Goal: Task Accomplishment & Management: Complete application form

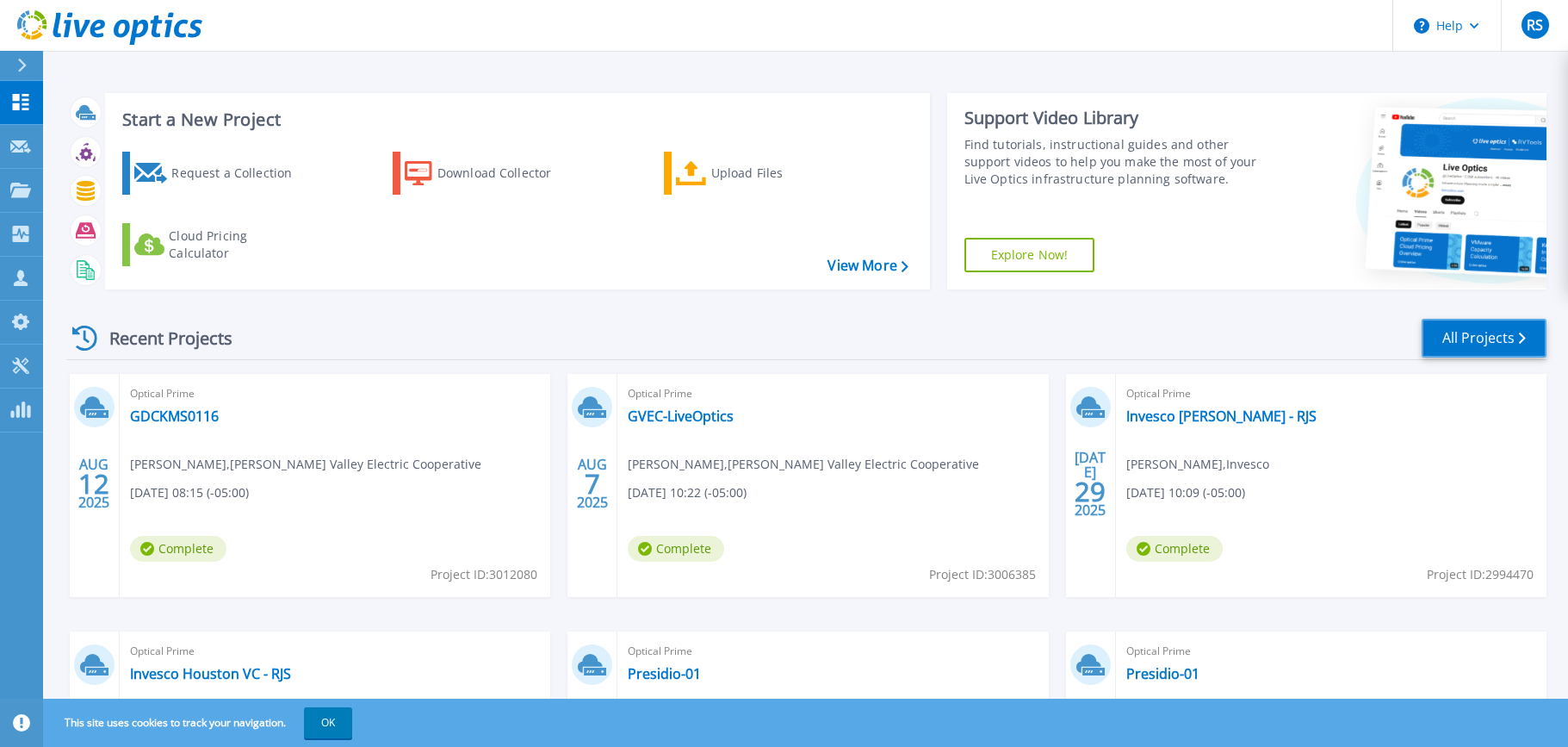
click at [1451, 337] on link "All Projects" at bounding box center [1484, 337] width 125 height 39
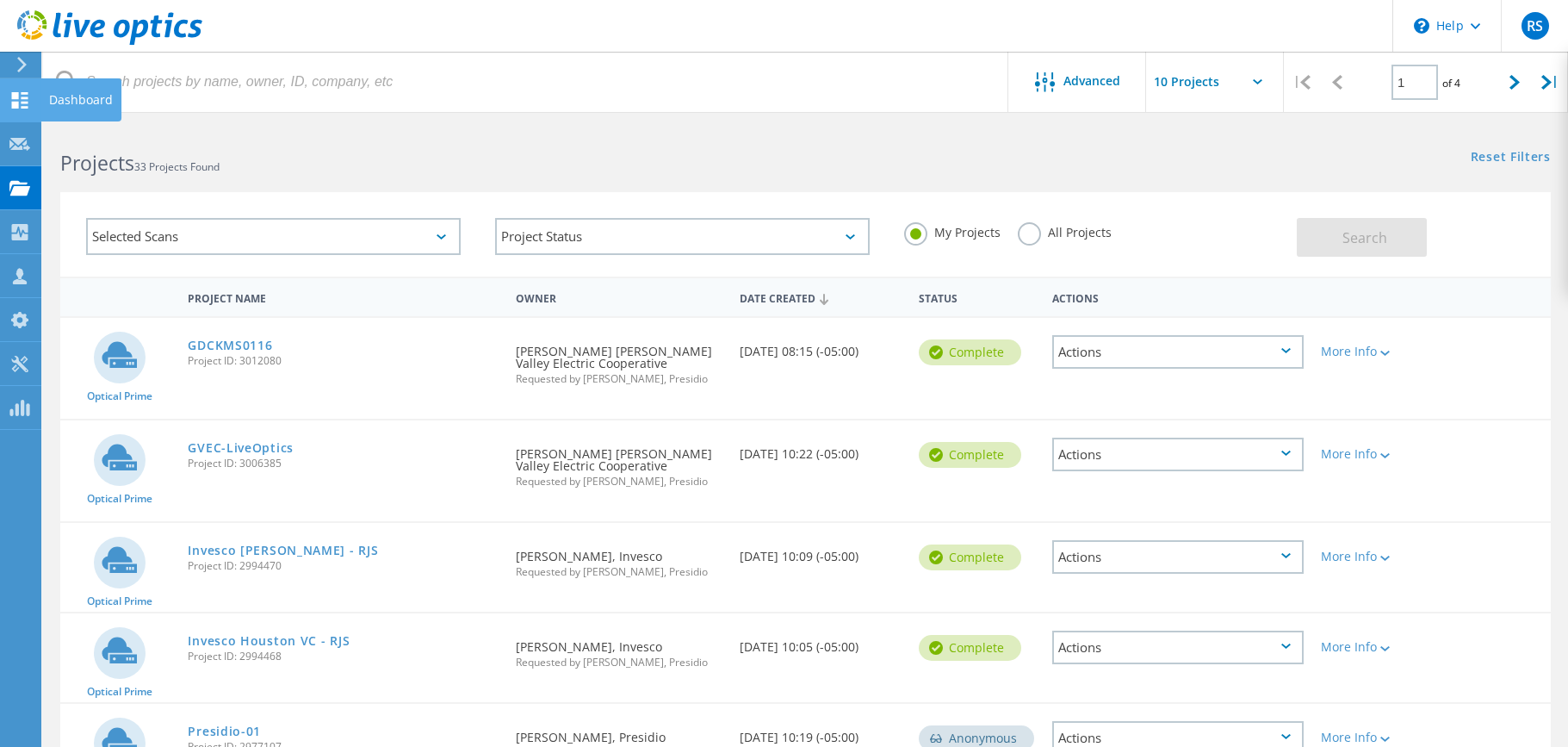
click at [12, 104] on use at bounding box center [20, 100] width 16 height 16
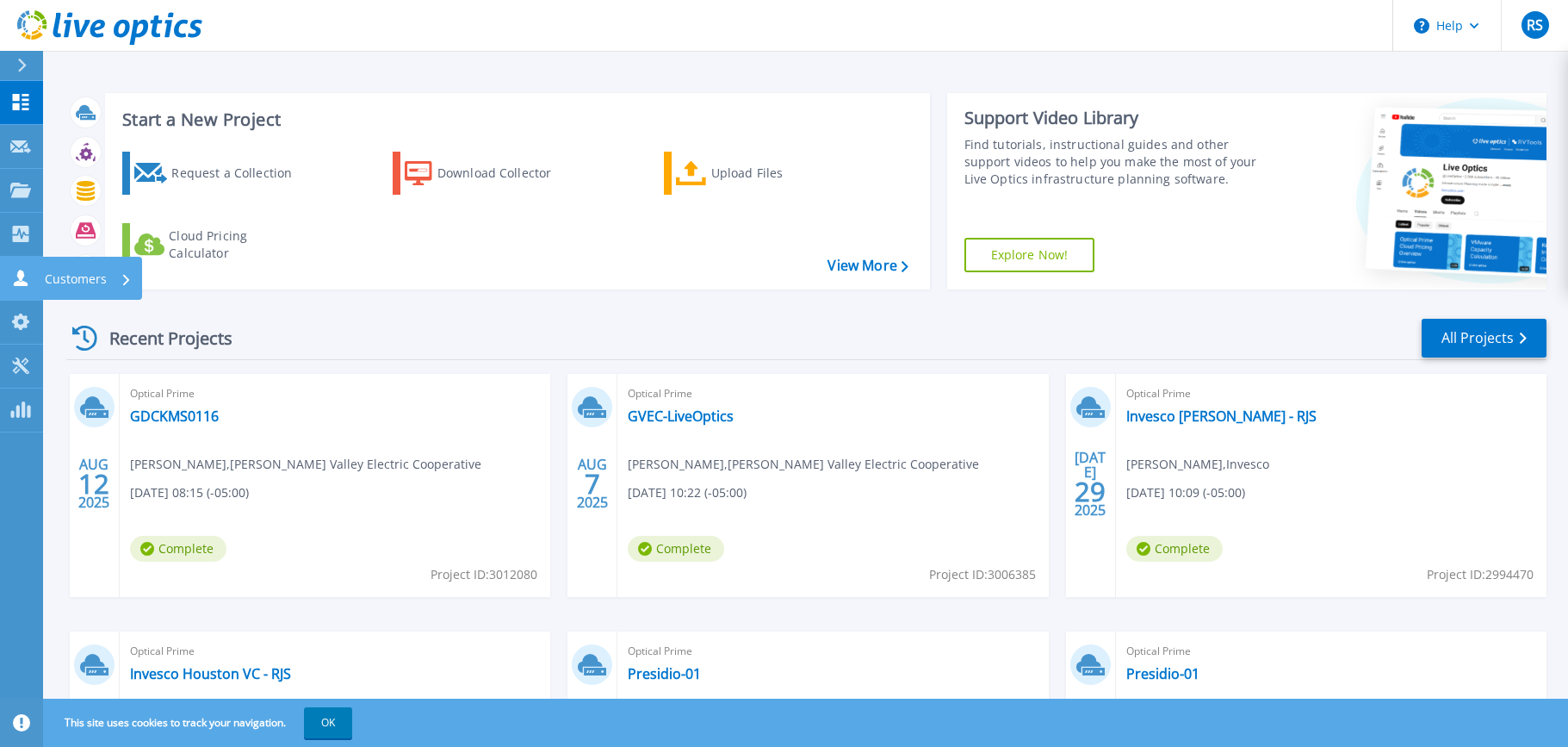
click at [18, 273] on icon at bounding box center [21, 278] width 14 height 16
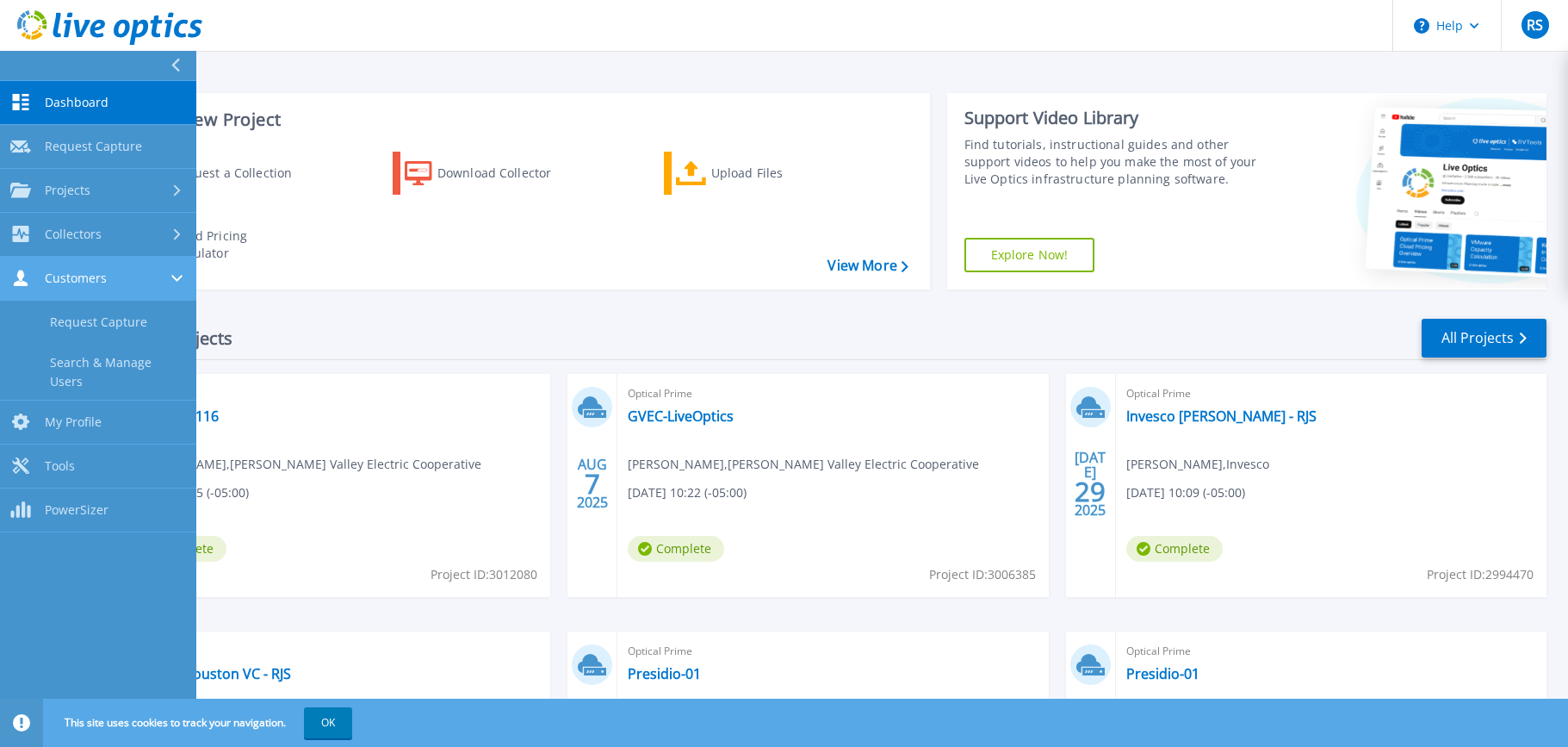
click at [89, 285] on div "Customers" at bounding box center [58, 278] width 96 height 16
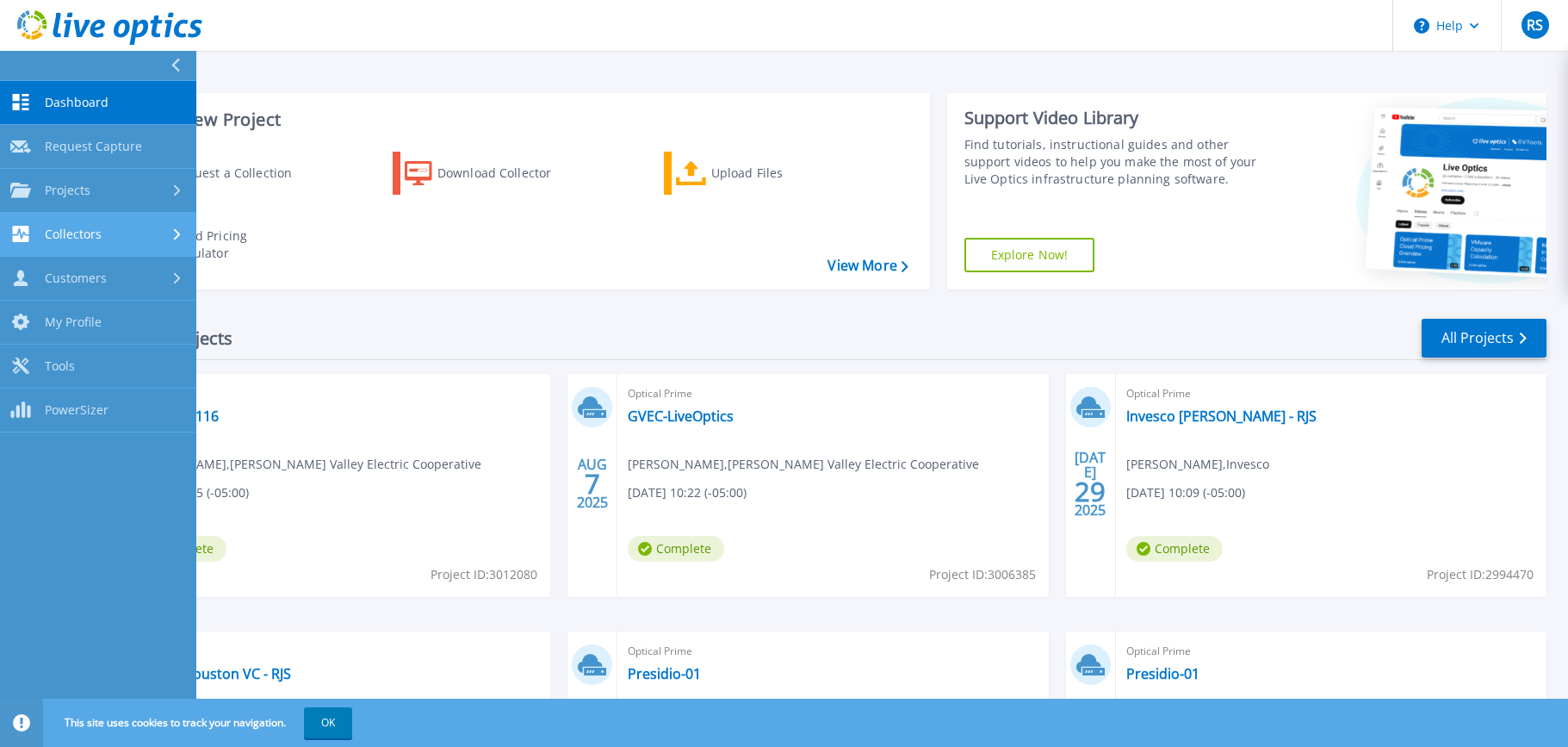
click at [67, 239] on span "Collectors" at bounding box center [74, 234] width 57 height 16
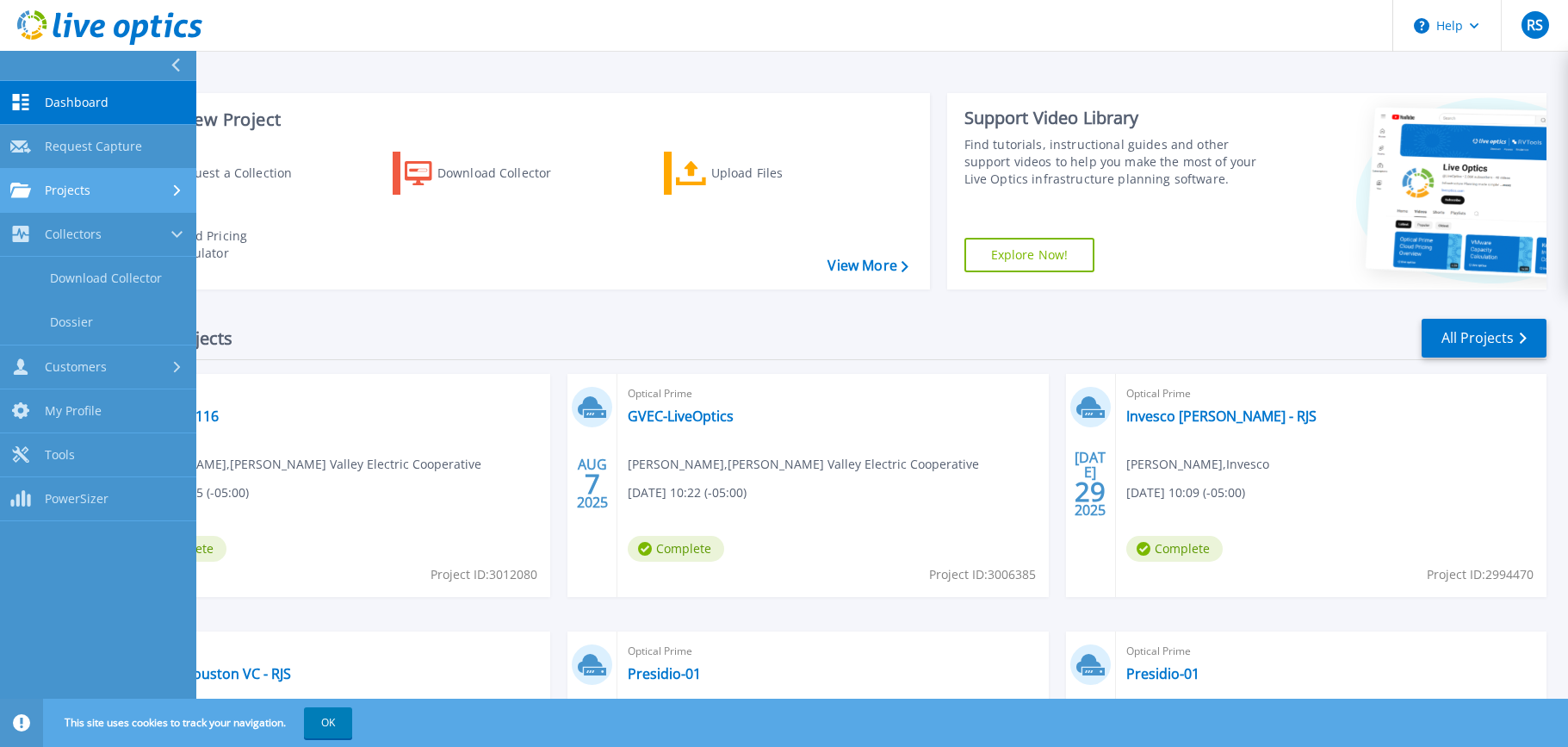
click at [84, 192] on span "Projects" at bounding box center [68, 191] width 46 height 16
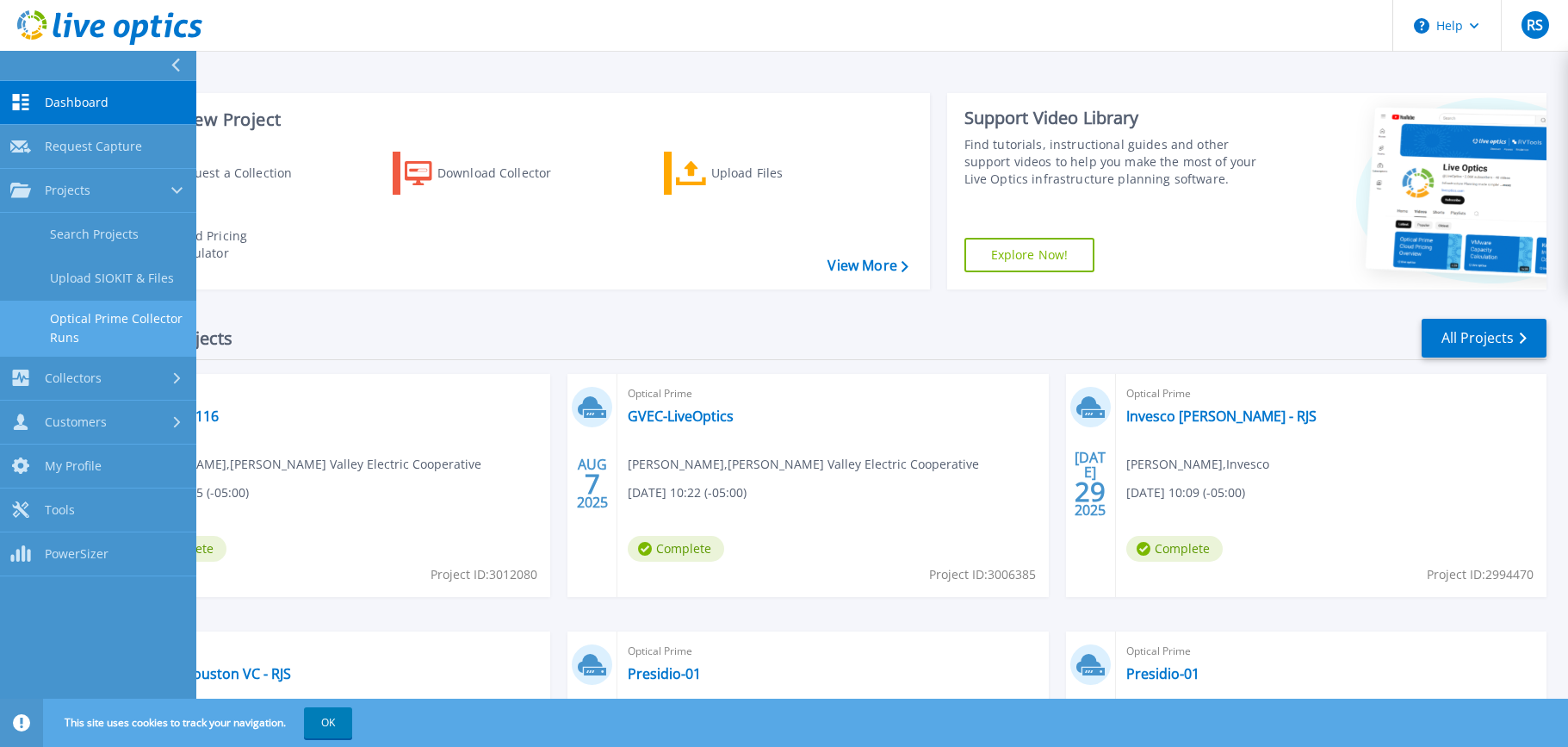
click at [94, 317] on link "Optical Prime Collector Runs" at bounding box center [98, 329] width 196 height 56
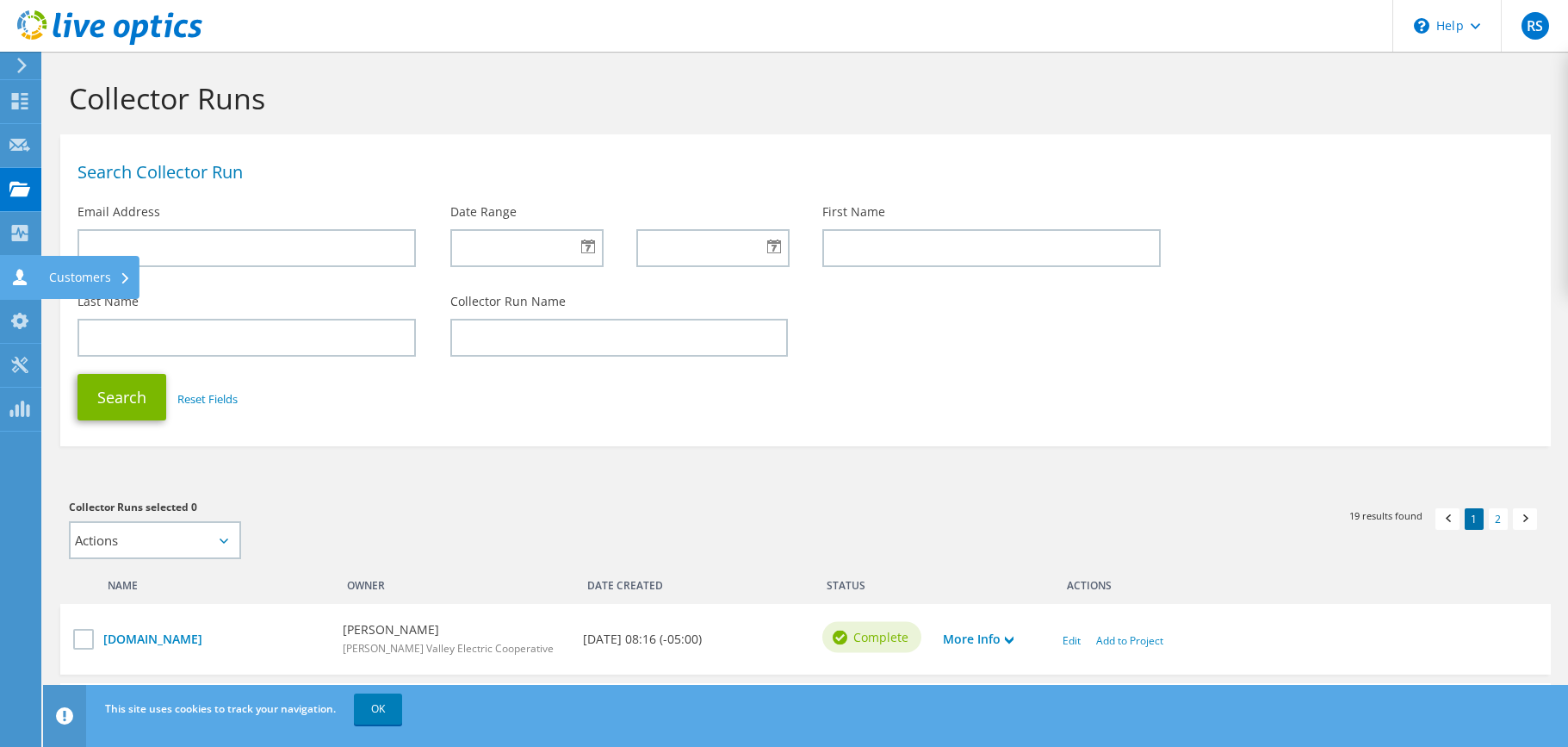
click at [63, 278] on div "Customers" at bounding box center [90, 278] width 99 height 43
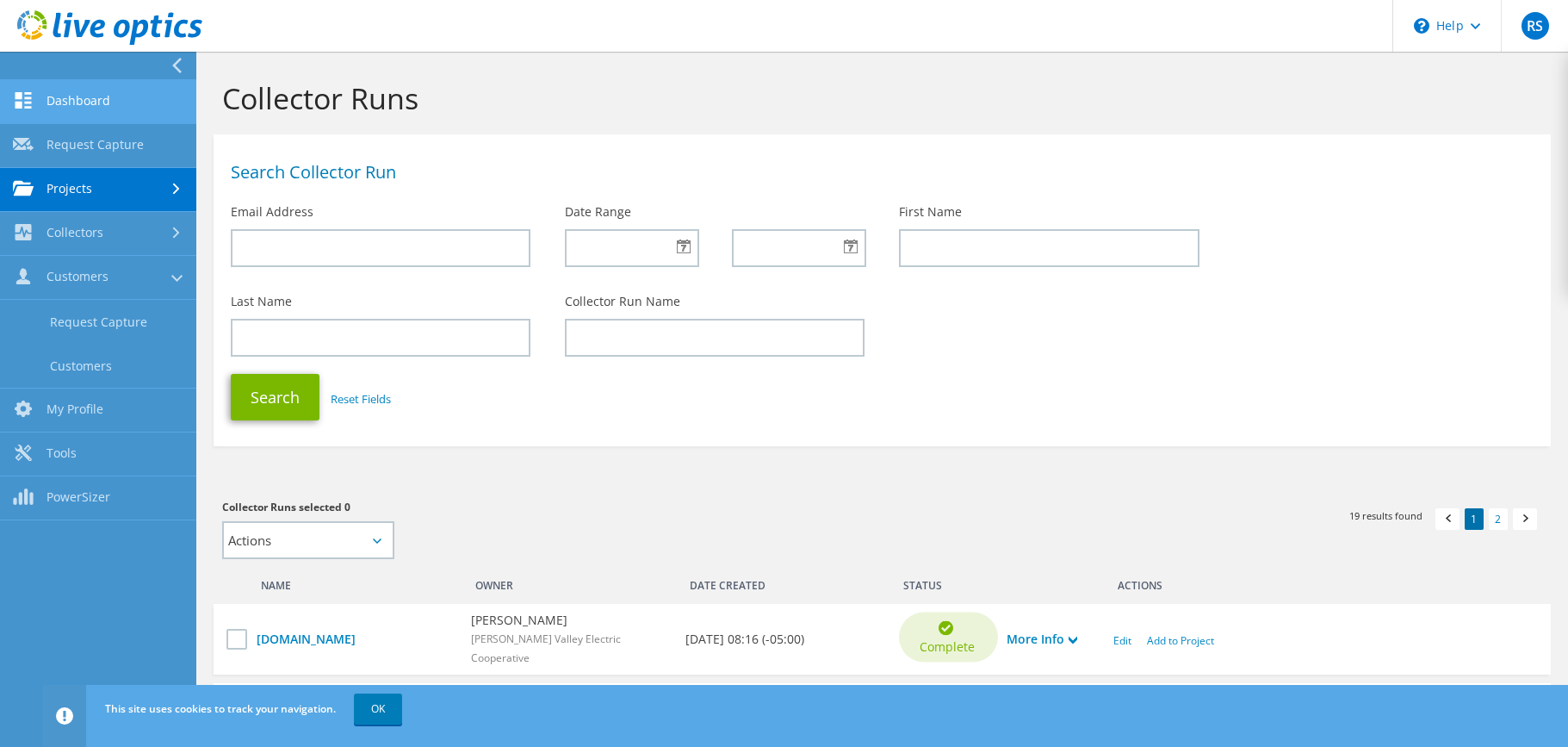
click at [75, 98] on link "Dashboard" at bounding box center [98, 102] width 196 height 44
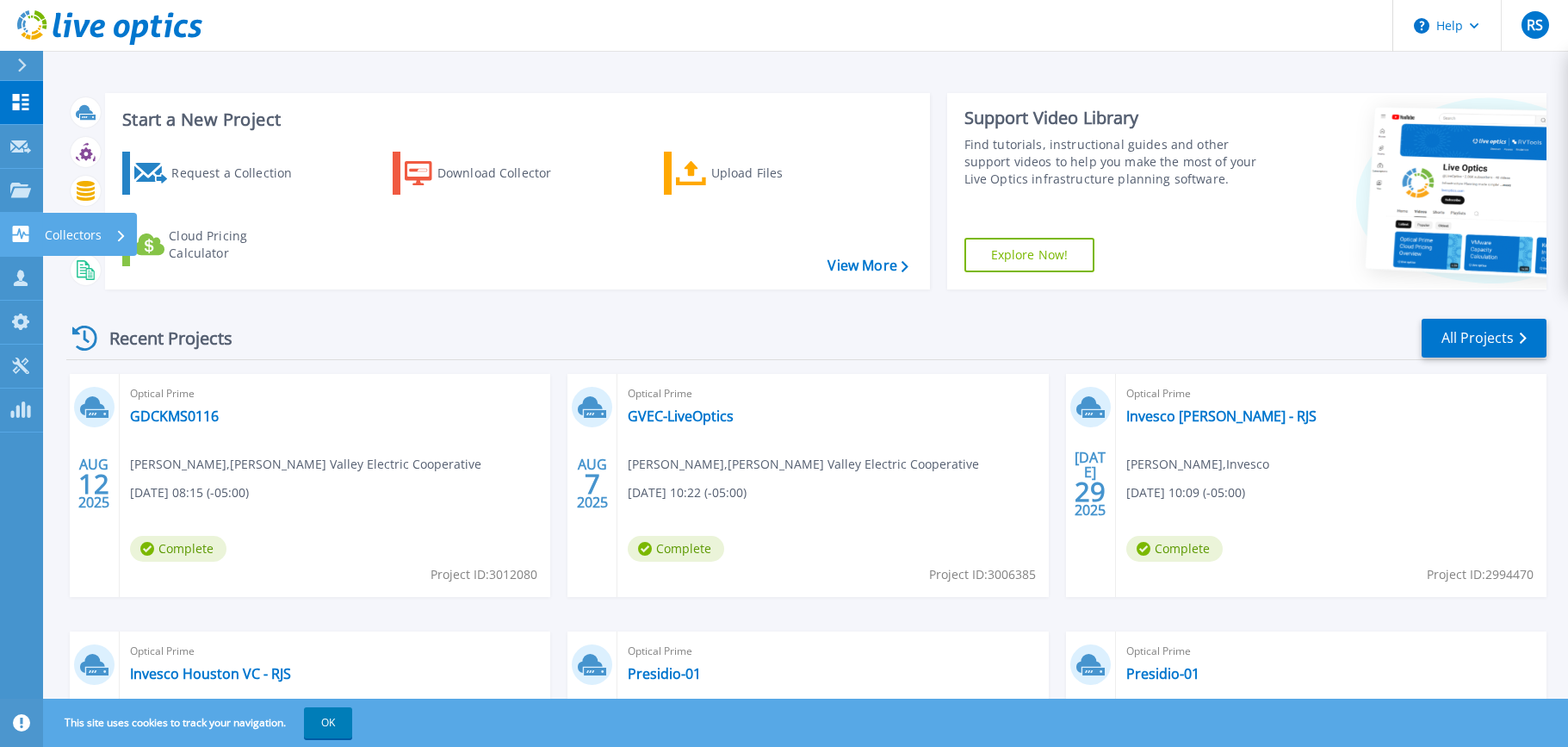
click at [18, 233] on icon at bounding box center [21, 233] width 21 height 16
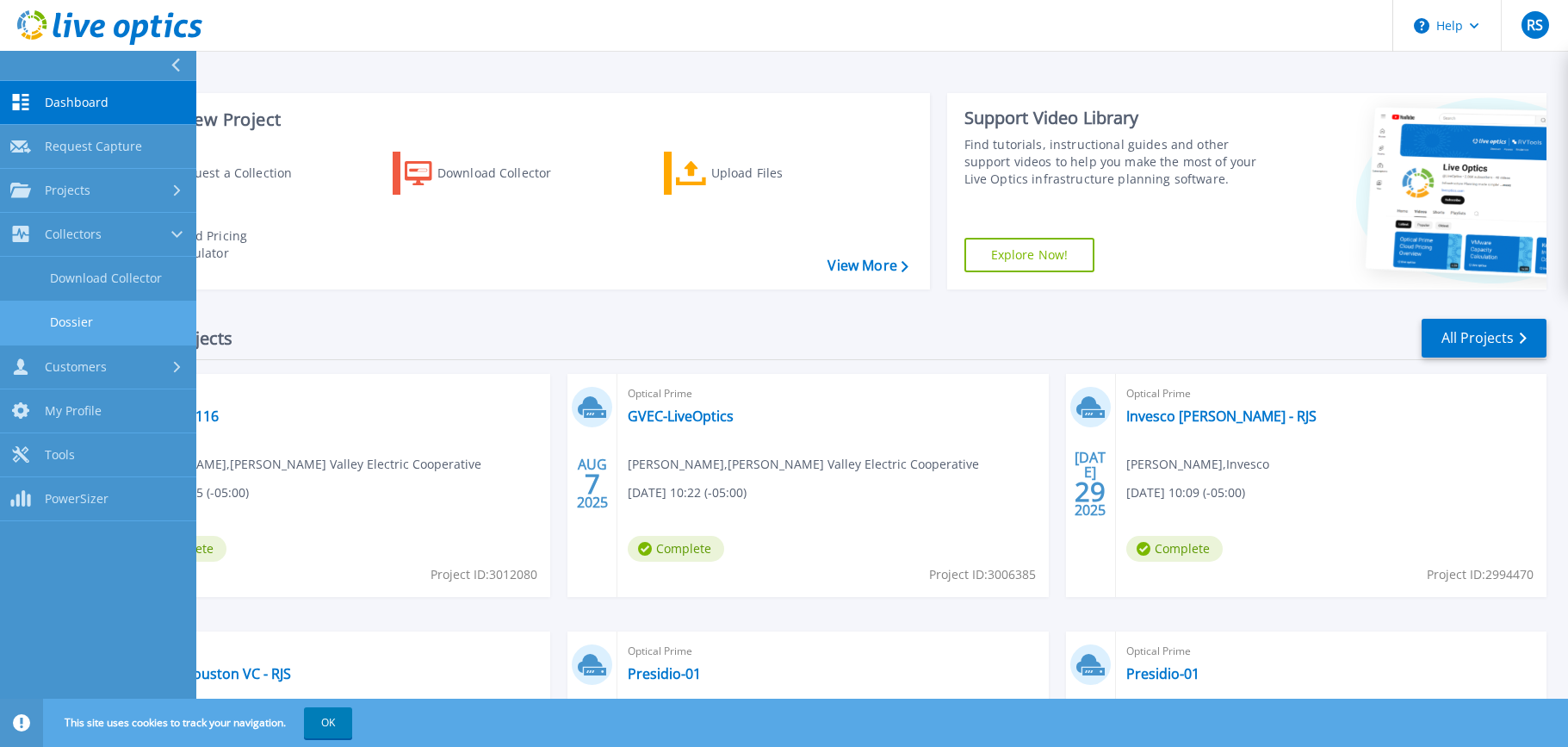
click at [67, 311] on link "Dossier" at bounding box center [98, 323] width 196 height 44
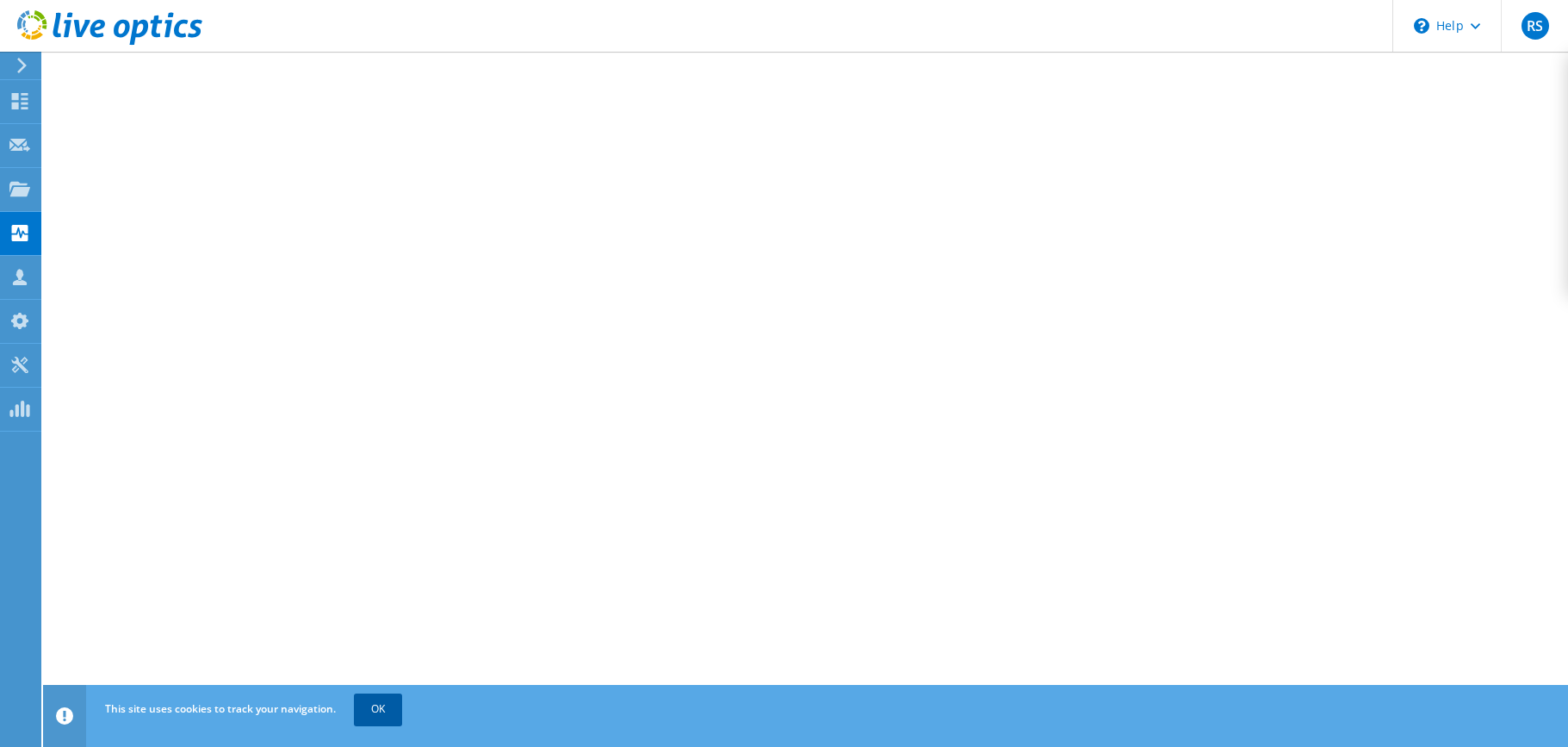
click at [376, 705] on link "OK" at bounding box center [378, 709] width 49 height 31
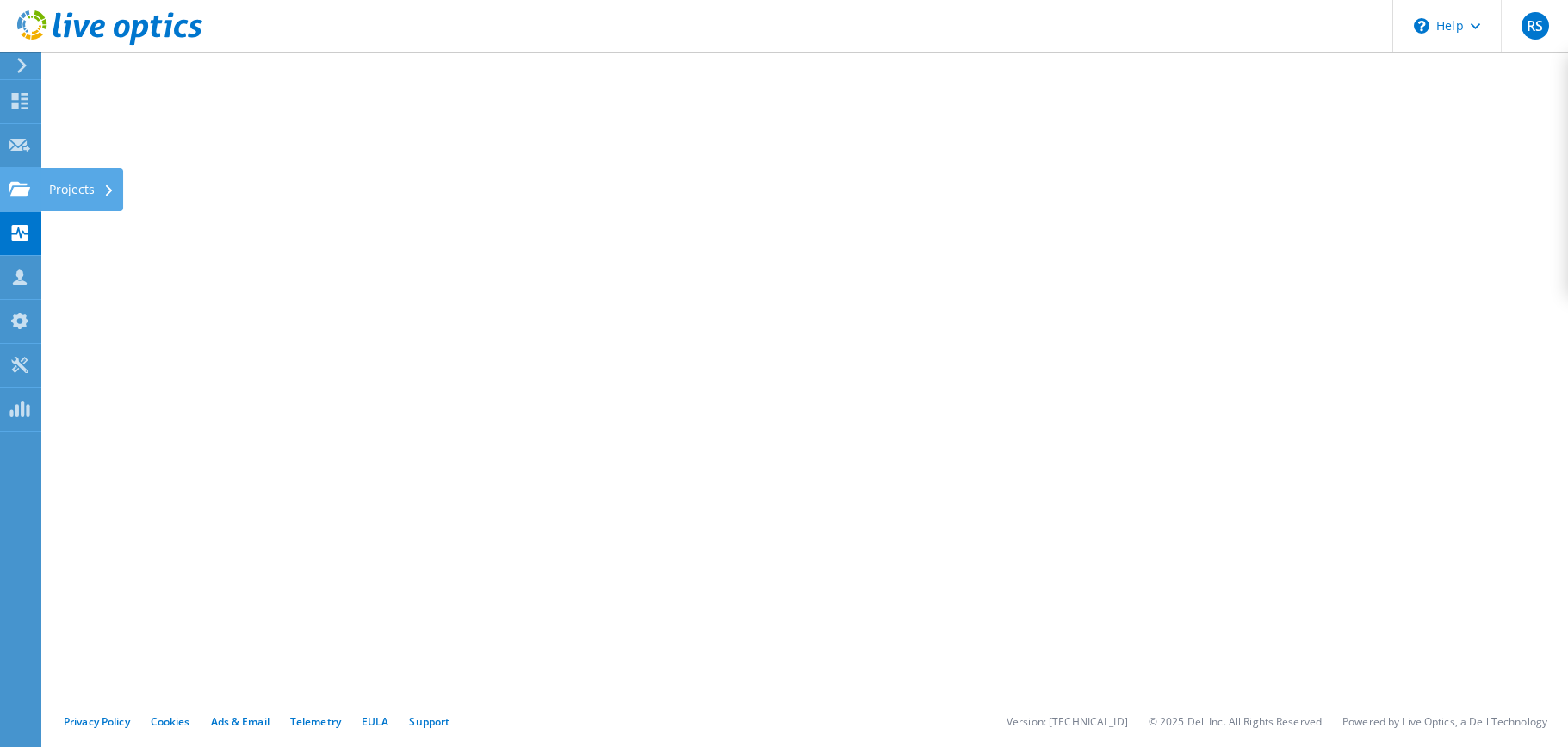
click at [79, 188] on div "Projects" at bounding box center [82, 190] width 82 height 43
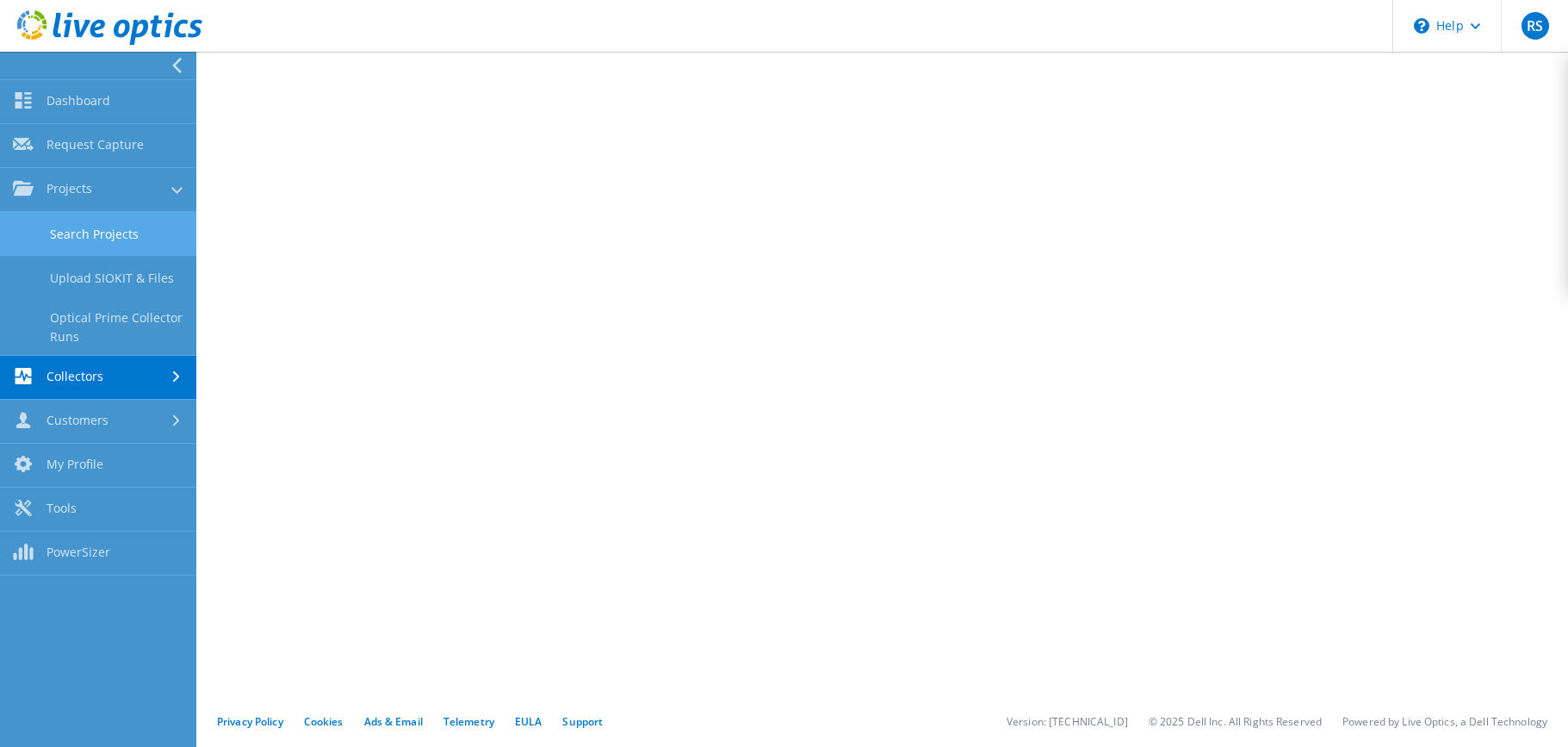
click at [91, 223] on link "Search Projects" at bounding box center [98, 233] width 196 height 44
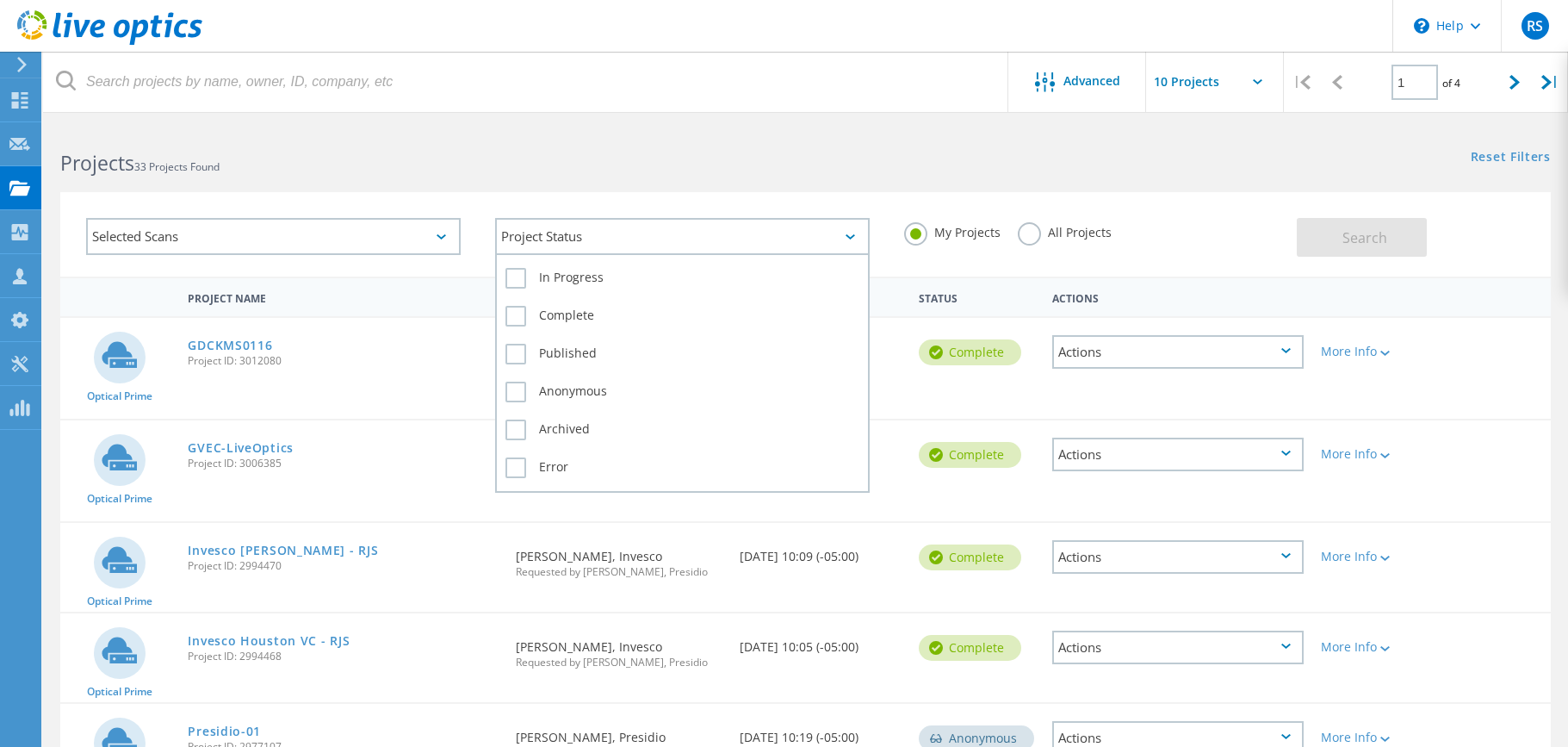
click at [524, 239] on div "Project Status" at bounding box center [683, 236] width 375 height 37
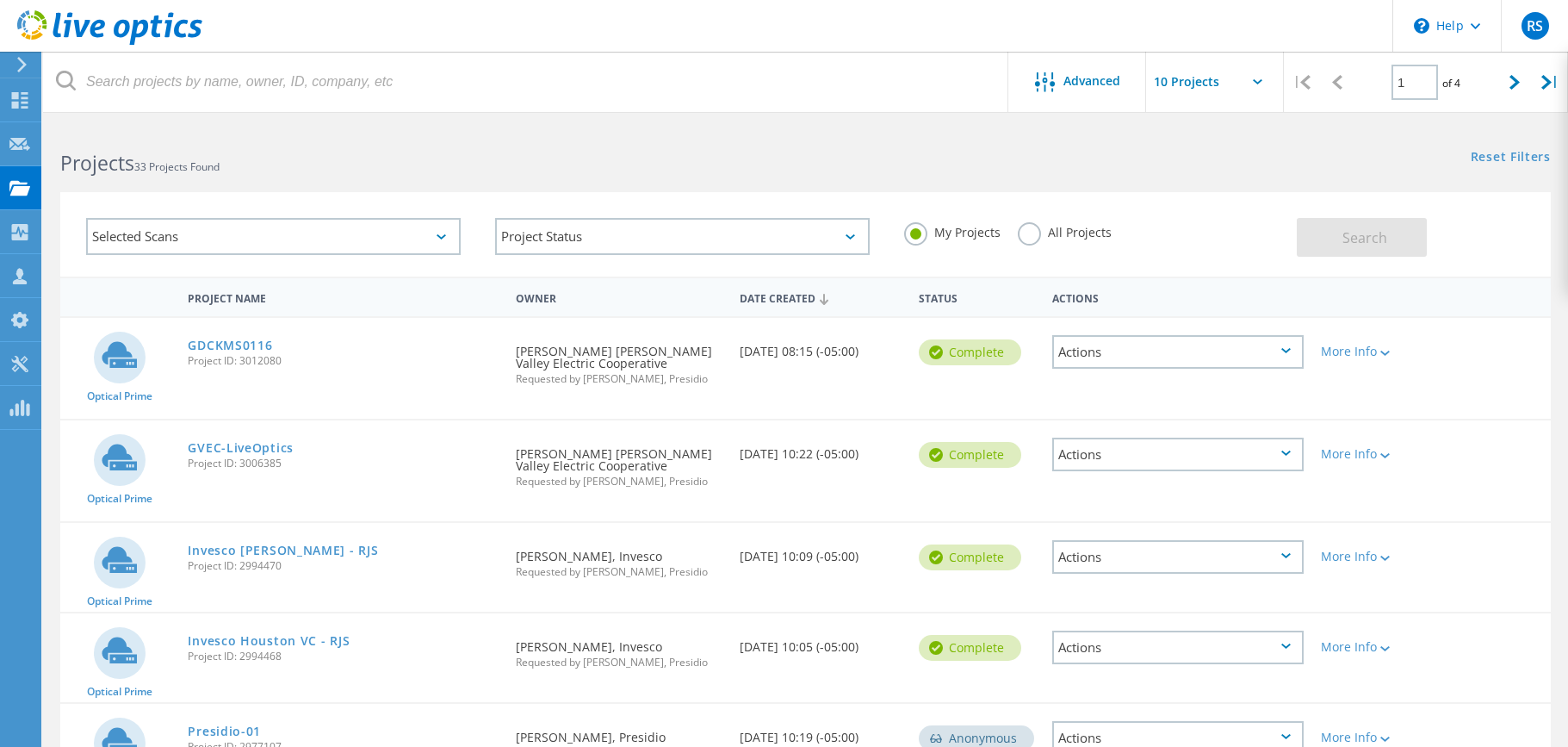
click at [295, 248] on div "Selected Scans" at bounding box center [273, 236] width 375 height 37
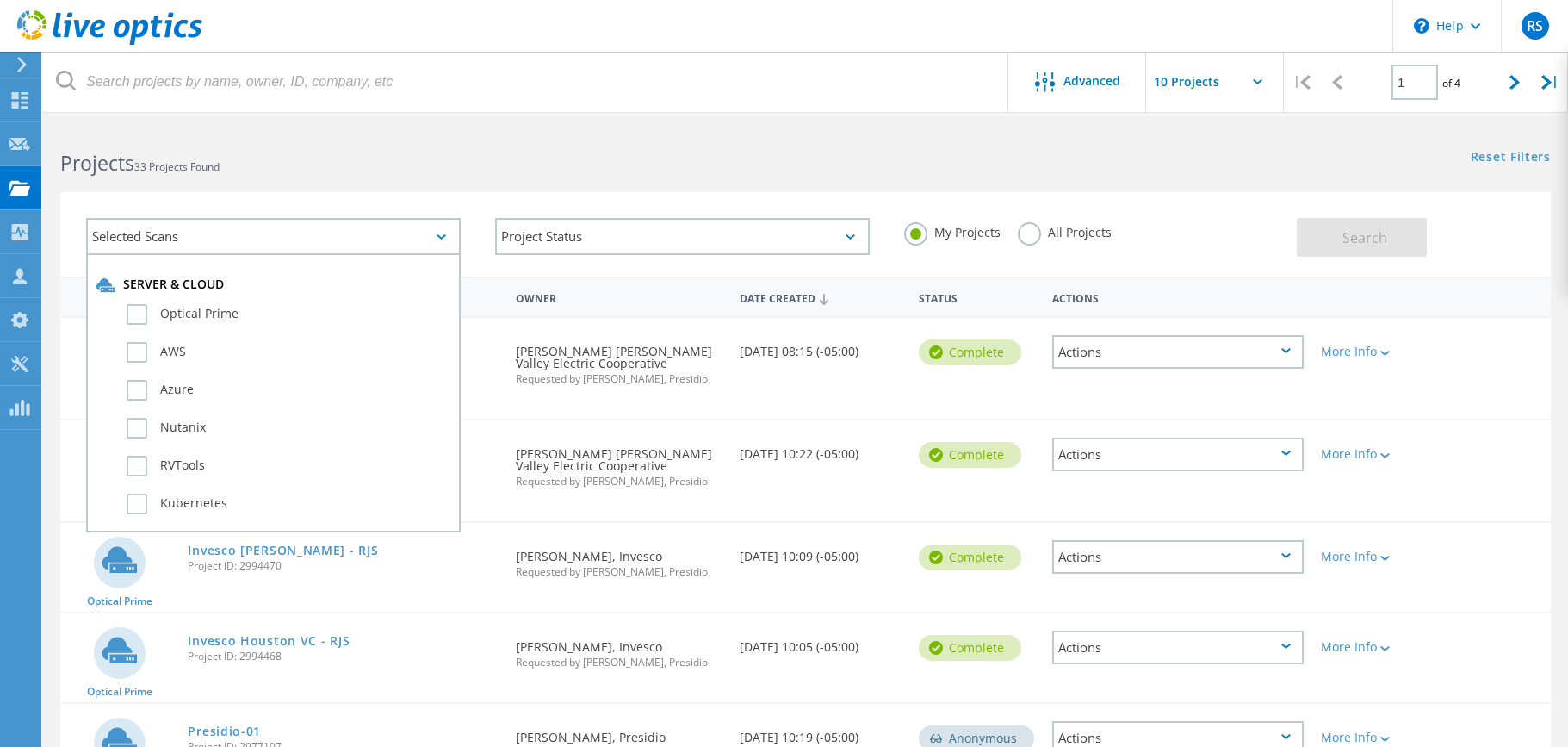
click at [291, 243] on div "Selected Scans" at bounding box center [273, 236] width 375 height 37
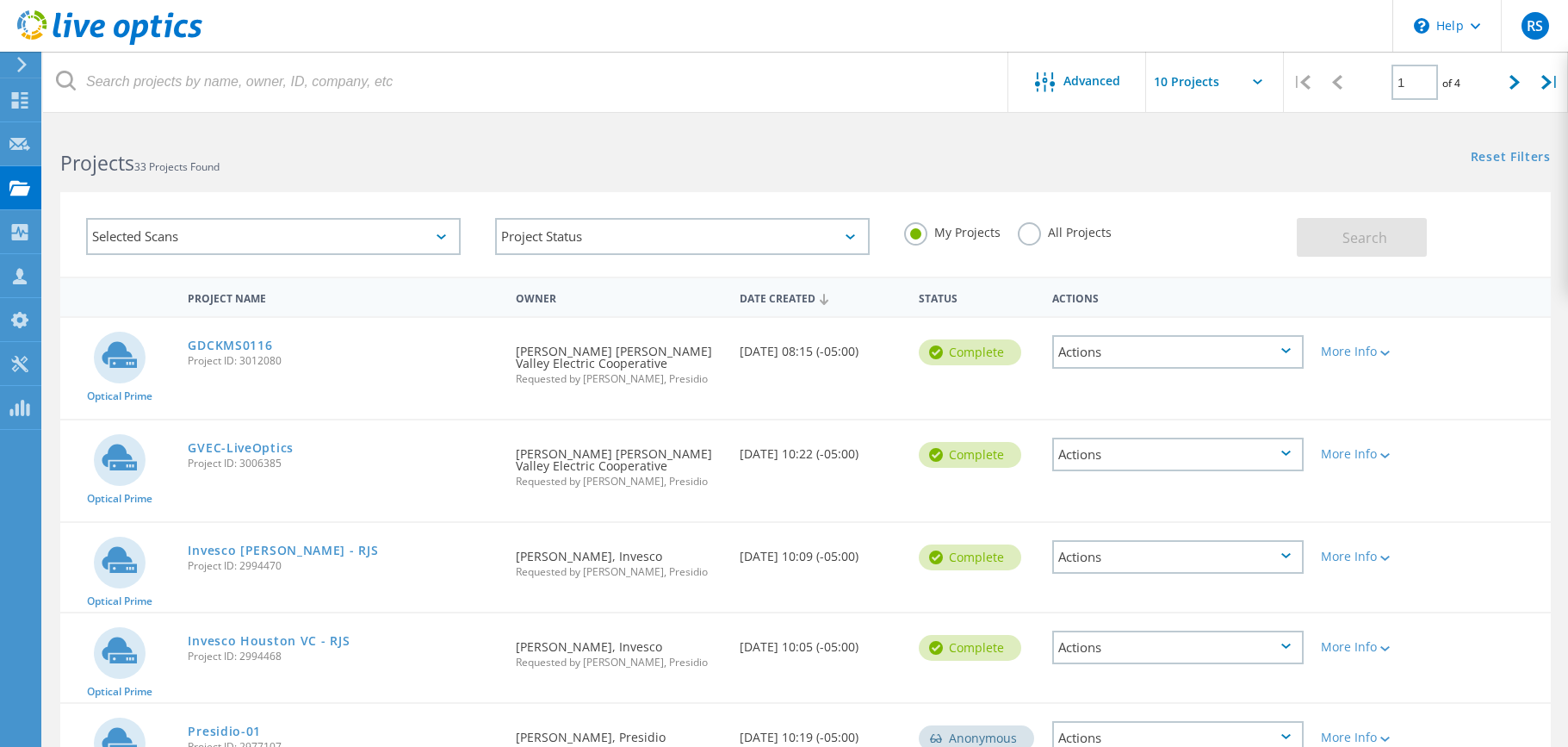
click at [291, 243] on div "Selected Scans" at bounding box center [273, 236] width 375 height 37
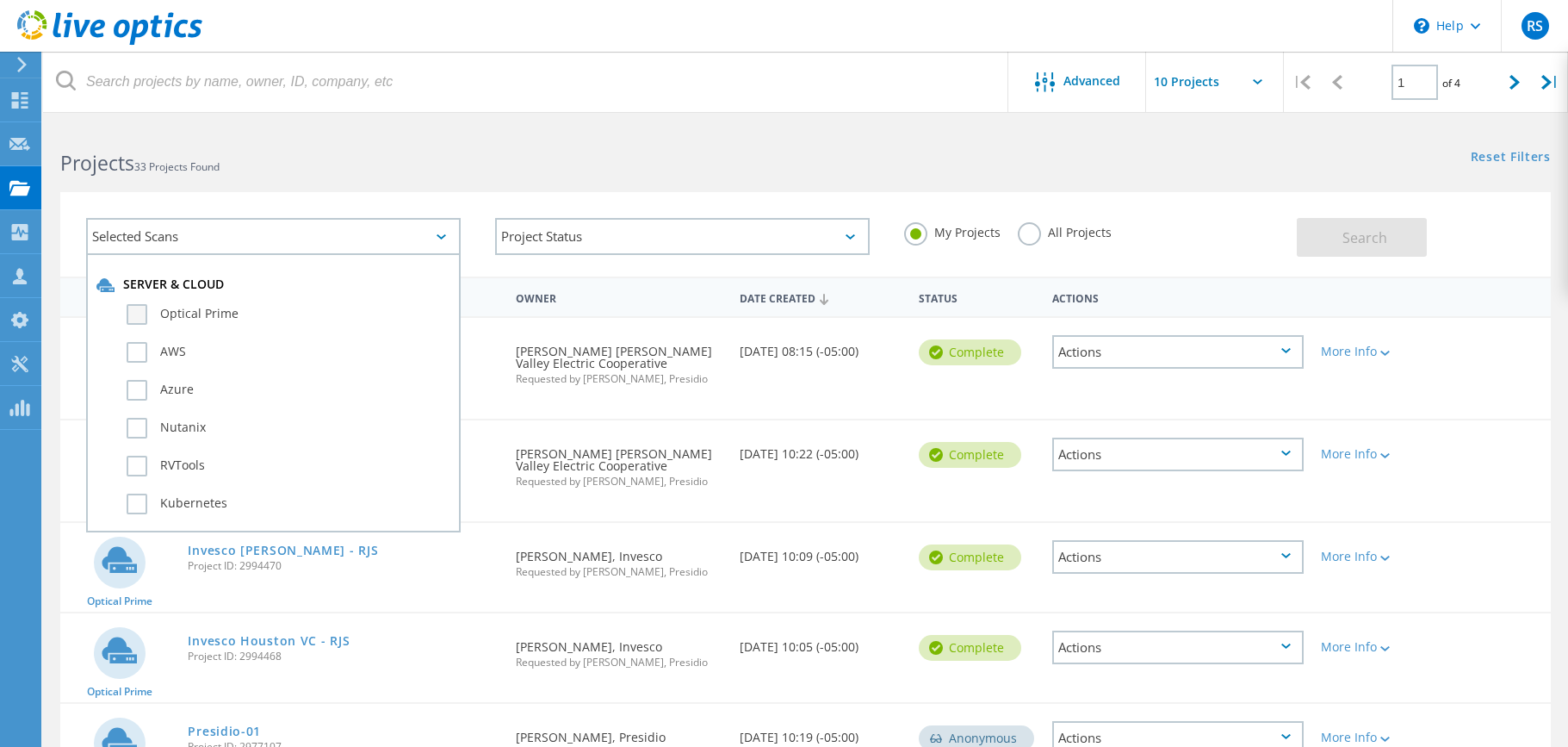
click at [140, 314] on label "Optical Prime" at bounding box center [288, 315] width 323 height 21
click at [0, 0] on input "Optical Prime" at bounding box center [0, 0] width 0 height 0
click at [1324, 239] on button "Search" at bounding box center [1362, 237] width 130 height 39
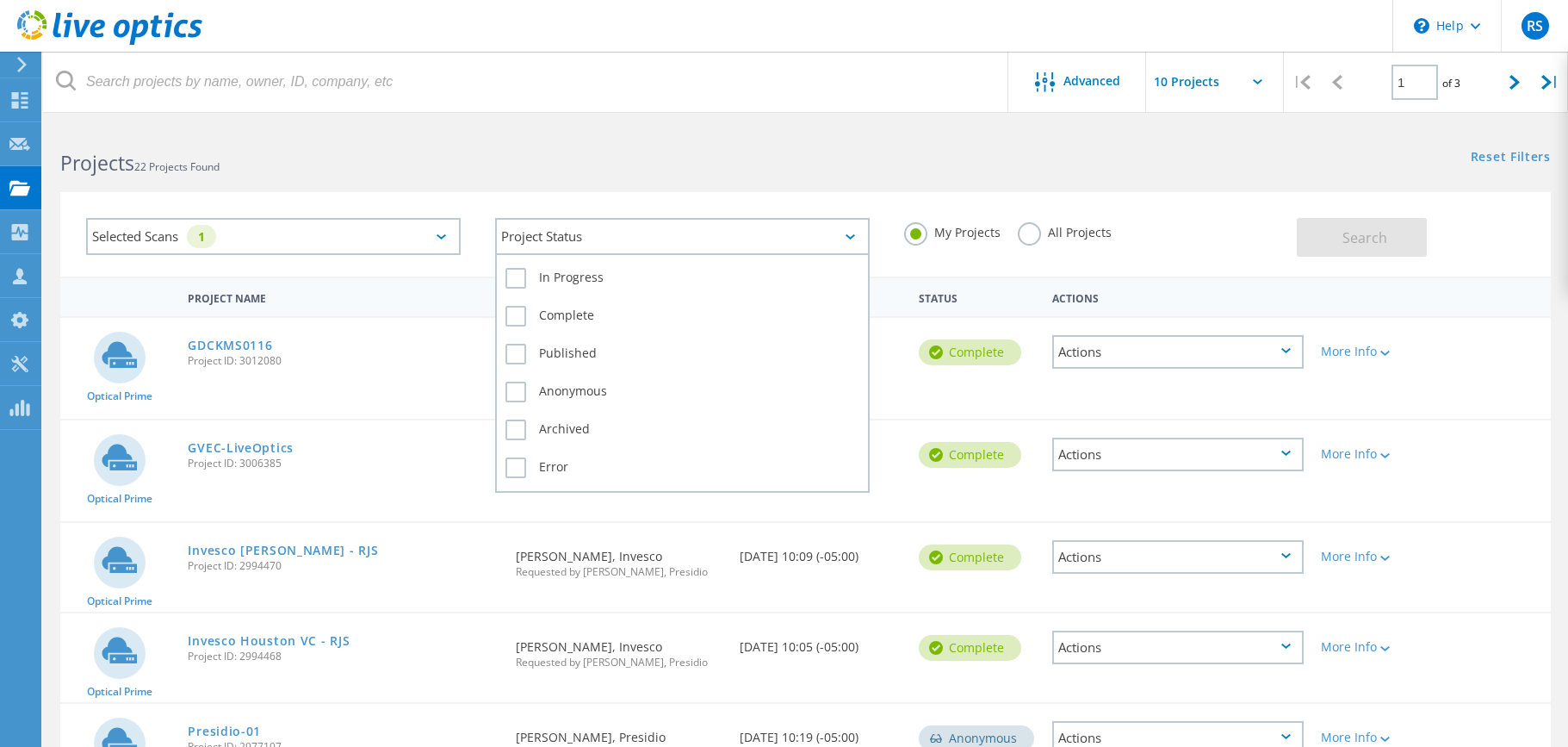
click at [552, 230] on div "Project Status" at bounding box center [683, 236] width 375 height 37
click at [521, 276] on label "In Progress" at bounding box center [683, 278] width 354 height 21
click at [0, 0] on input "In Progress" at bounding box center [0, 0] width 0 height 0
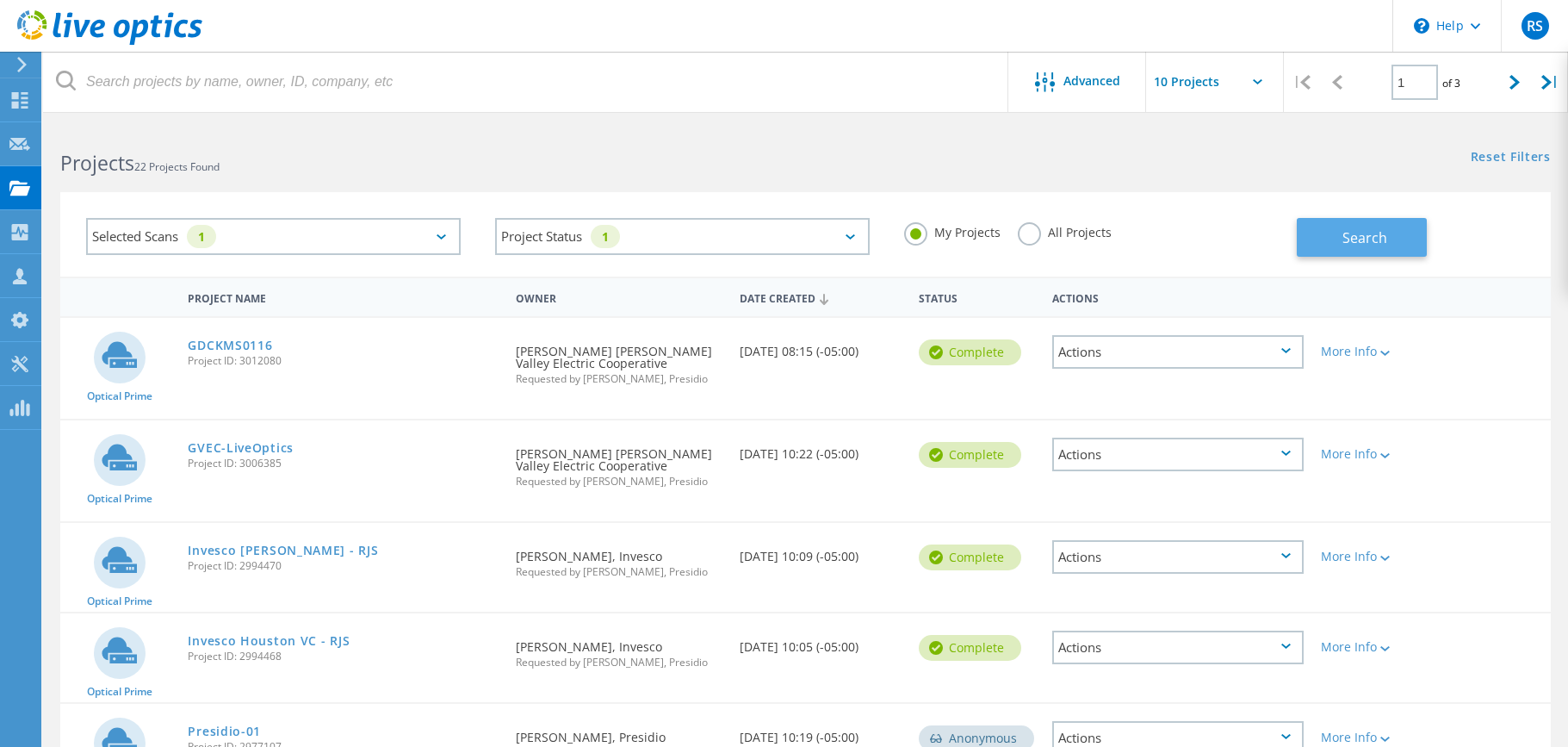
click at [1383, 233] on span "Search" at bounding box center [1365, 238] width 45 height 19
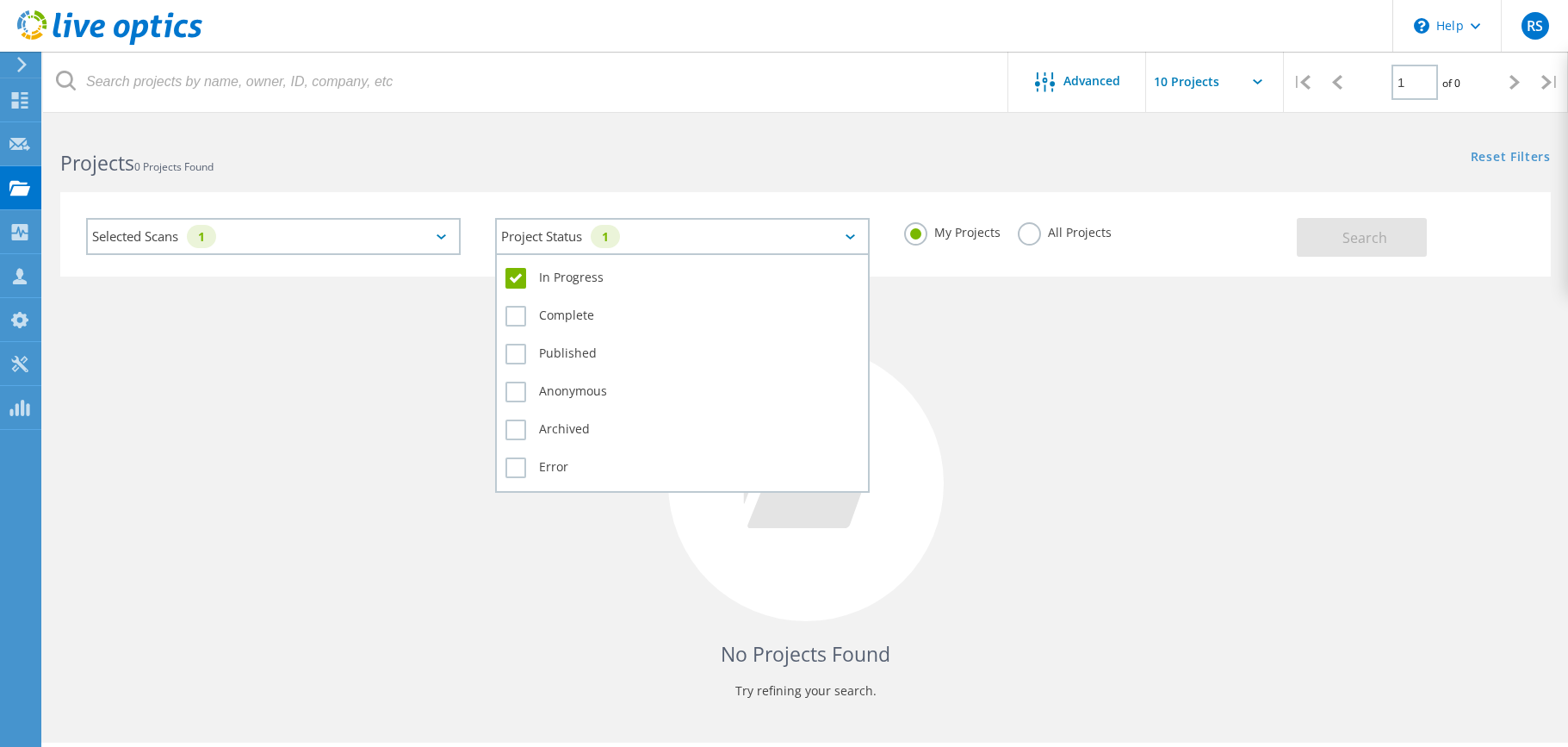
click at [852, 234] on icon at bounding box center [850, 237] width 10 height 5
click at [516, 278] on label "In Progress" at bounding box center [683, 278] width 354 height 21
click at [0, 0] on input "In Progress" at bounding box center [0, 0] width 0 height 0
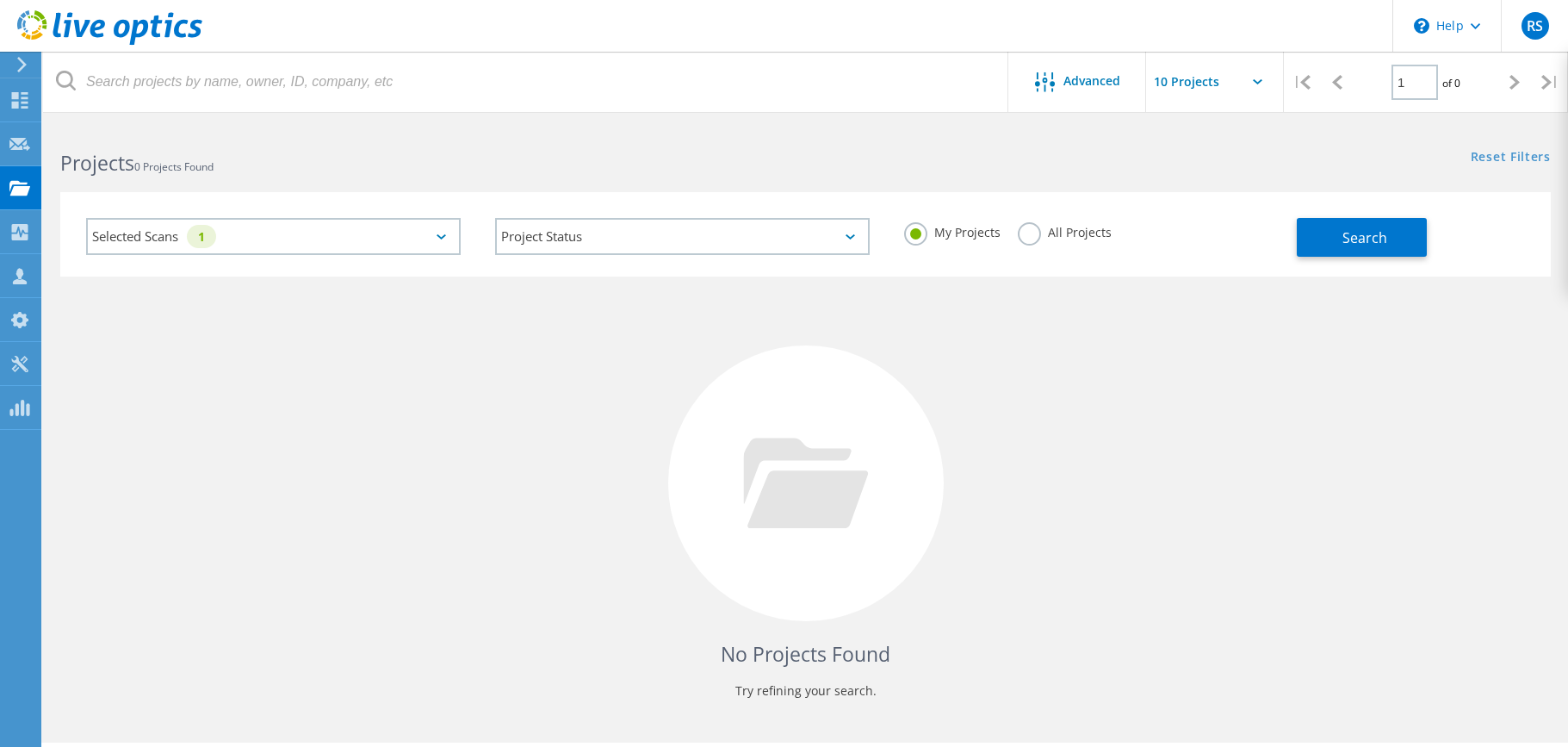
click at [271, 223] on div "Selected Scans 1" at bounding box center [273, 236] width 375 height 37
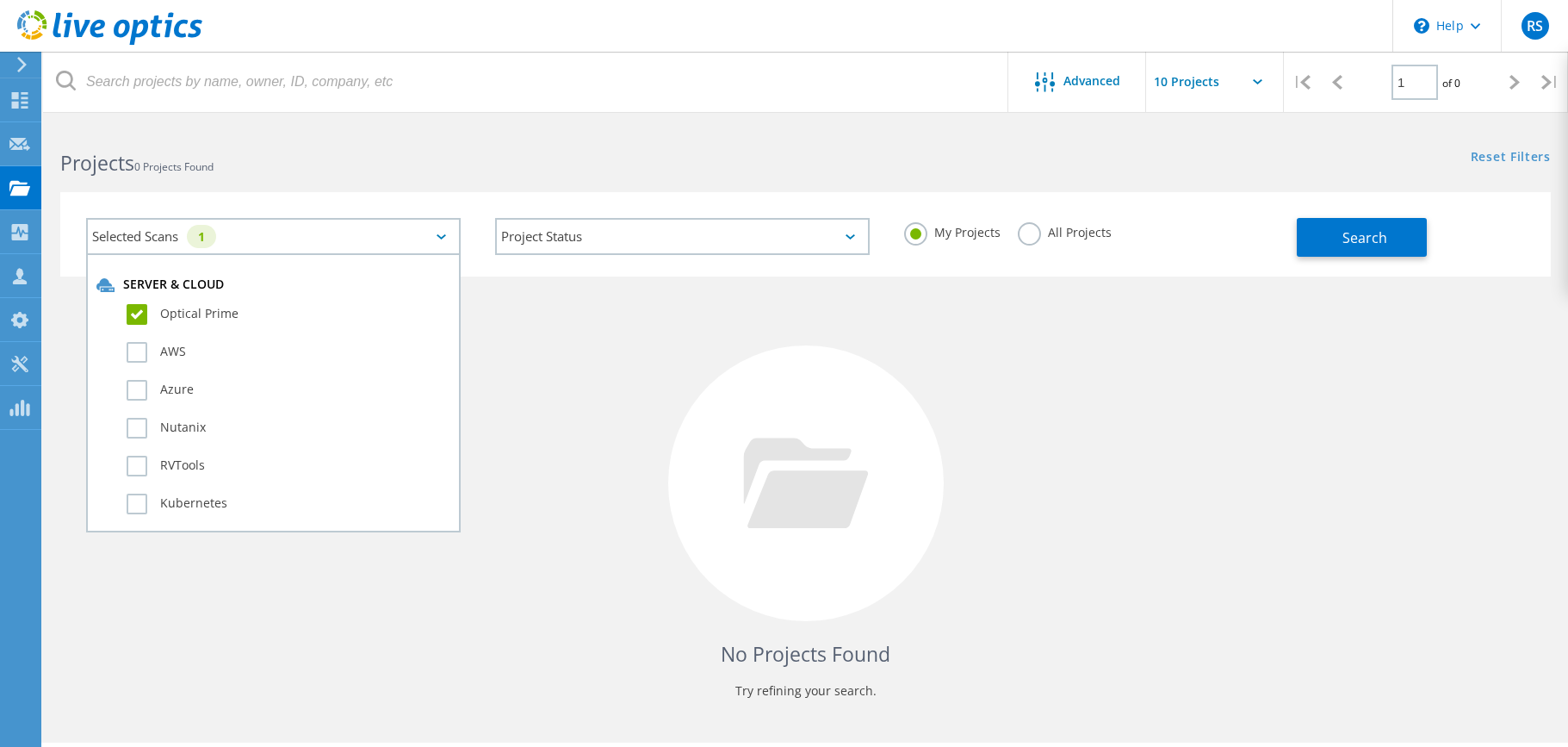
click at [140, 311] on label "Optical Prime" at bounding box center [288, 315] width 323 height 21
click at [0, 0] on input "Optical Prime" at bounding box center [0, 0] width 0 height 0
click at [573, 292] on div "No Projects Found Try refining your search." at bounding box center [806, 499] width 1491 height 445
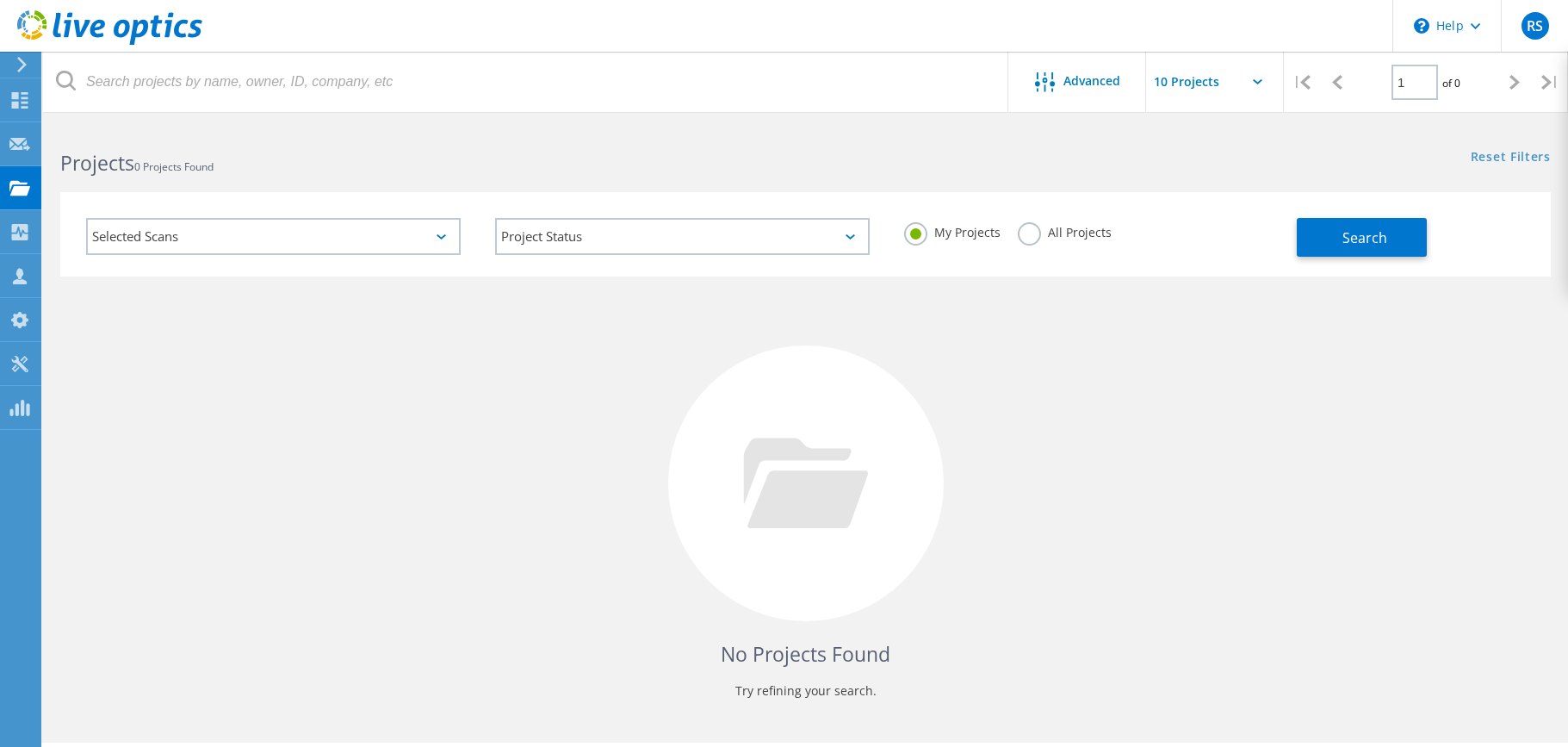
click at [1287, 226] on div "My Projects All Projects" at bounding box center [1092, 232] width 409 height 63
click at [1302, 234] on button "Search" at bounding box center [1362, 237] width 130 height 39
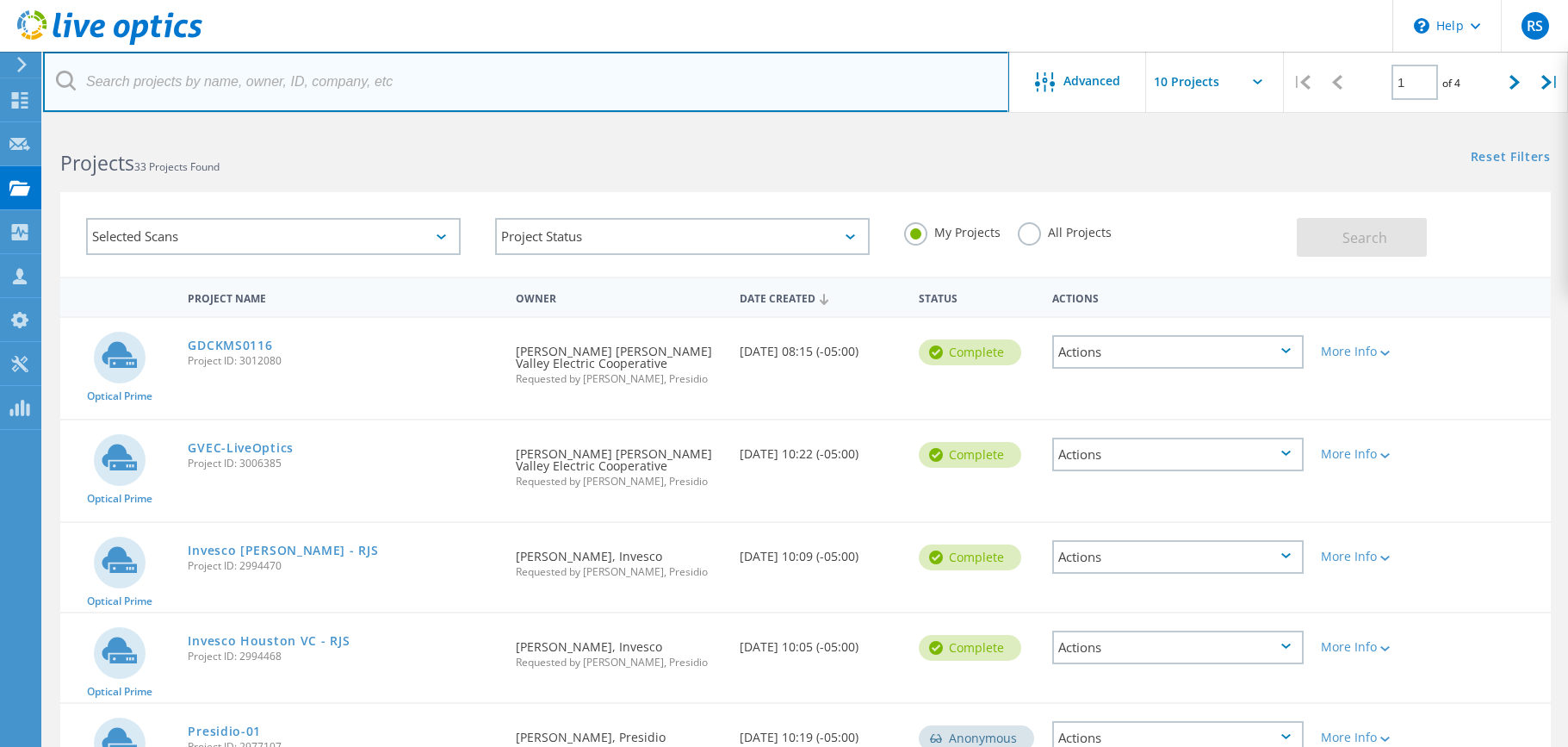
click at [153, 81] on input "text" at bounding box center [526, 82] width 966 height 61
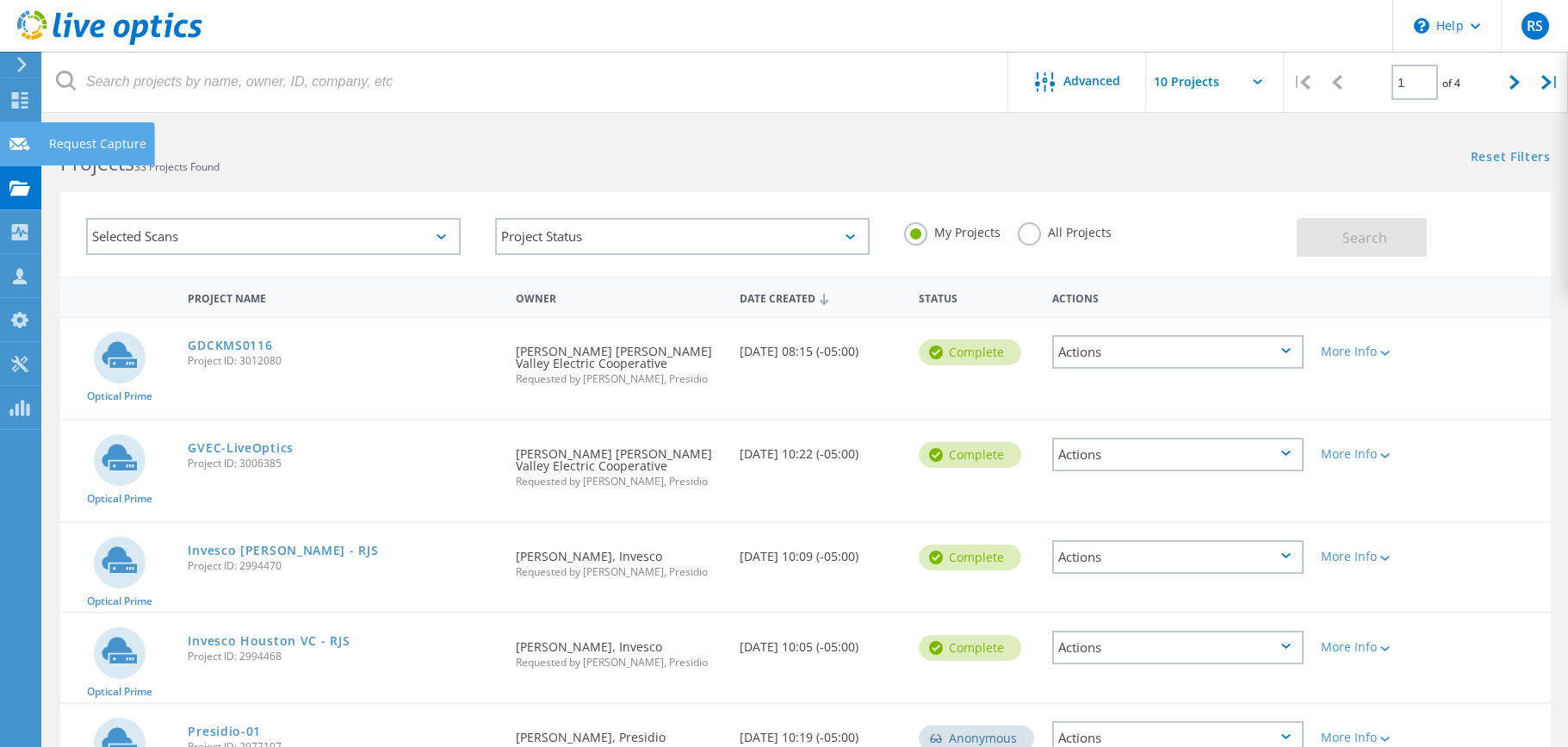
click at [19, 136] on icon at bounding box center [20, 144] width 21 height 16
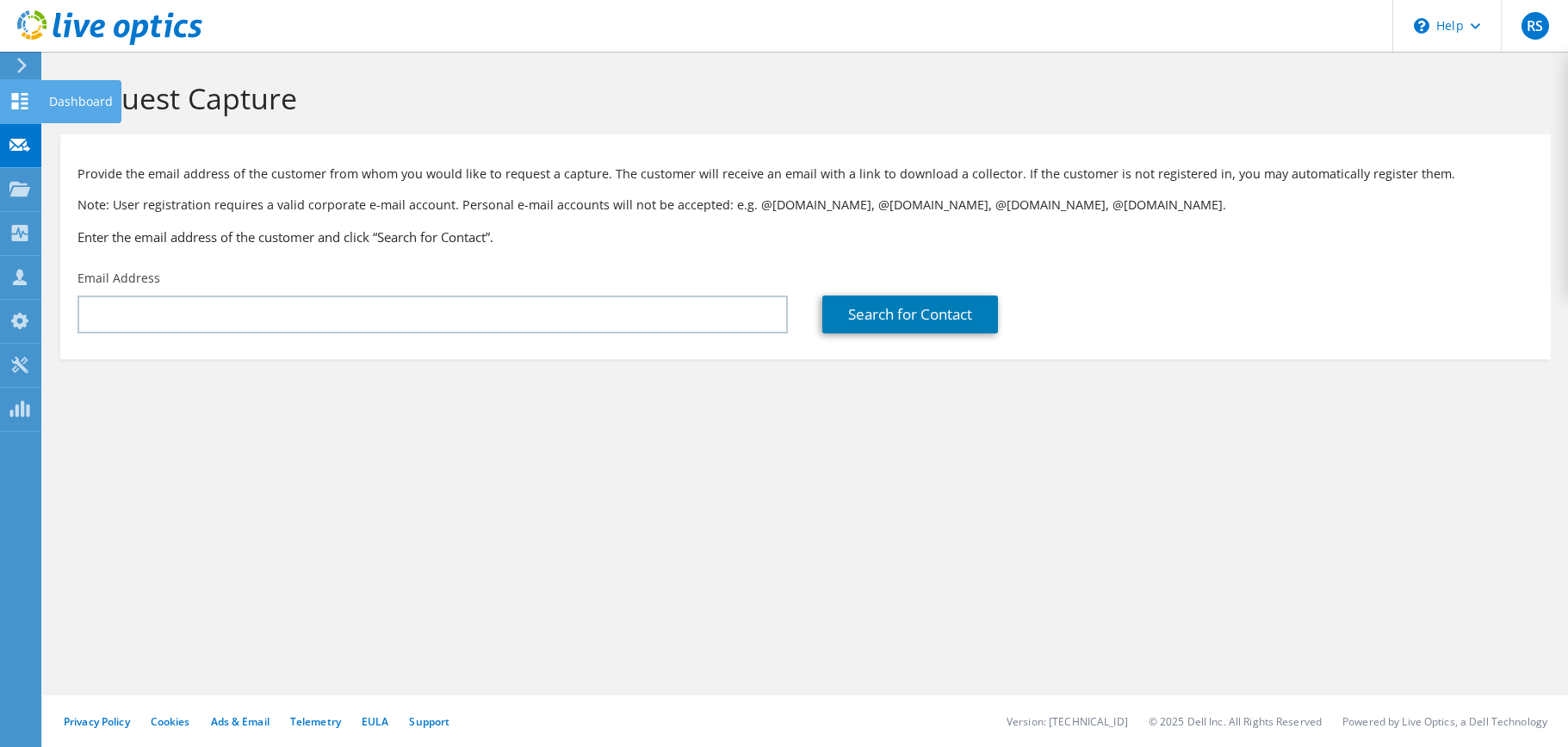
click at [19, 104] on icon at bounding box center [20, 101] width 21 height 16
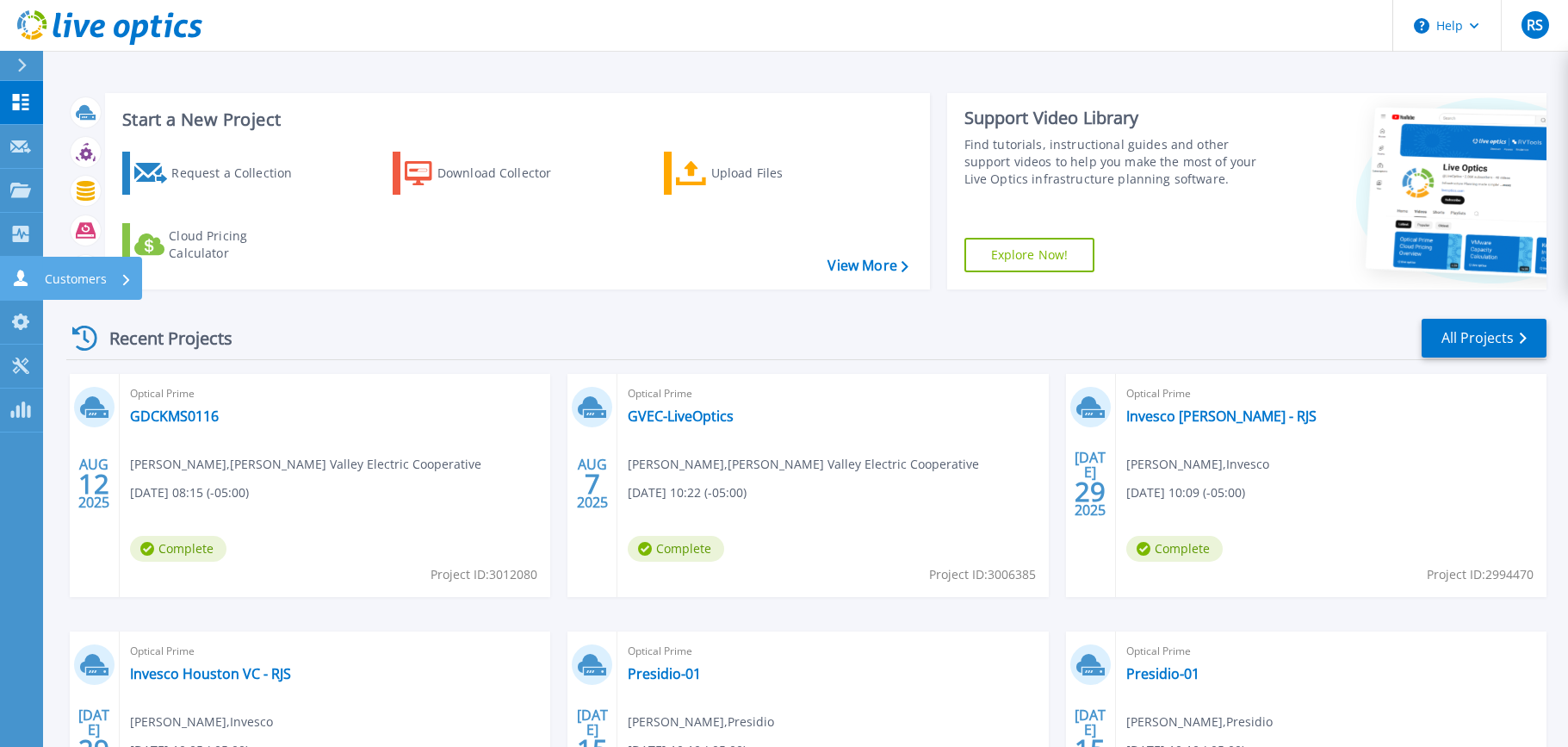
click at [52, 278] on p "Customers" at bounding box center [75, 279] width 62 height 45
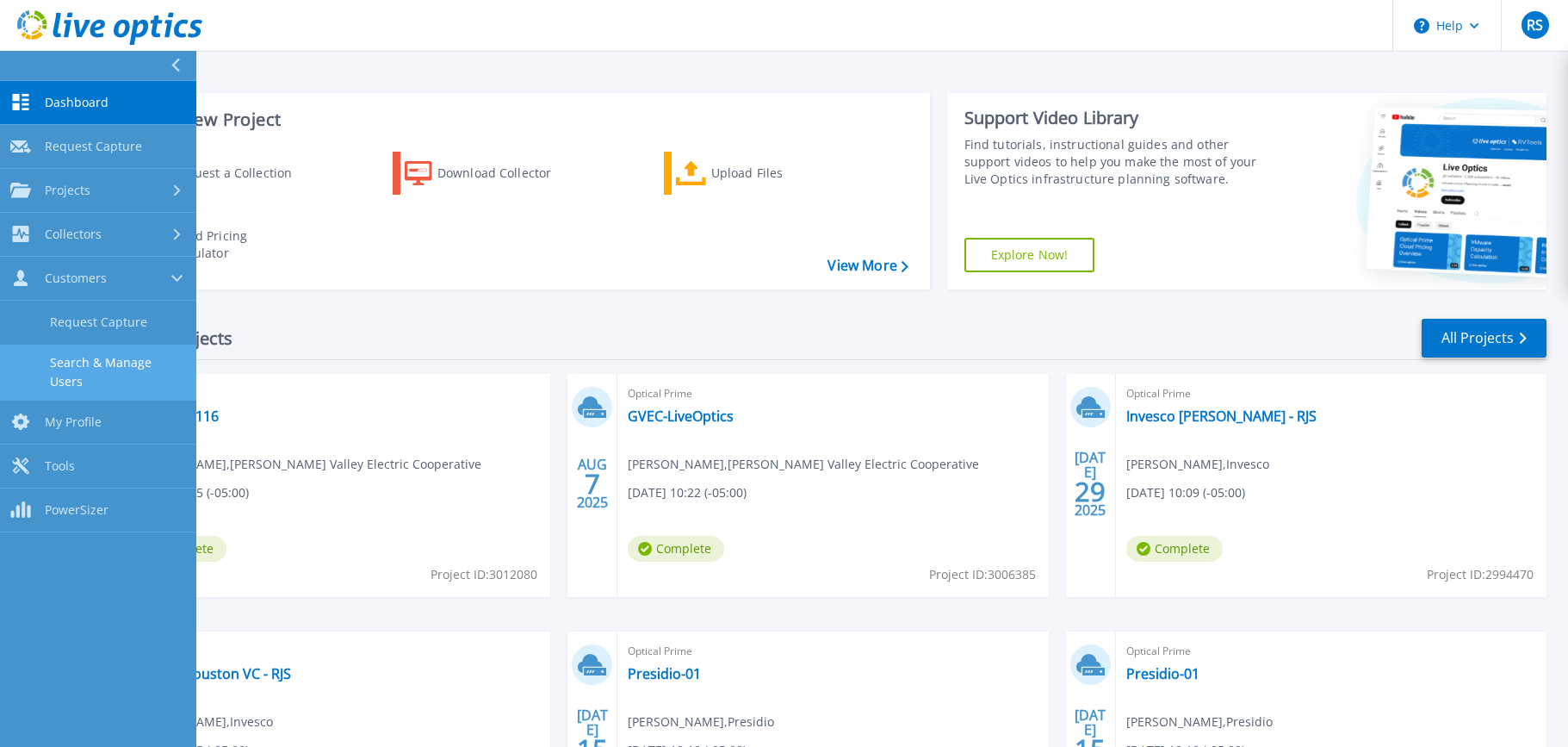
click at [90, 362] on link "Search & Manage Users" at bounding box center [98, 372] width 196 height 56
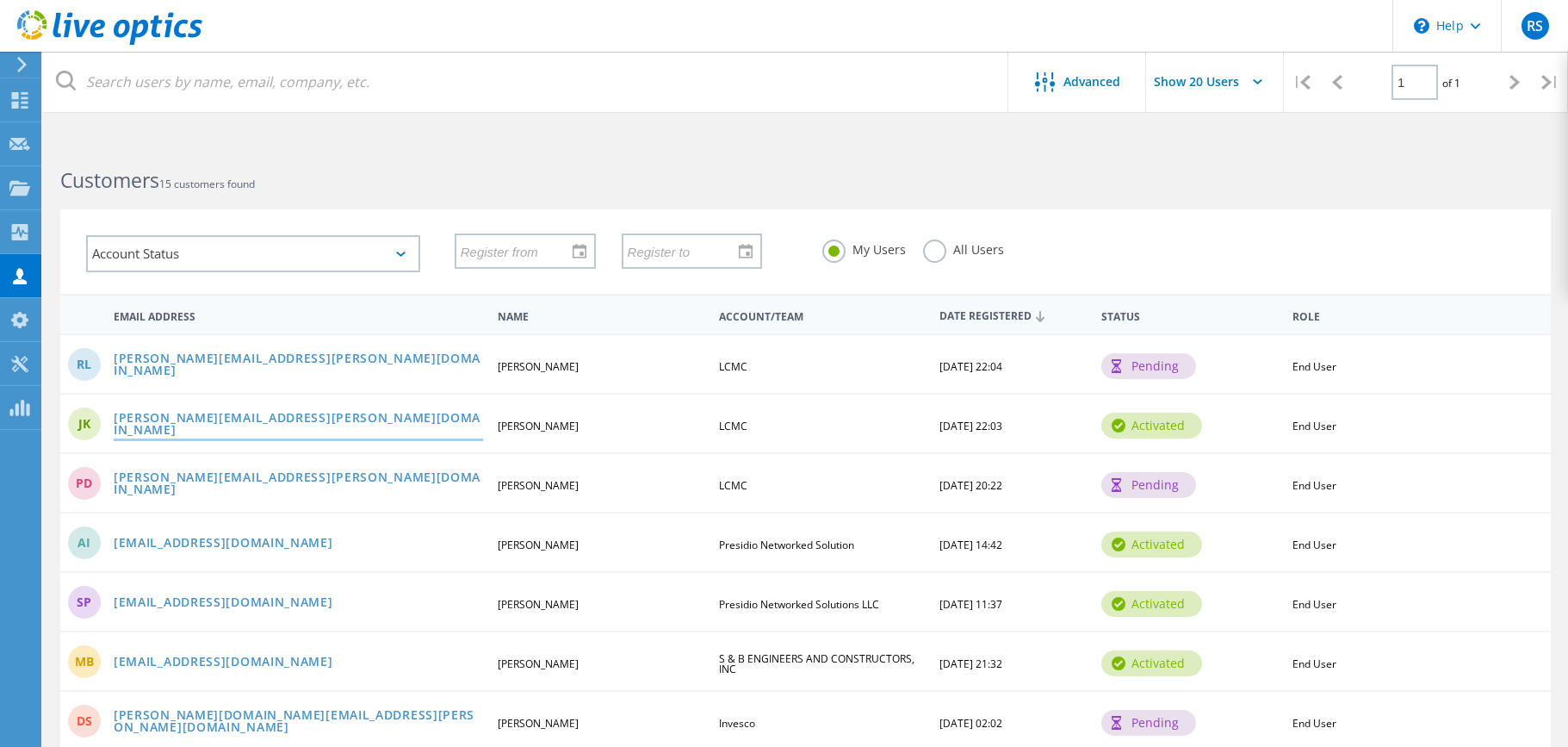
click at [187, 423] on link "jason.kennedy@sapphirehealth.org" at bounding box center [298, 425] width 369 height 27
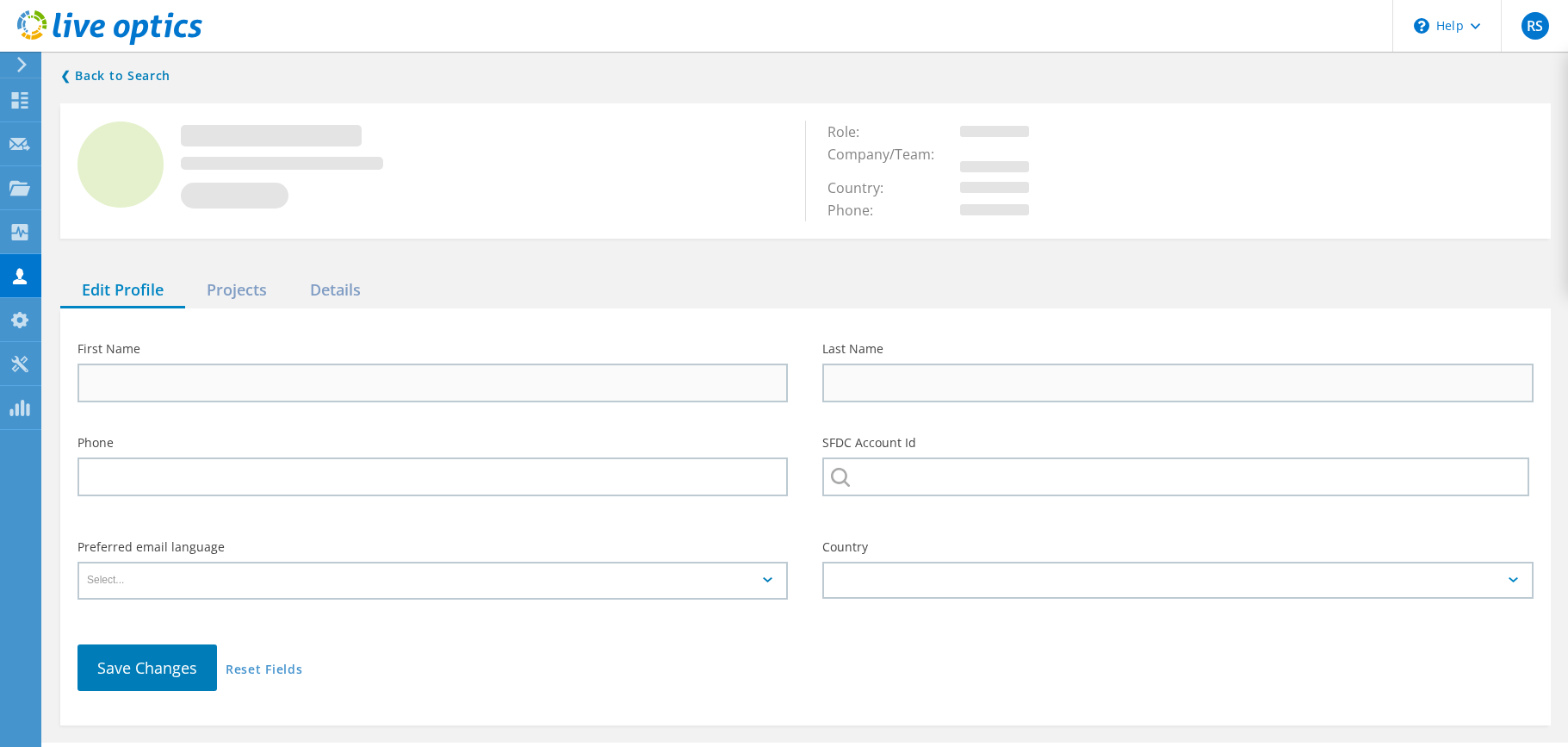
type input "Jason"
type input "Kennedy"
type input "LCMC"
type input "English"
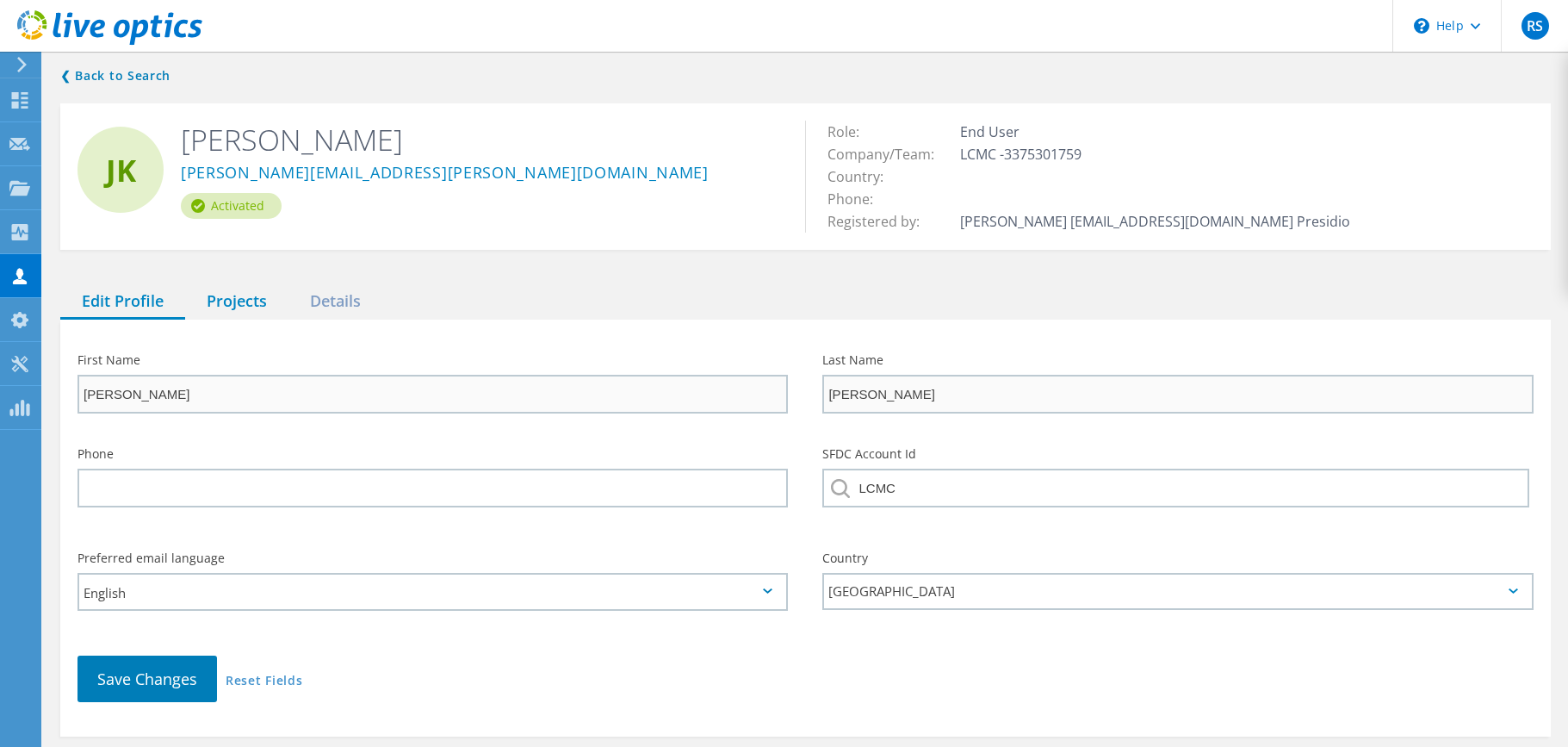
click at [244, 285] on div "Projects" at bounding box center [236, 302] width 103 height 36
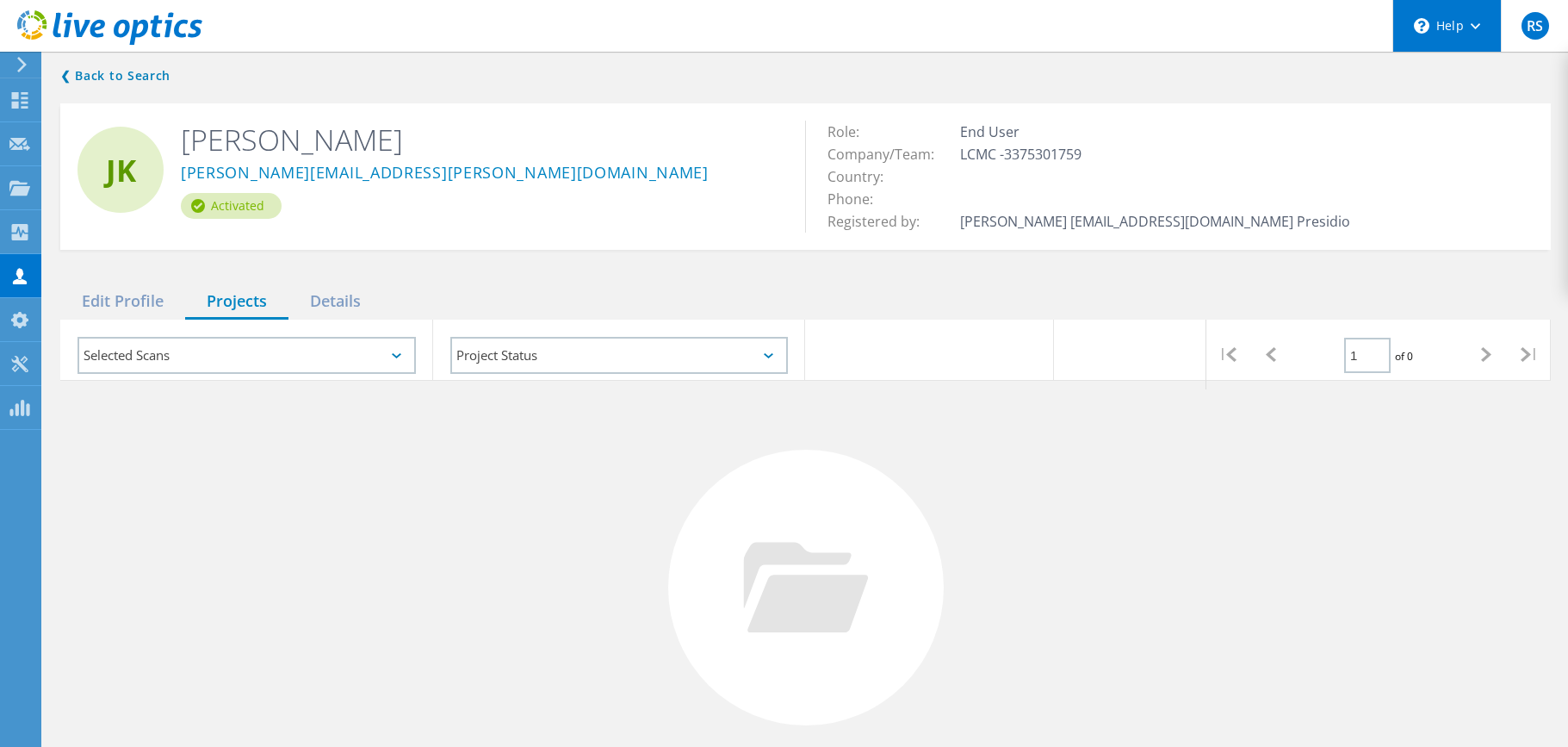
click at [1467, 29] on div "\n Help" at bounding box center [1447, 26] width 108 height 52
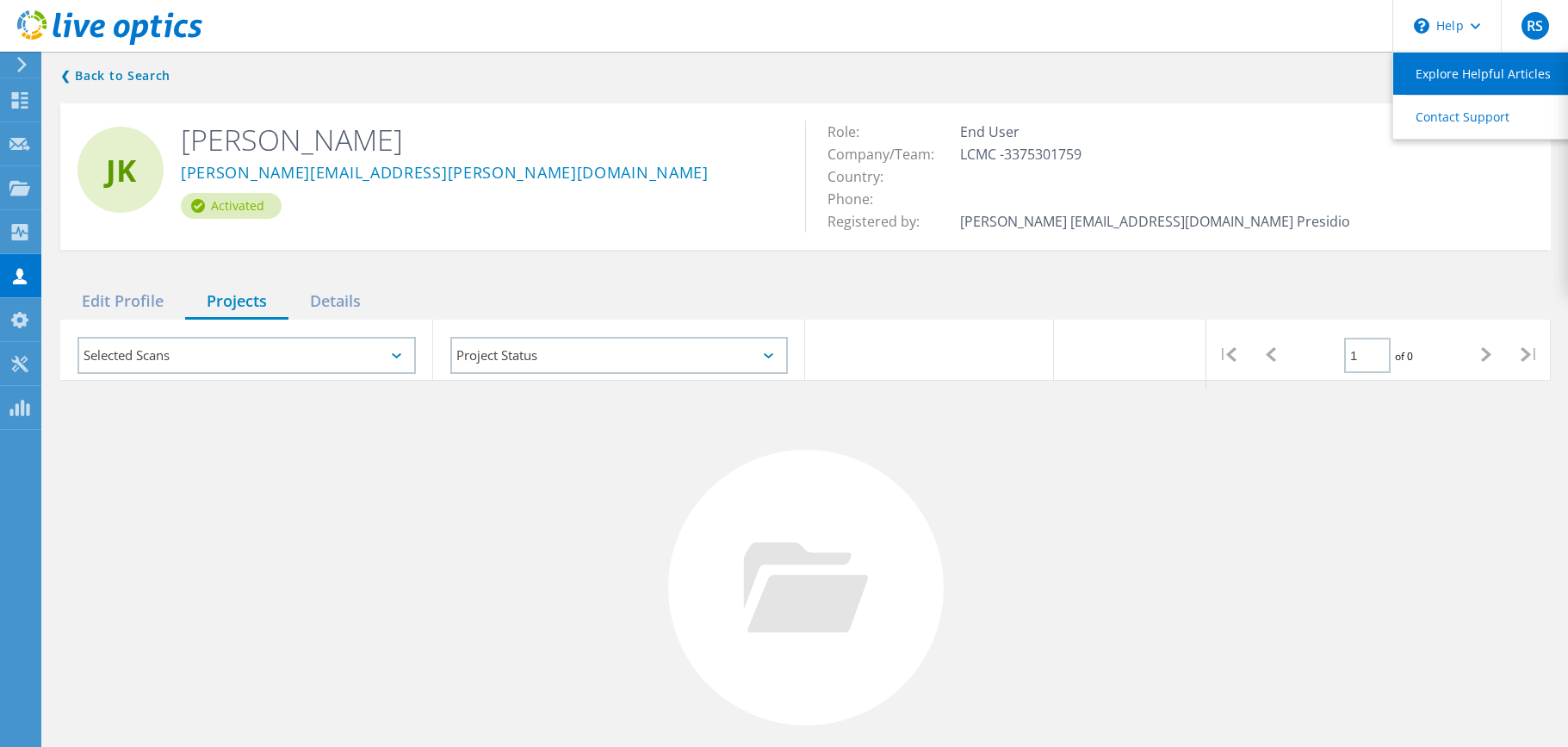
click at [1476, 71] on link "Explore Helpful Articles" at bounding box center [1489, 74] width 192 height 43
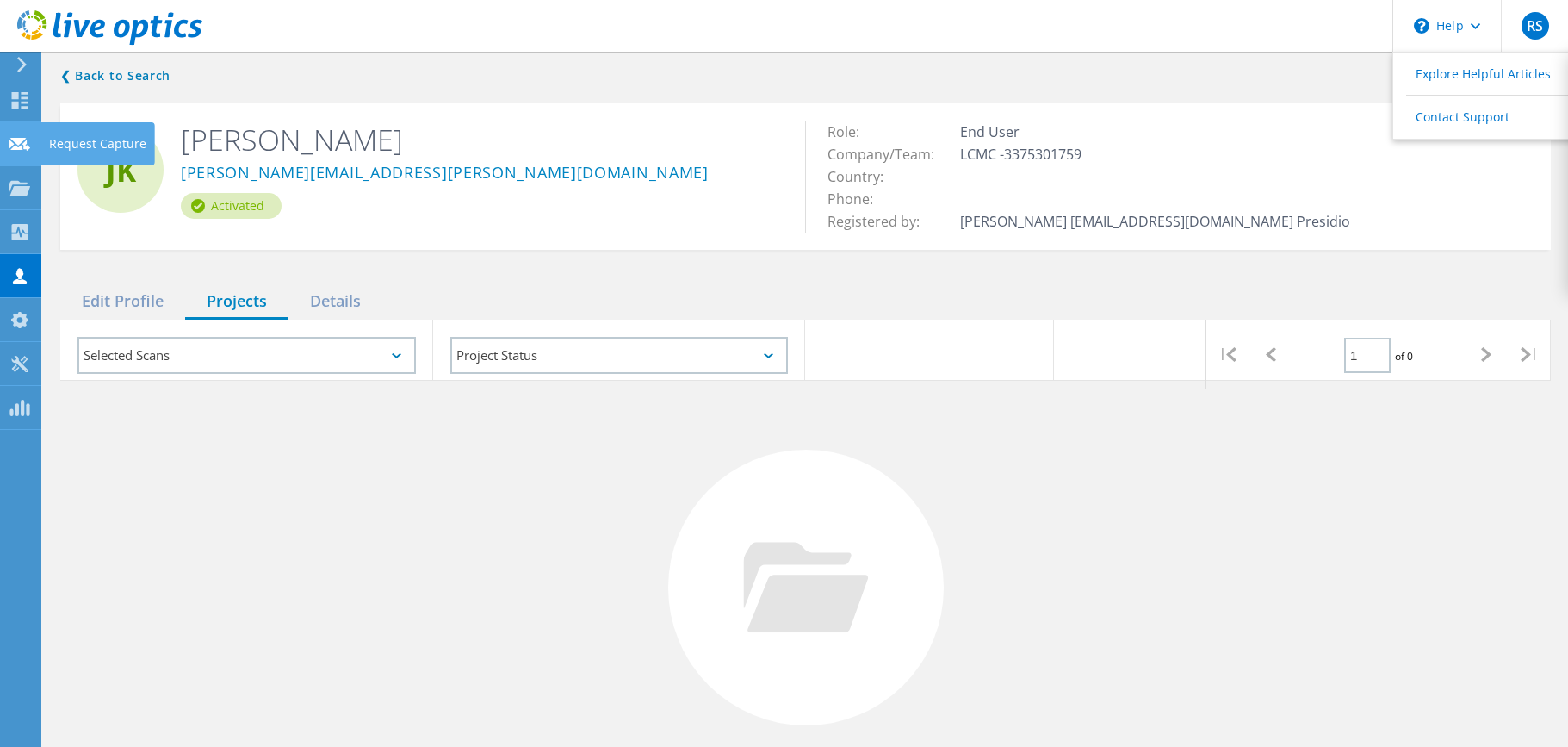
click at [23, 143] on use at bounding box center [20, 143] width 21 height 13
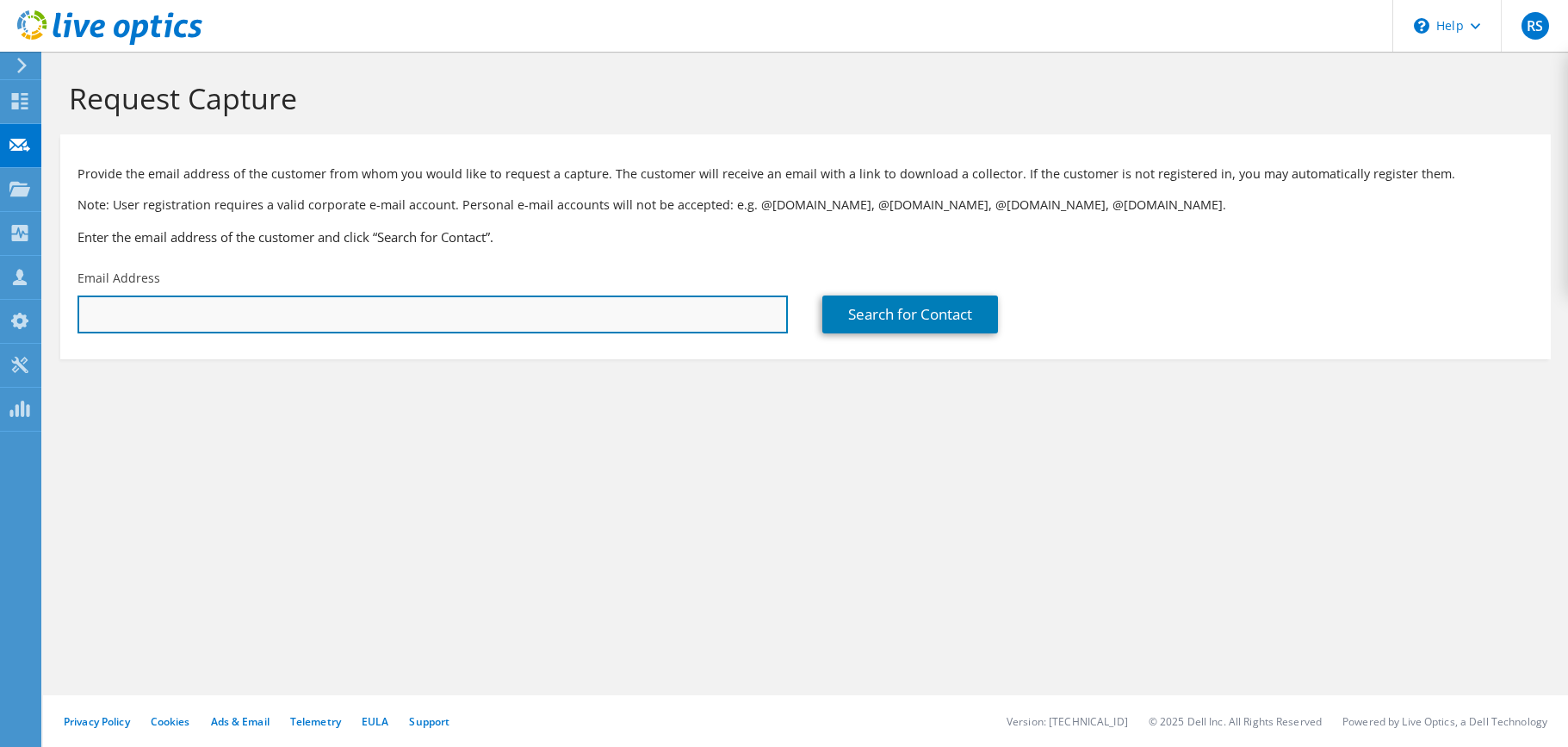
click at [180, 308] on input "text" at bounding box center [432, 315] width 710 height 38
type input "r"
click at [158, 313] on input "text" at bounding box center [432, 315] width 710 height 38
click at [130, 309] on input "text" at bounding box center [432, 315] width 710 height 38
type input "[PERSON_NAME][EMAIL_ADDRESS][PERSON_NAME][DOMAIN_NAME]"
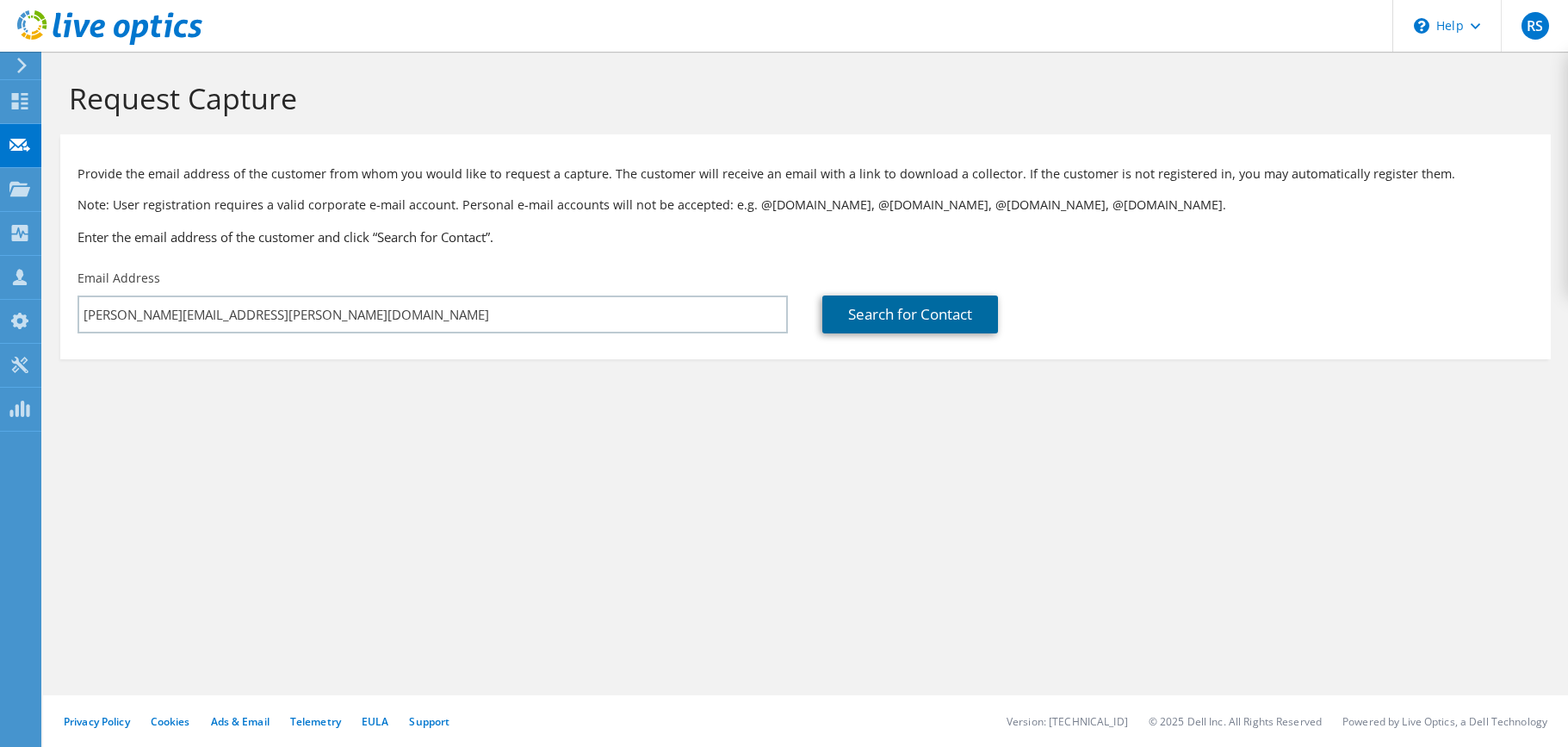
click at [885, 314] on link "Search for Contact" at bounding box center [910, 315] width 176 height 38
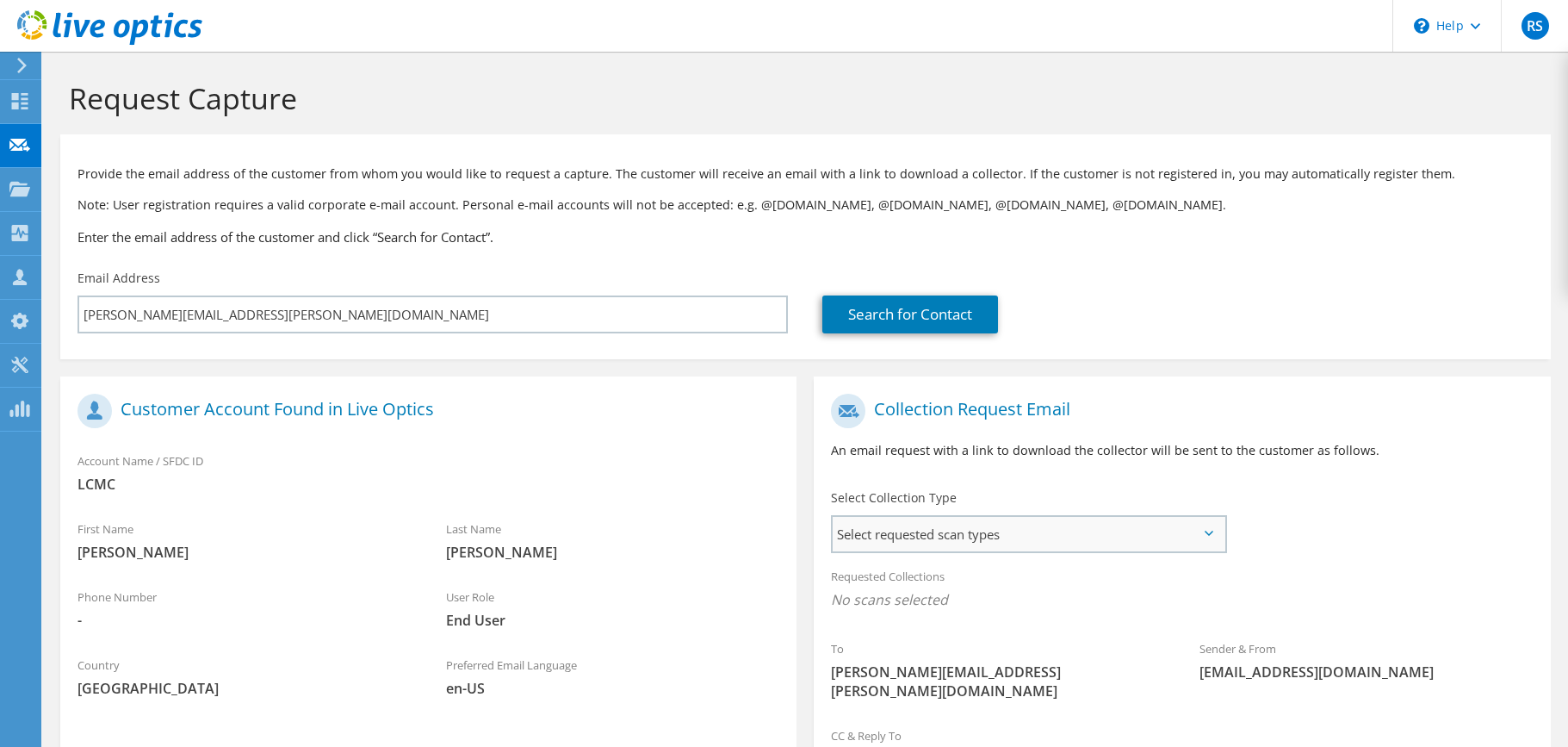
click at [923, 534] on span "Select requested scan types" at bounding box center [1028, 534] width 391 height 35
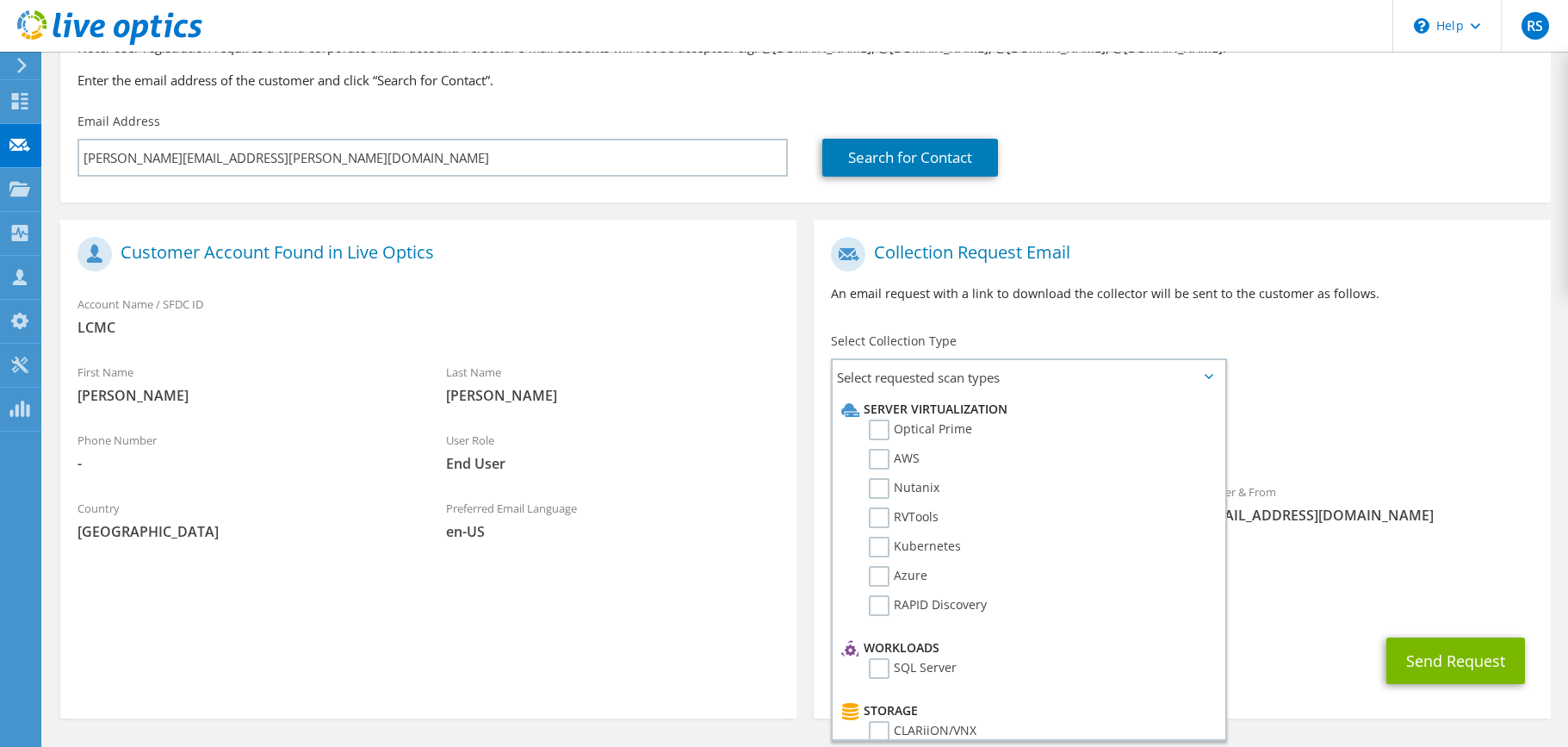
scroll to position [195, 0]
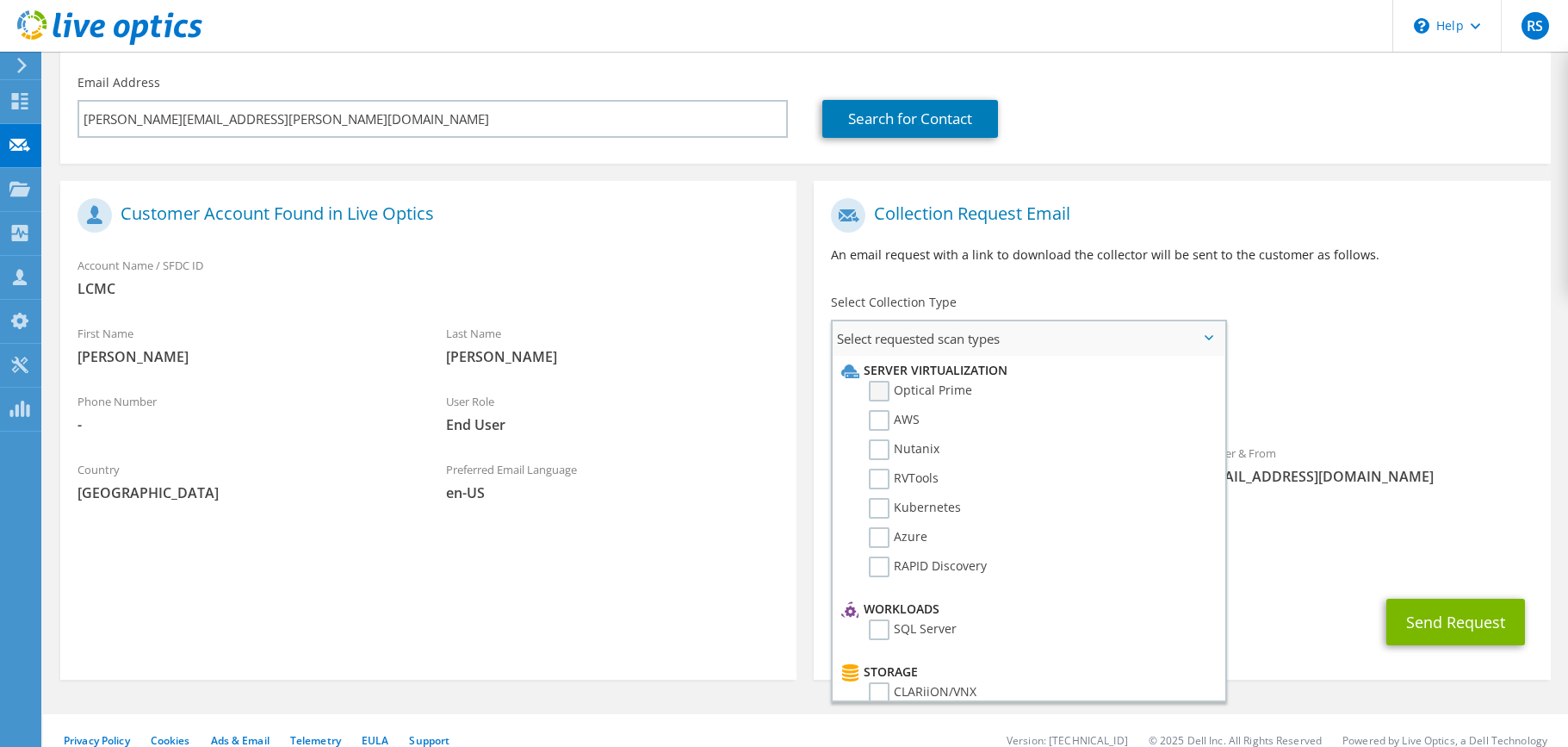
click at [880, 395] on label "Optical Prime" at bounding box center [920, 391] width 103 height 21
click at [0, 0] on input "Optical Prime" at bounding box center [0, 0] width 0 height 0
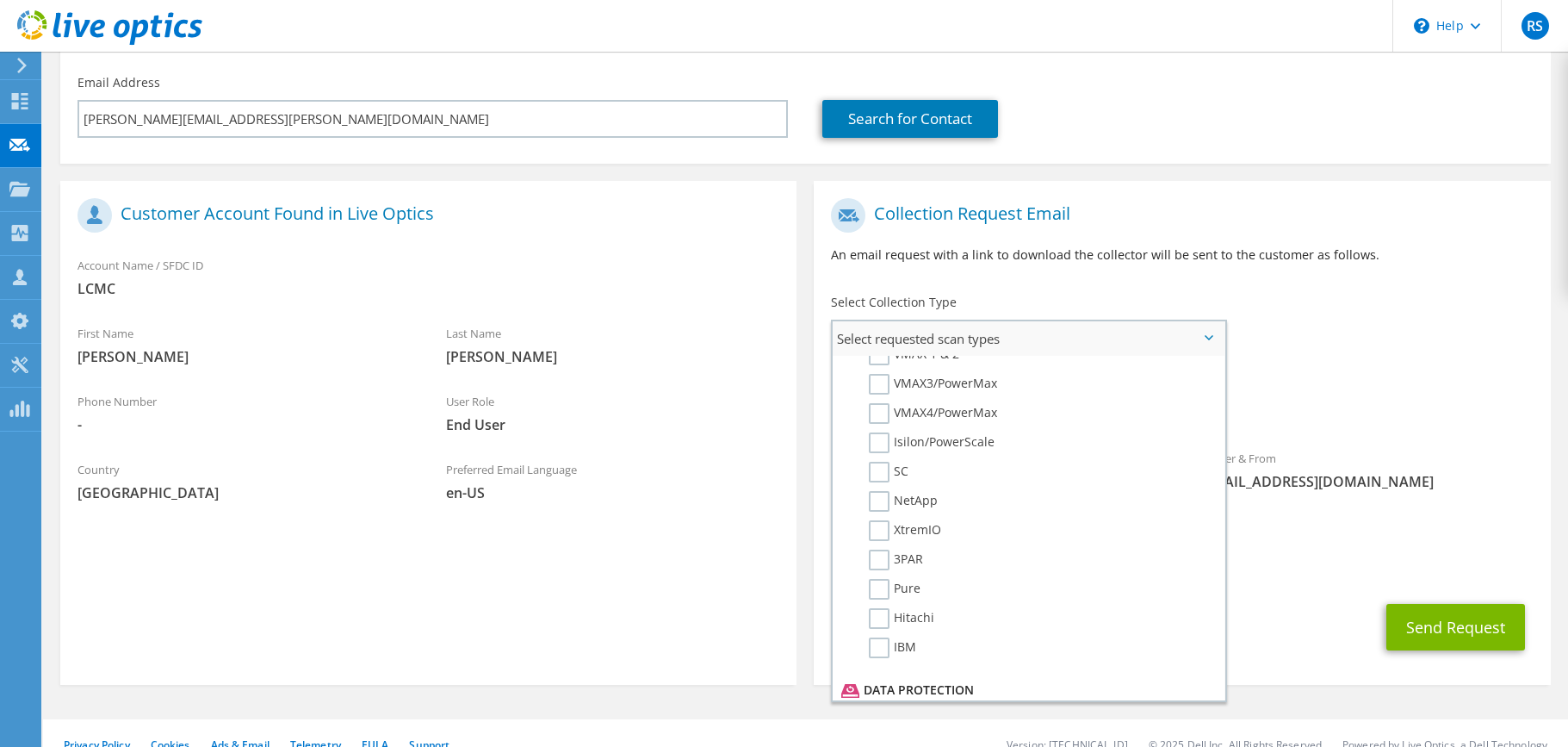
scroll to position [395, 0]
click at [879, 537] on label "NetApp" at bounding box center [903, 533] width 69 height 21
click at [0, 0] on input "NetApp" at bounding box center [0, 0] width 0 height 0
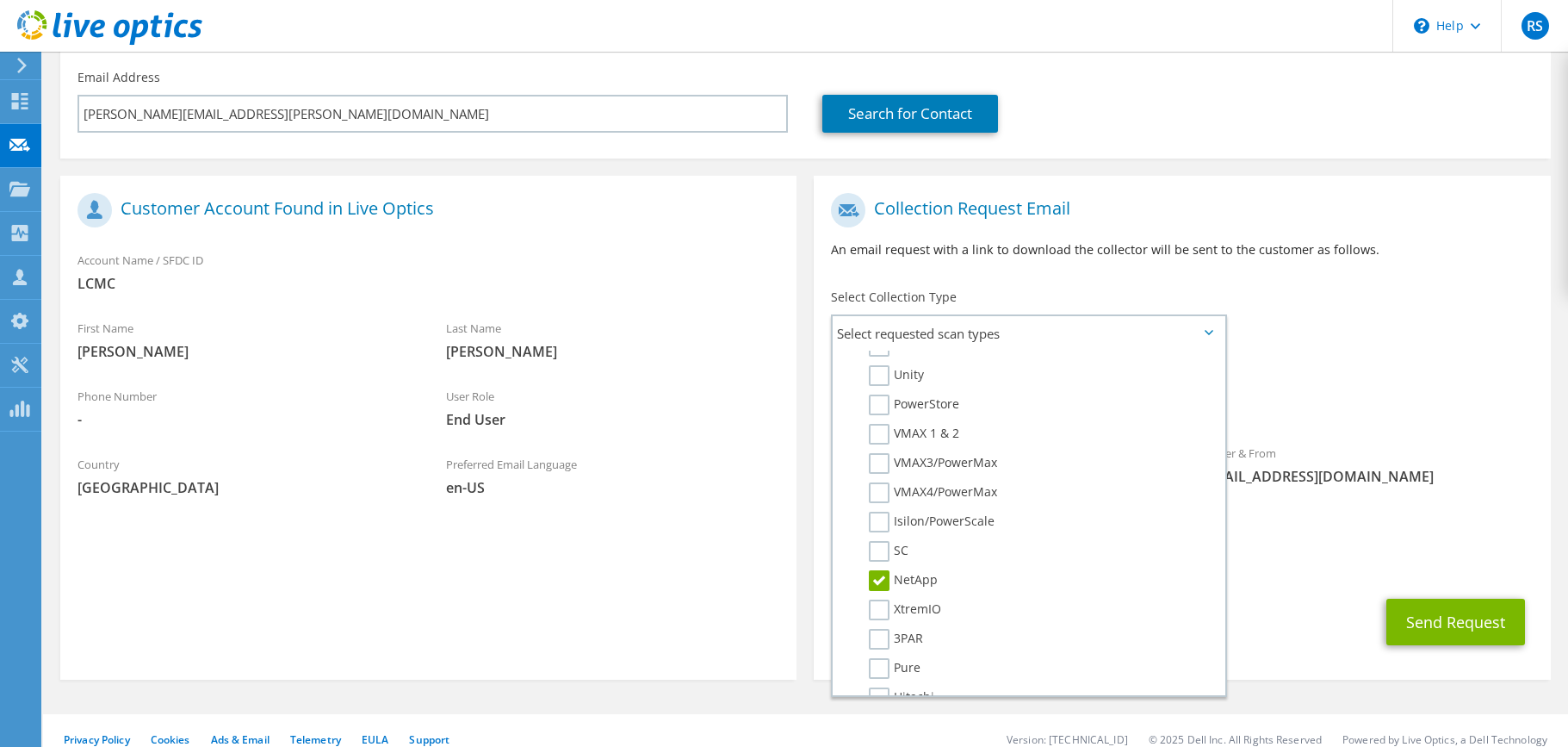
click at [1259, 525] on div "CC & Reply To rscheffer@presidio.com" at bounding box center [1181, 552] width 736 height 60
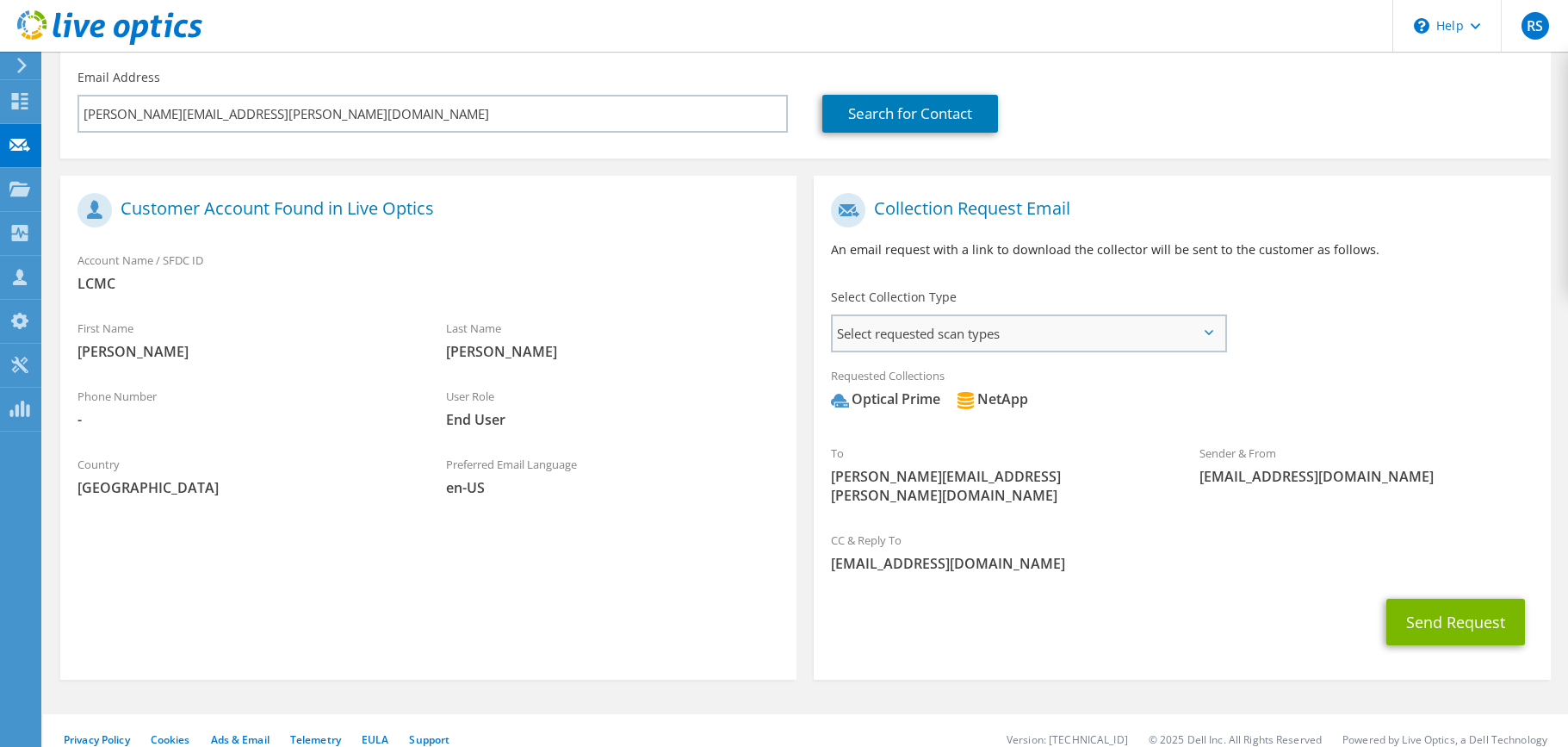
click at [1200, 332] on span "Select requested scan types" at bounding box center [1028, 333] width 391 height 35
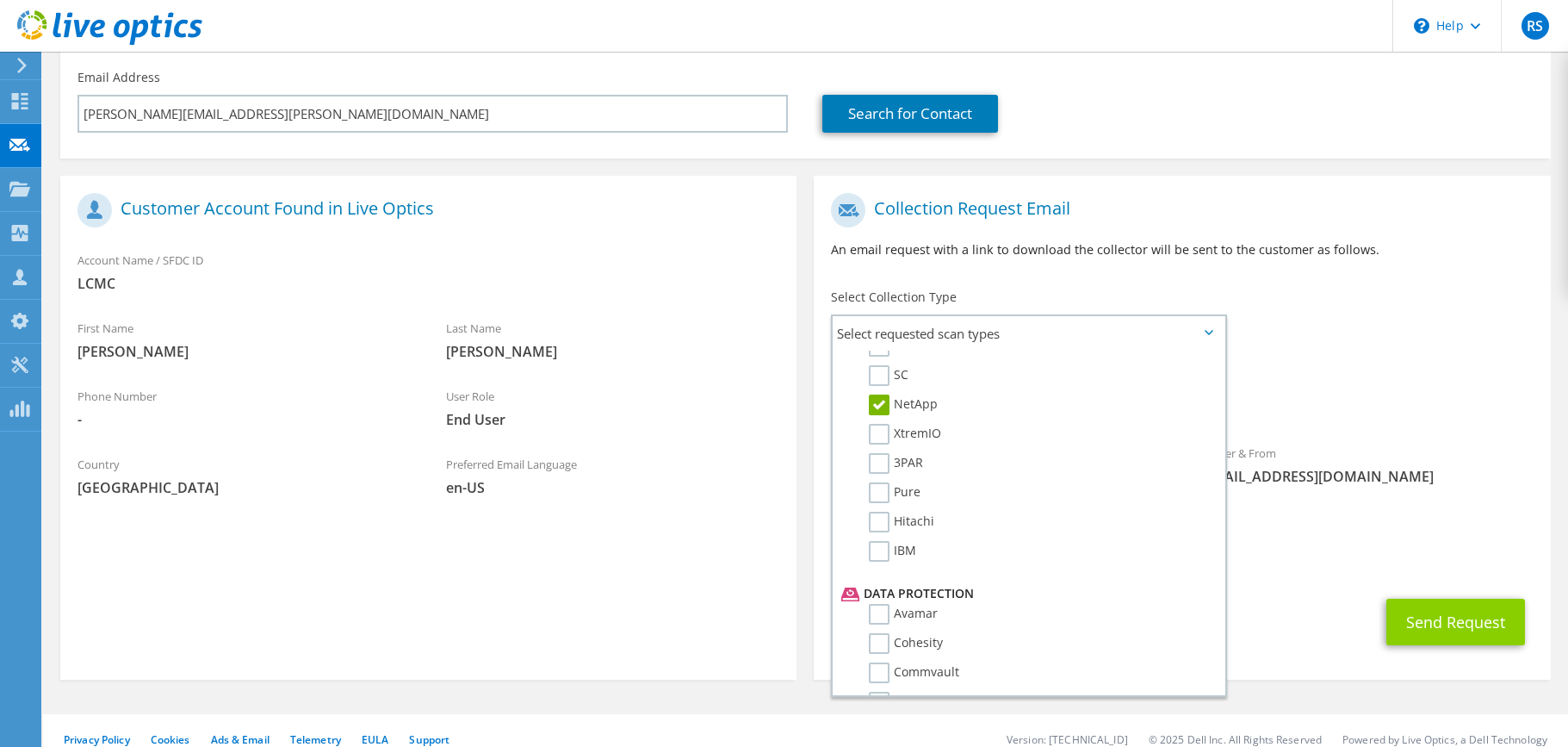
scroll to position [521, 0]
click at [1448, 615] on button "Send Request" at bounding box center [1456, 622] width 139 height 47
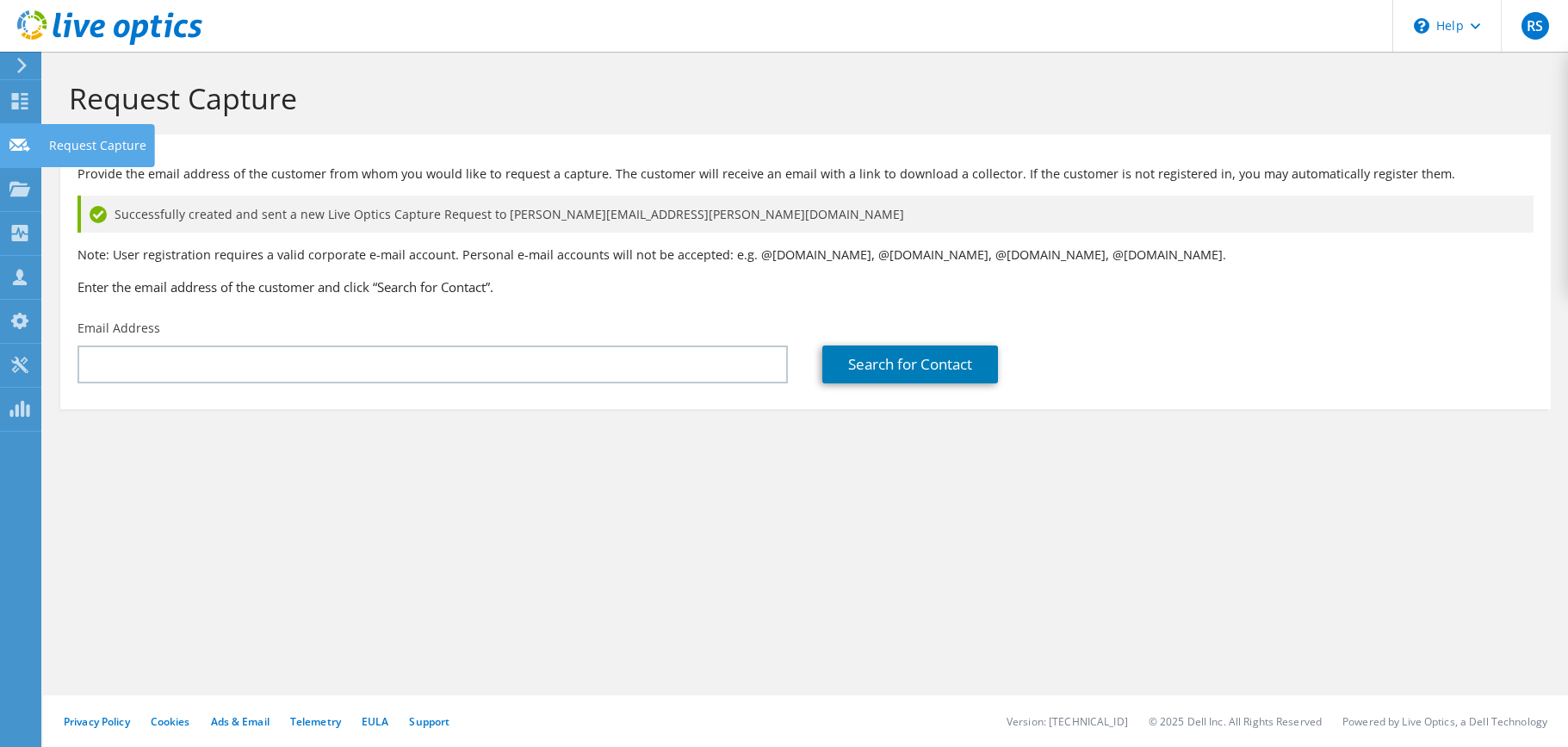
click at [23, 144] on use at bounding box center [20, 144] width 21 height 13
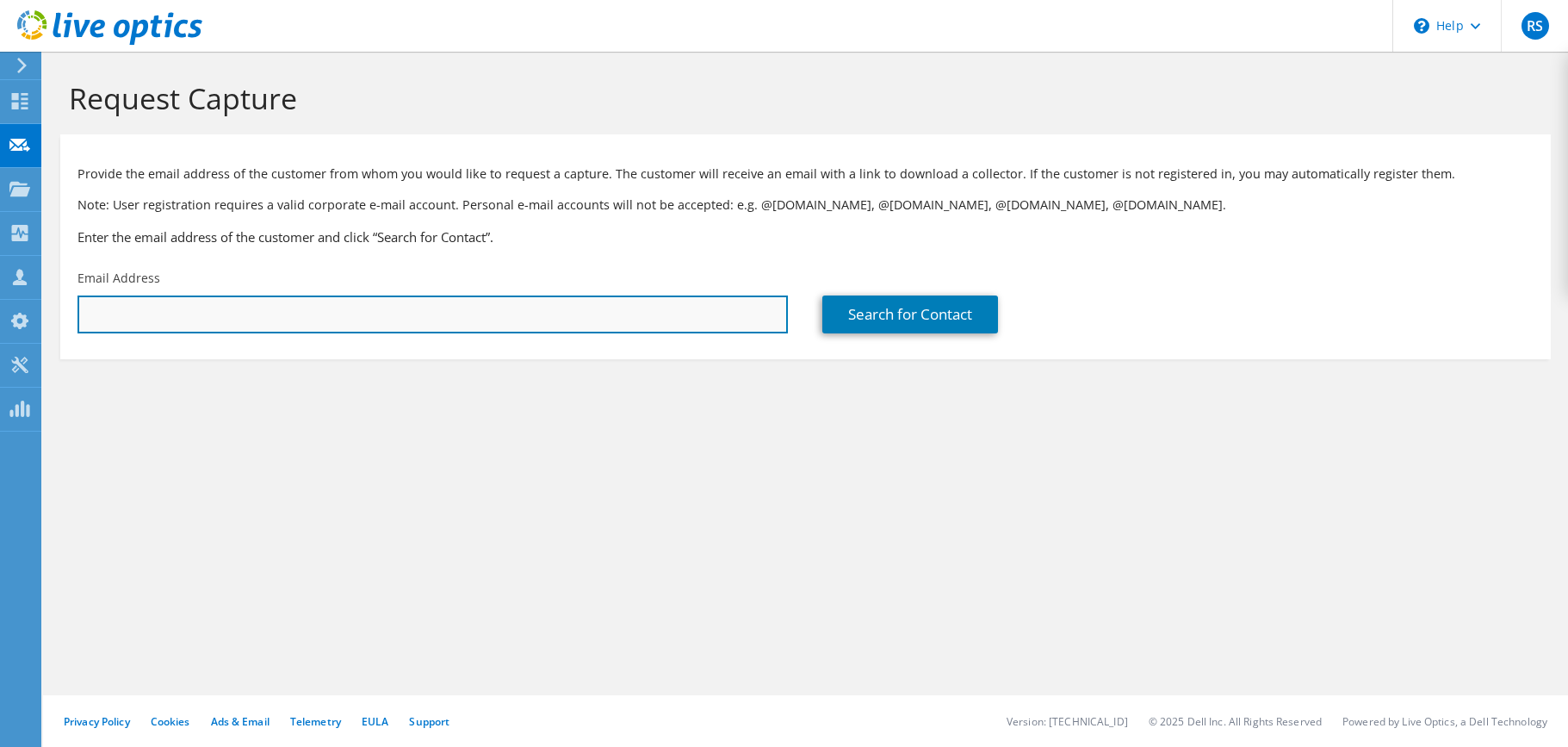
click at [178, 316] on input "text" at bounding box center [432, 315] width 710 height 38
click at [646, 311] on input "text" at bounding box center [432, 315] width 710 height 38
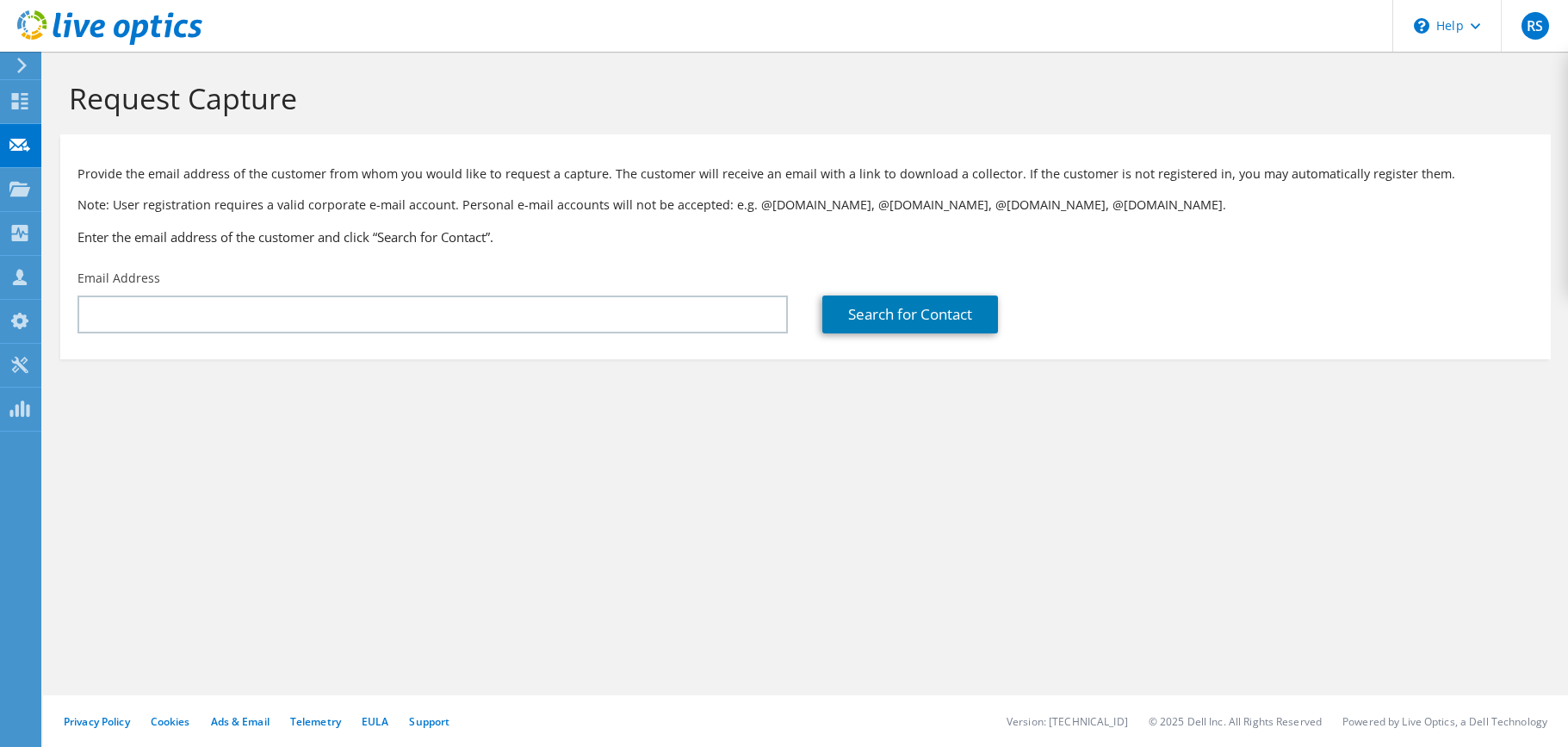
click at [633, 452] on div "Request Capture Provide the email address of the customer from whom you would l…" at bounding box center [806, 399] width 1526 height 695
click at [27, 64] on icon at bounding box center [22, 66] width 13 height 16
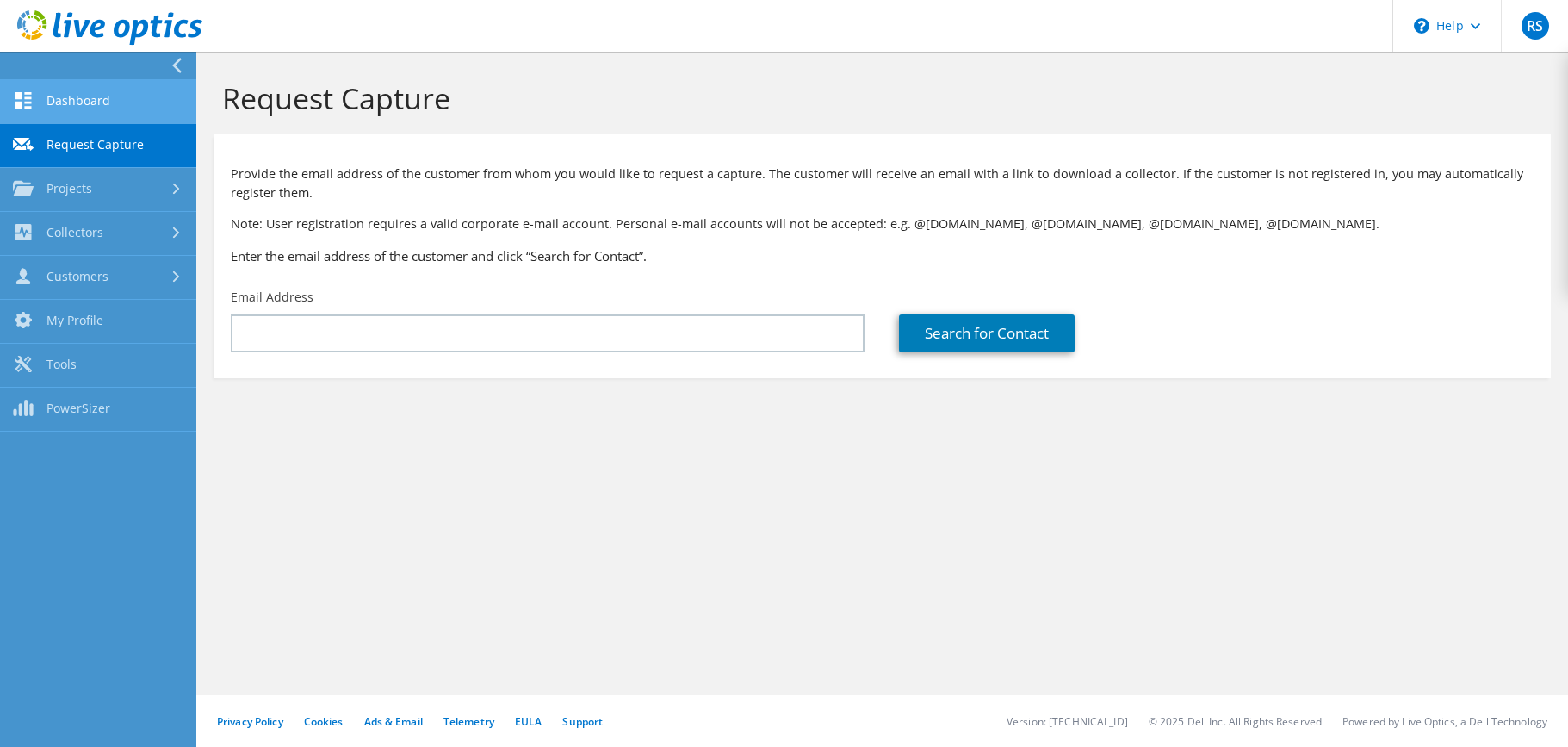
click at [56, 104] on link "Dashboard" at bounding box center [98, 102] width 196 height 44
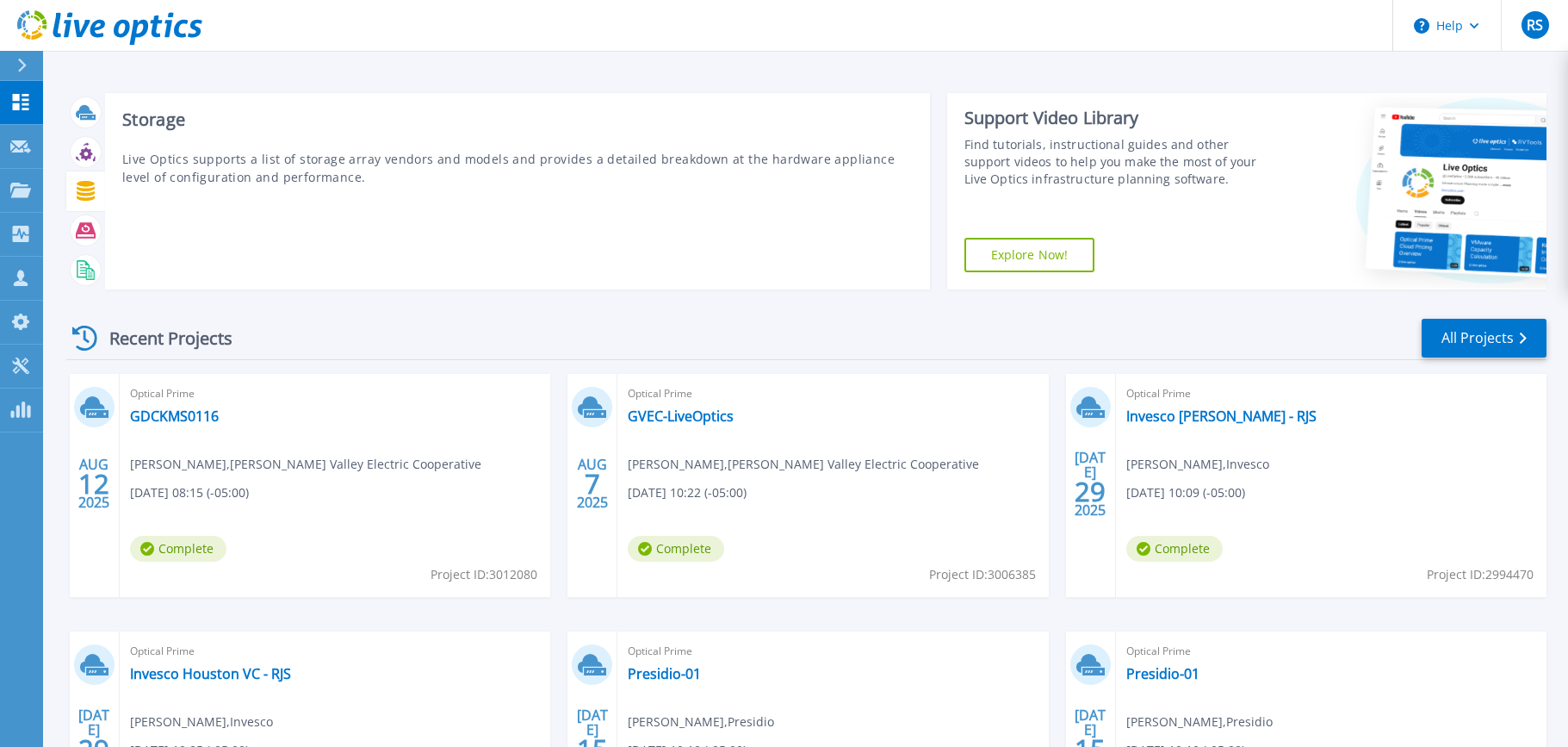
click at [89, 192] on icon at bounding box center [85, 191] width 20 height 20
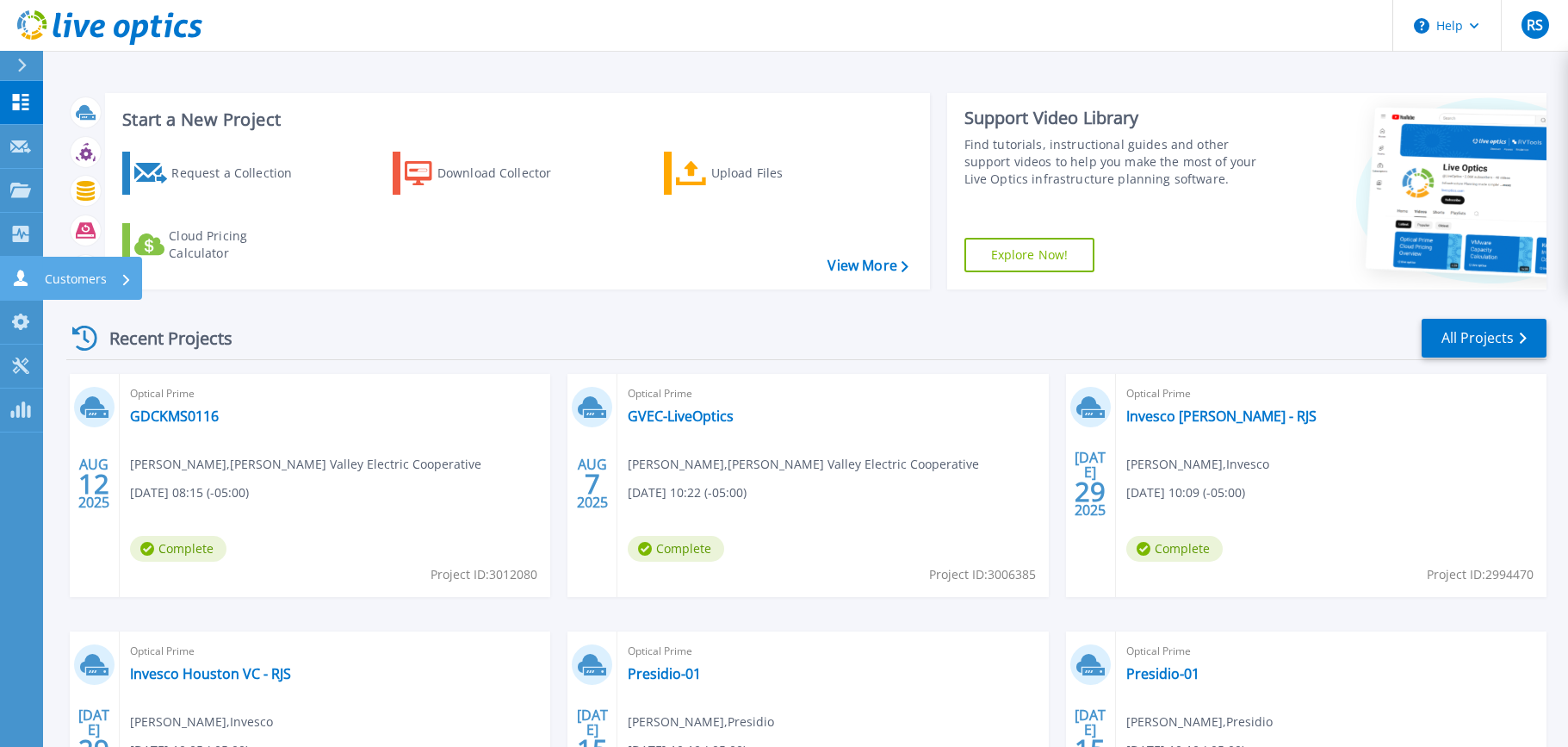
click at [67, 278] on p "Customers" at bounding box center [75, 279] width 62 height 45
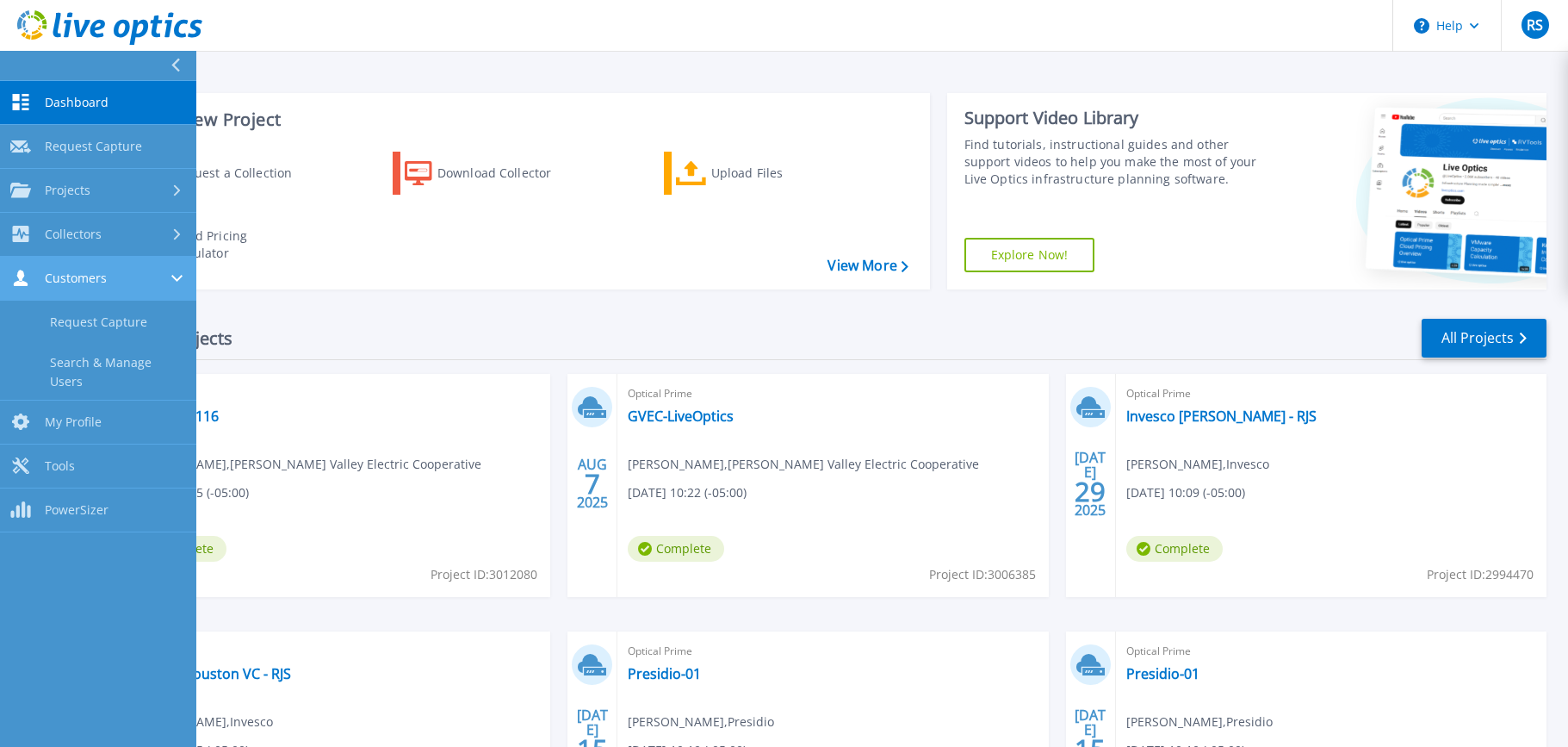
click at [60, 284] on span "Customers" at bounding box center [75, 278] width 62 height 16
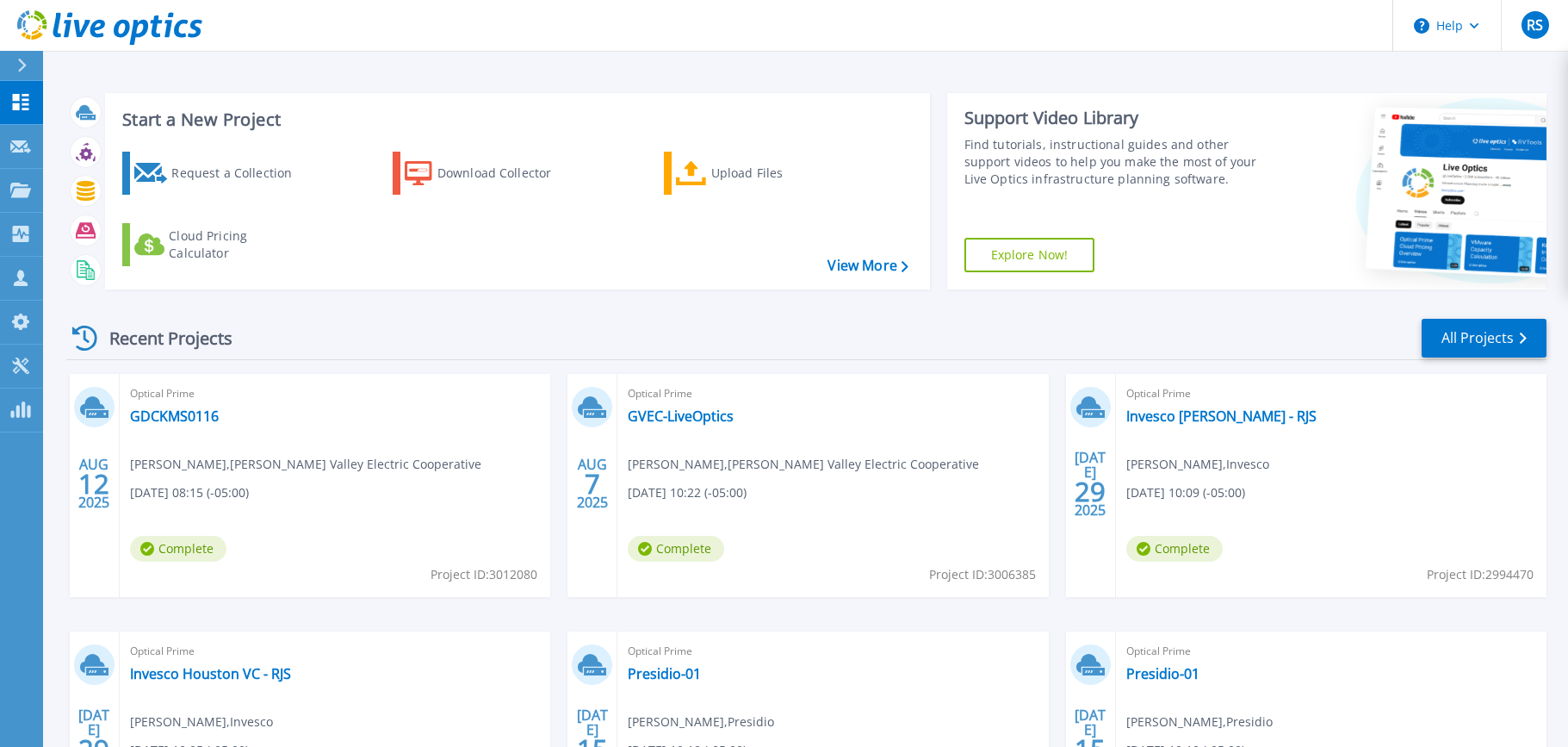
click at [257, 29] on header "Help RS Partner Team Member Randall Scheffer rscheffer@presidio.com Presidio My…" at bounding box center [784, 26] width 1568 height 52
click at [1454, 333] on link "All Projects" at bounding box center [1484, 337] width 125 height 39
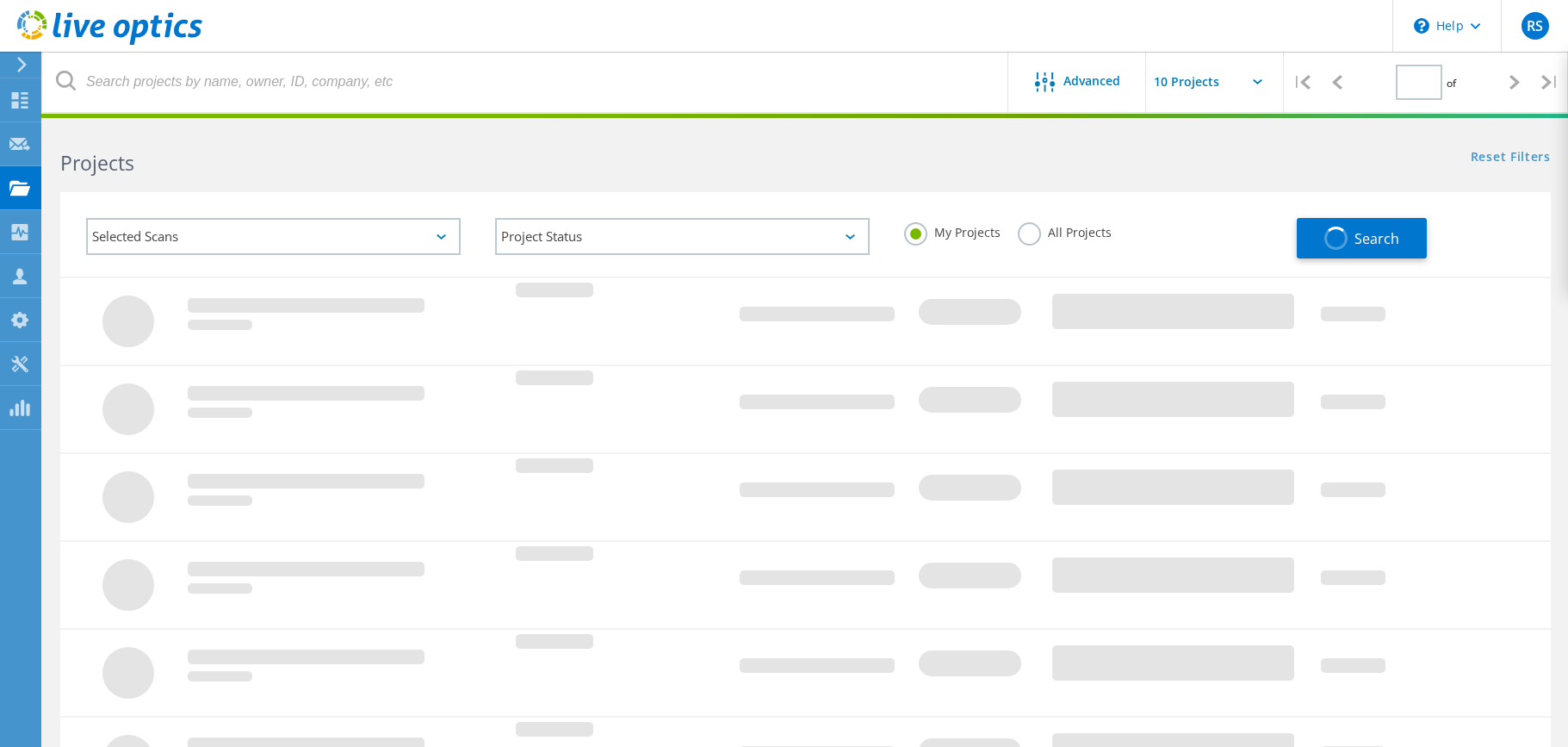
type input "1"
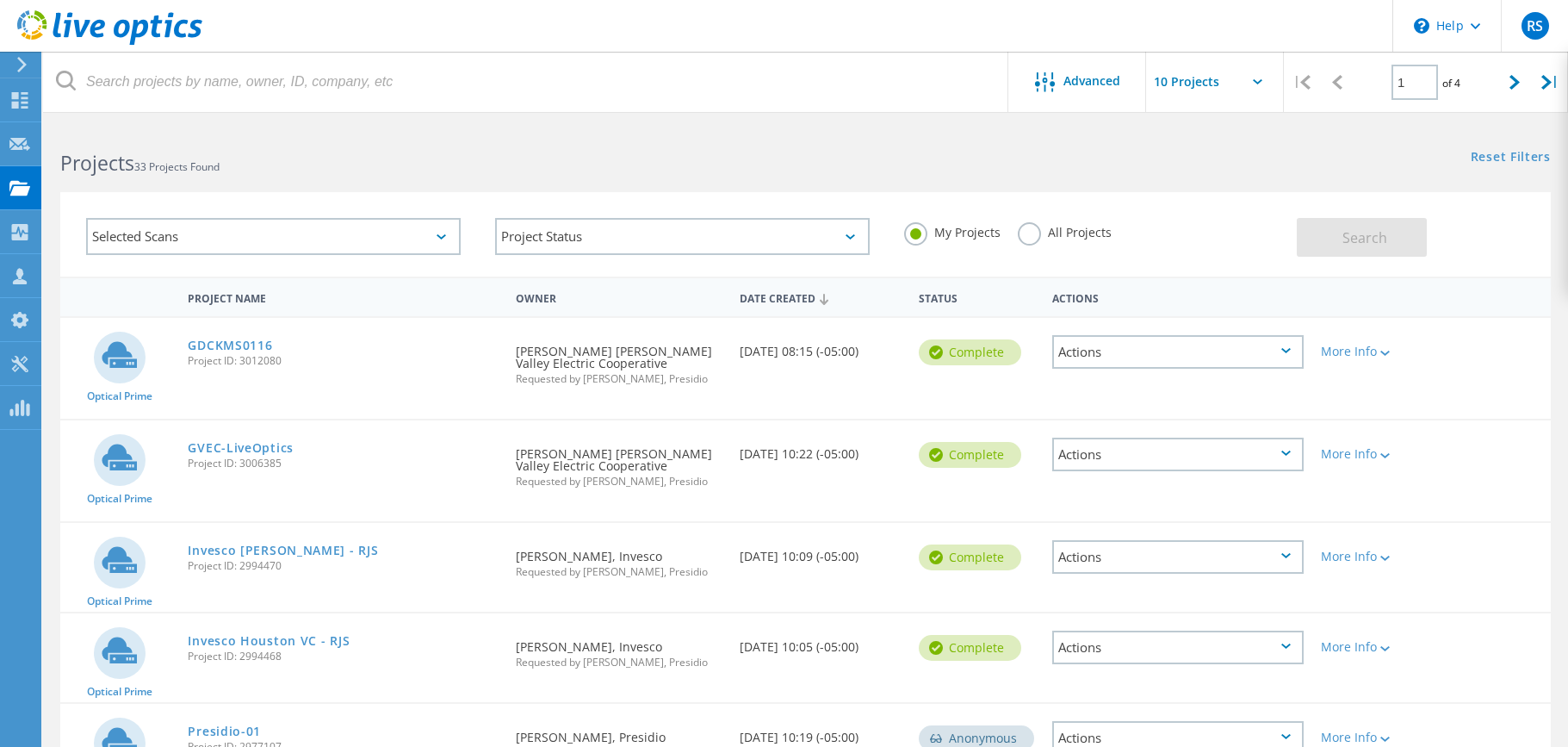
click at [180, 235] on div "Selected Scans" at bounding box center [273, 236] width 375 height 37
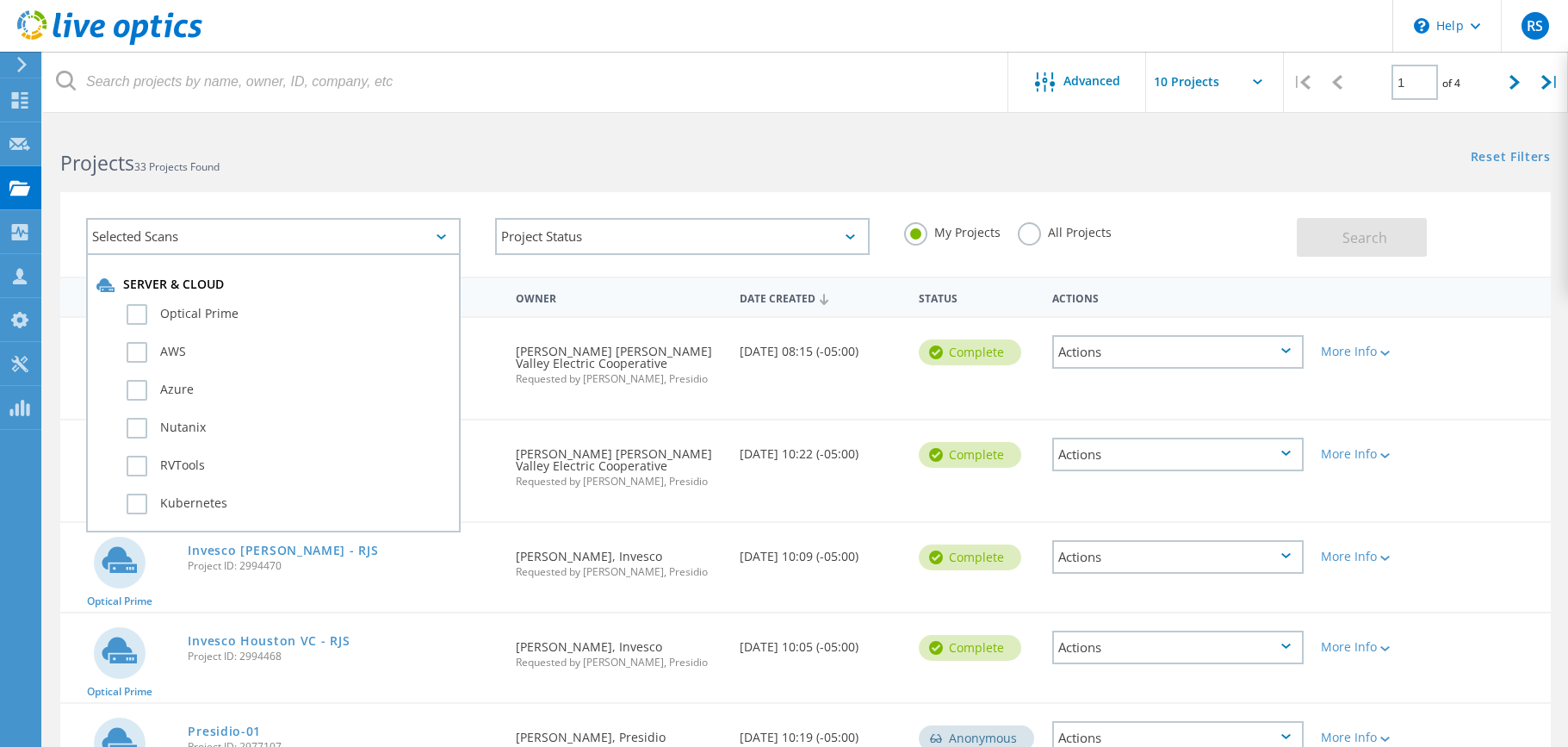
click at [180, 234] on div "Selected Scans" at bounding box center [273, 236] width 375 height 37
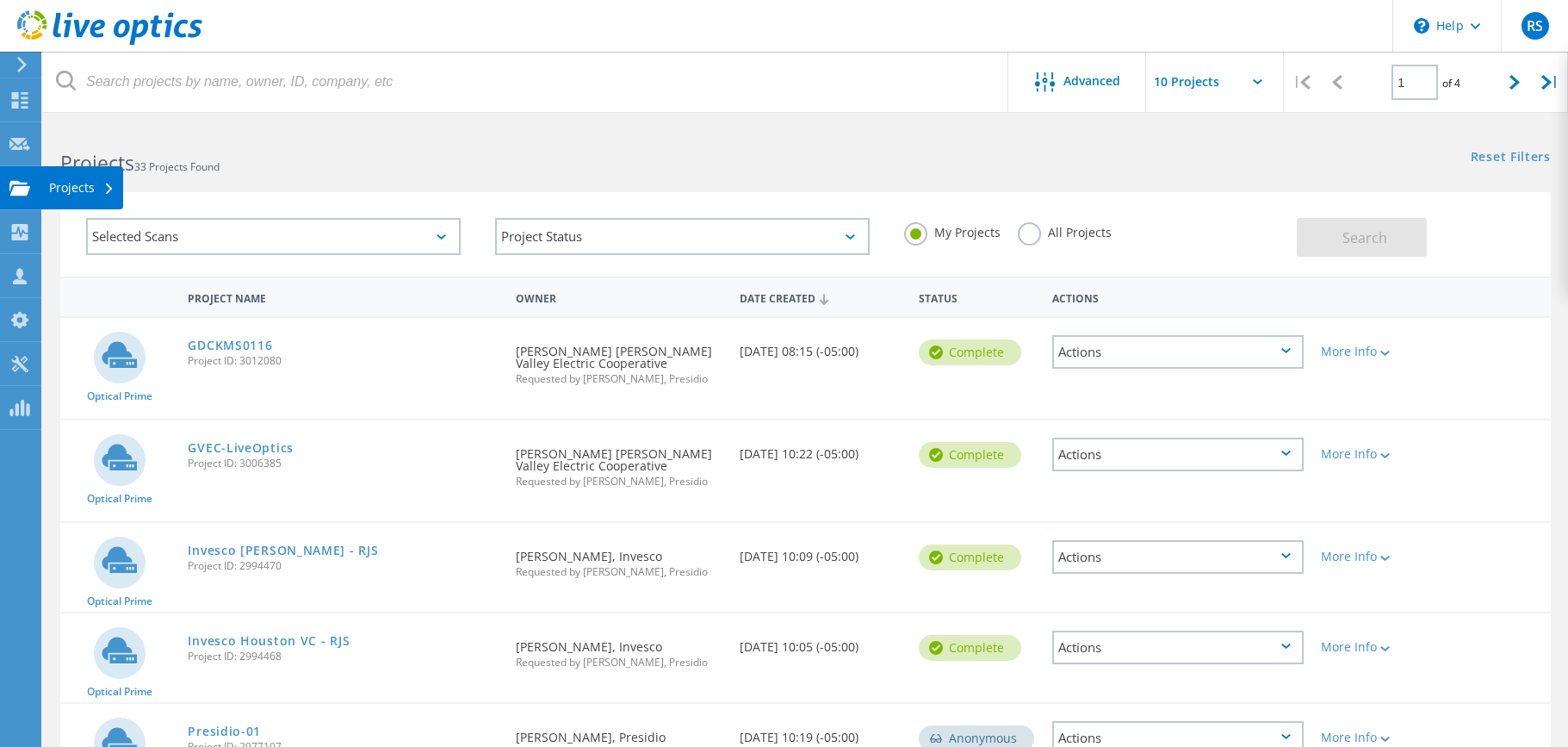
click at [23, 185] on icon at bounding box center [20, 188] width 21 height 16
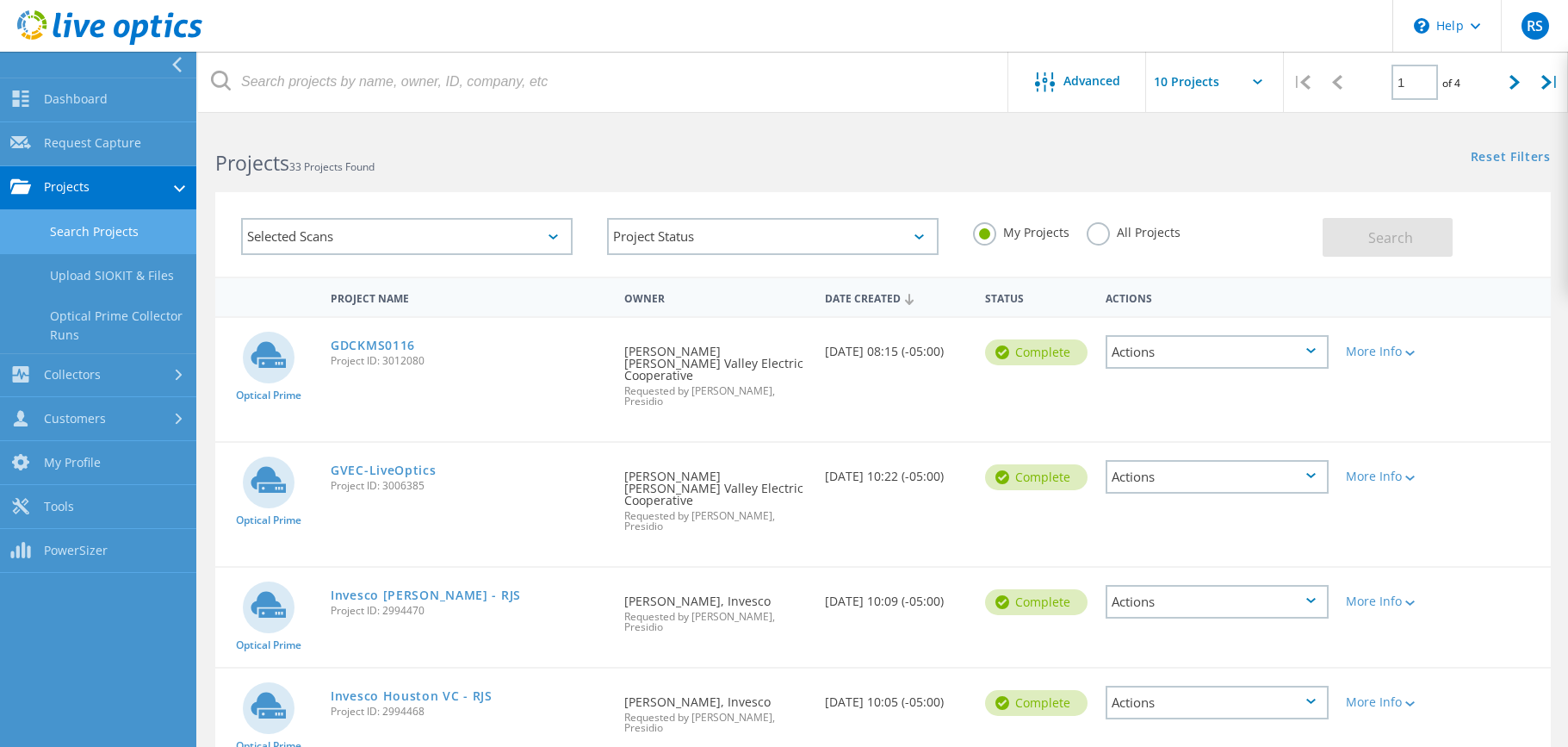
click at [93, 233] on link "Search Projects" at bounding box center [98, 232] width 196 height 44
click at [87, 228] on link "Search Projects" at bounding box center [98, 232] width 196 height 44
click at [62, 415] on link "Customers" at bounding box center [98, 420] width 196 height 44
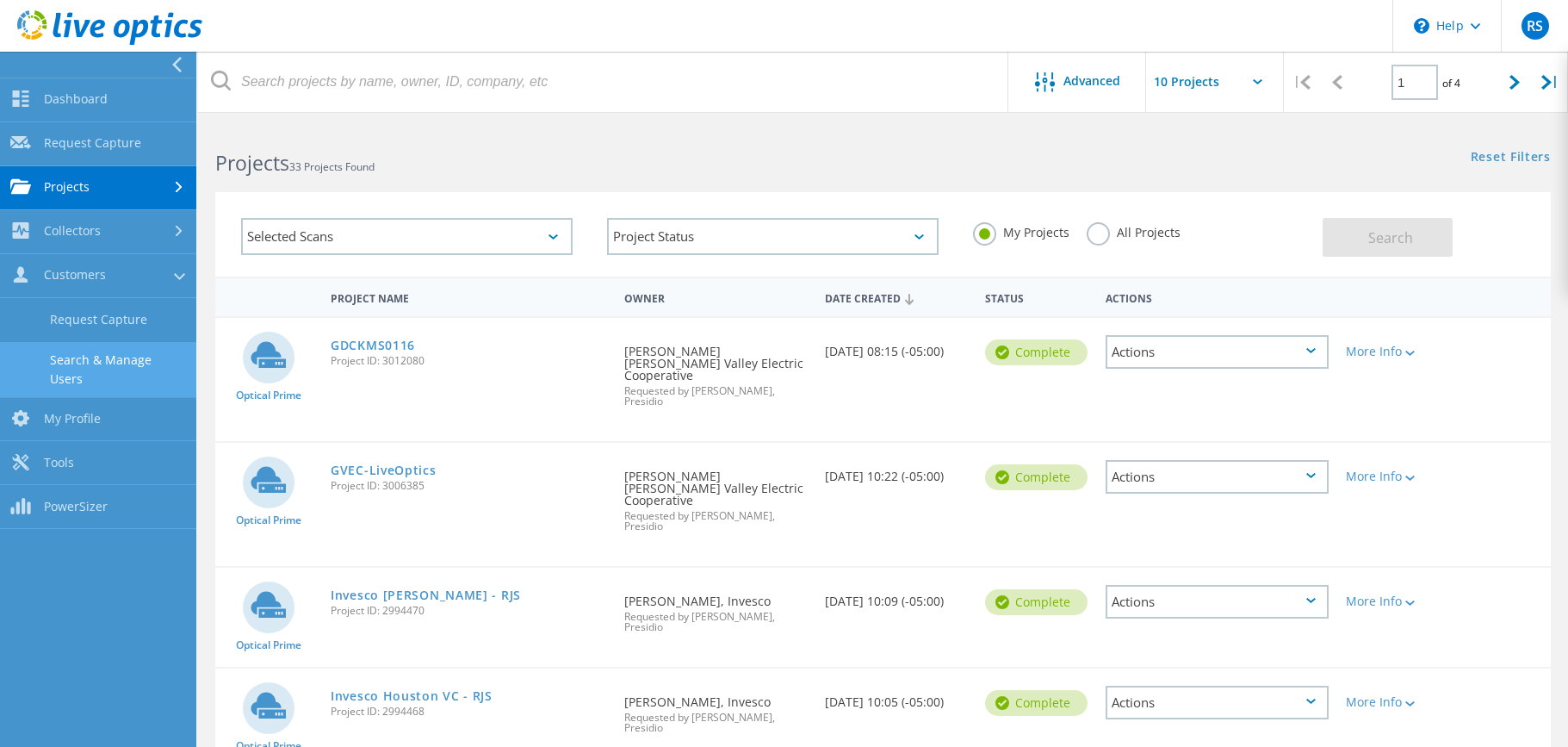
click at [88, 366] on link "Search & Manage Users" at bounding box center [98, 370] width 196 height 56
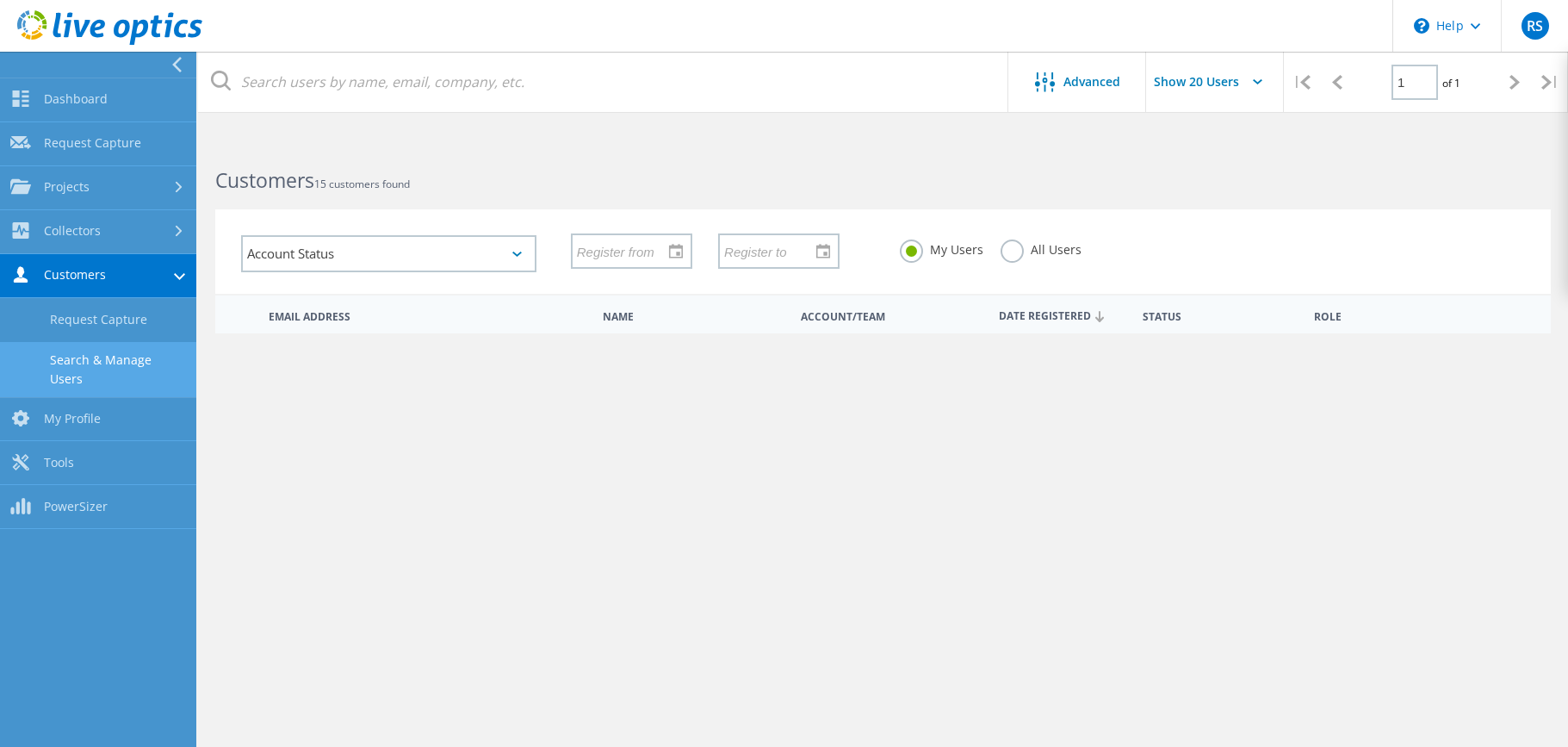
click at [310, 368] on link "Rudy.Lewis@sapphirehealth.org" at bounding box center [428, 365] width 319 height 27
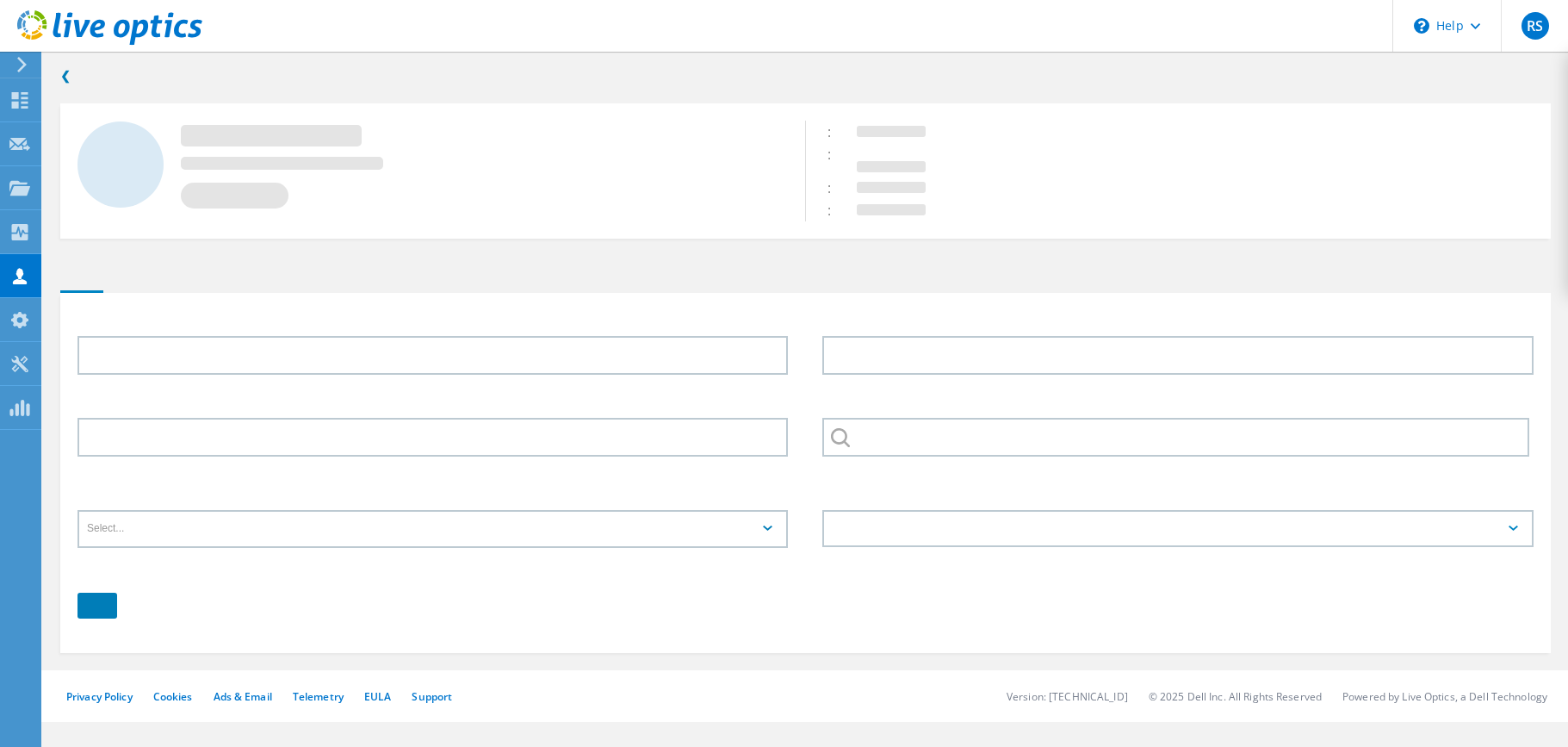
type input "Rudy"
type input "Lewis"
type input "LCMC"
type input "English"
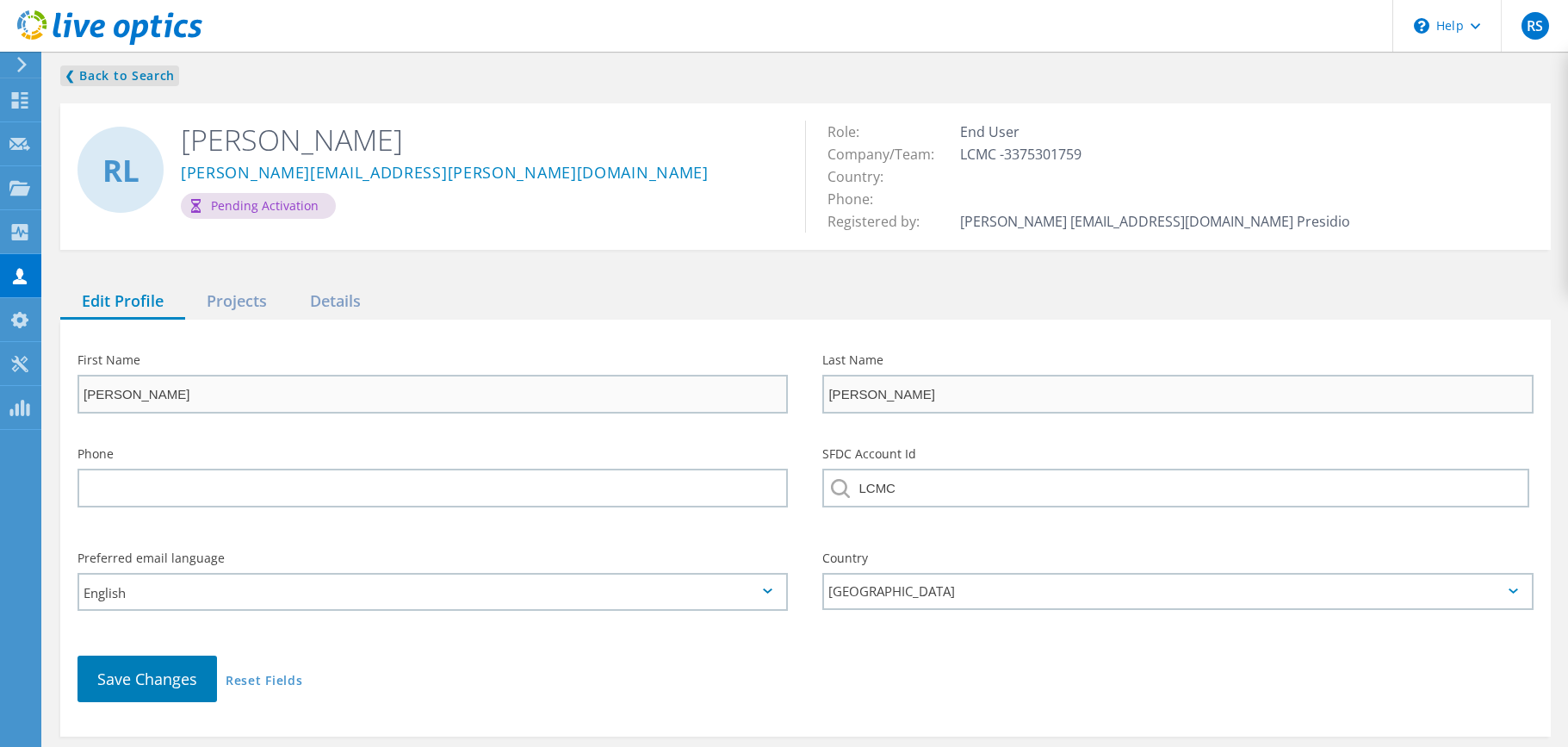
click at [90, 75] on link "❮ Back to Search" at bounding box center [120, 75] width 119 height 21
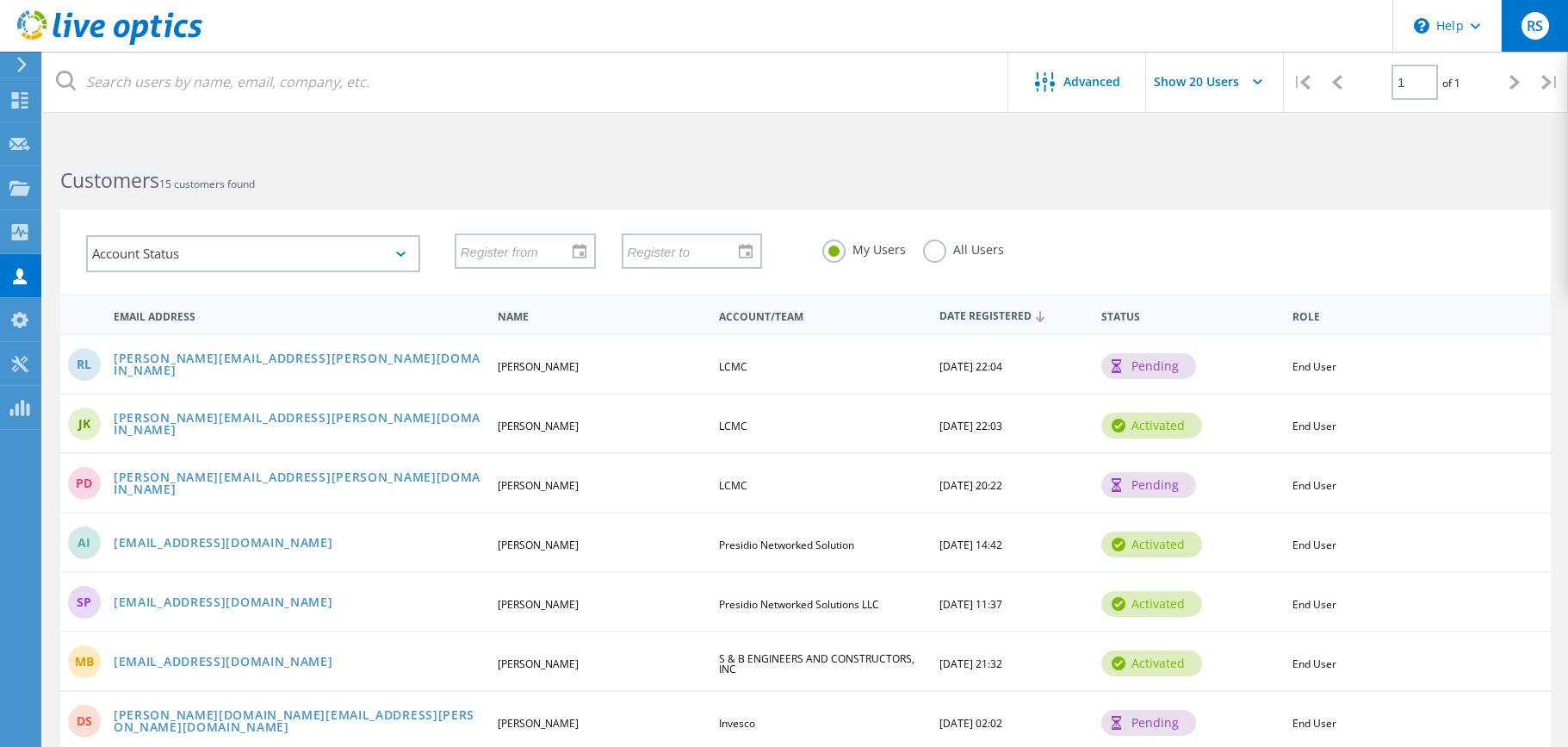
click at [1522, 24] on div "RS" at bounding box center [1536, 26] width 28 height 28
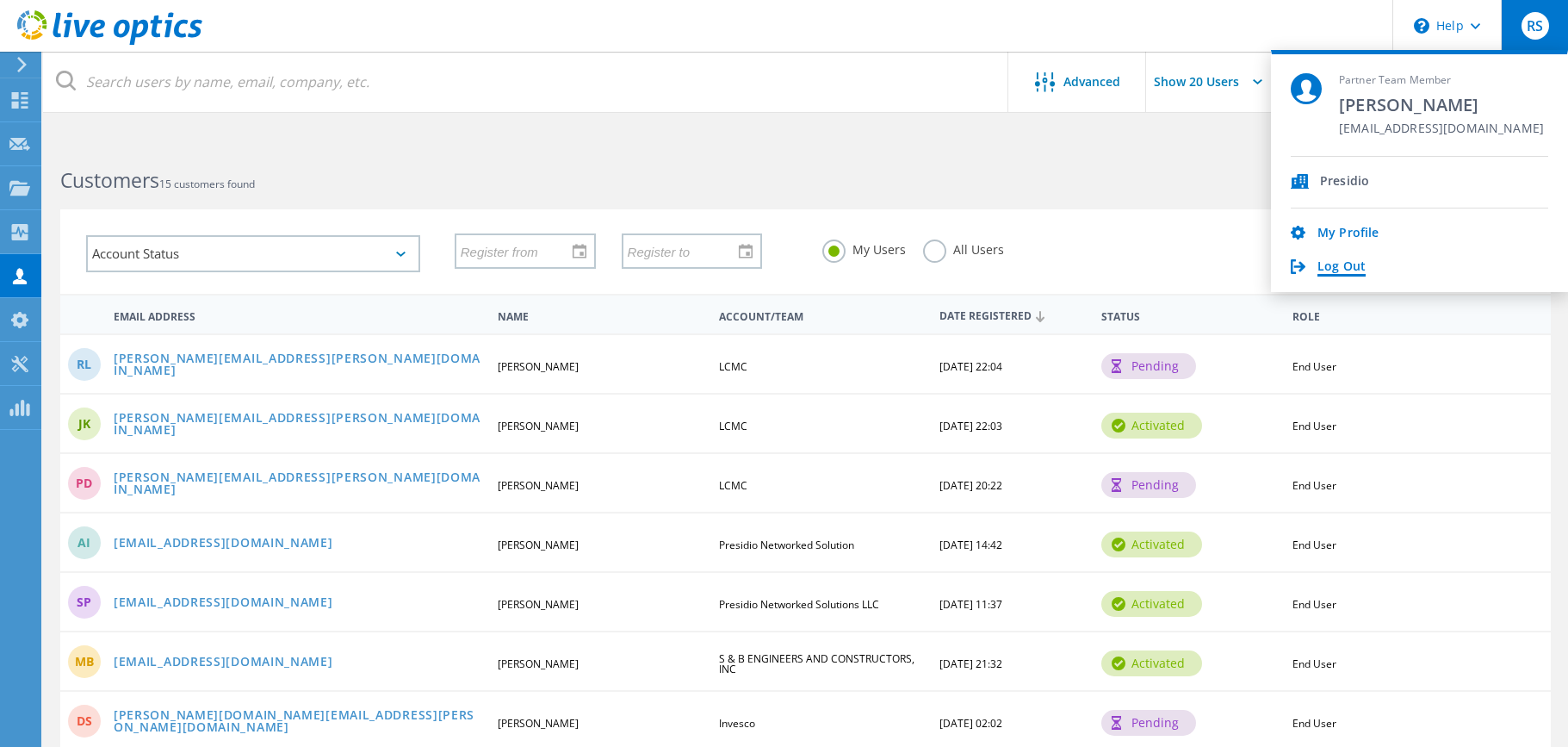
click at [1352, 262] on link "Log Out" at bounding box center [1342, 267] width 49 height 16
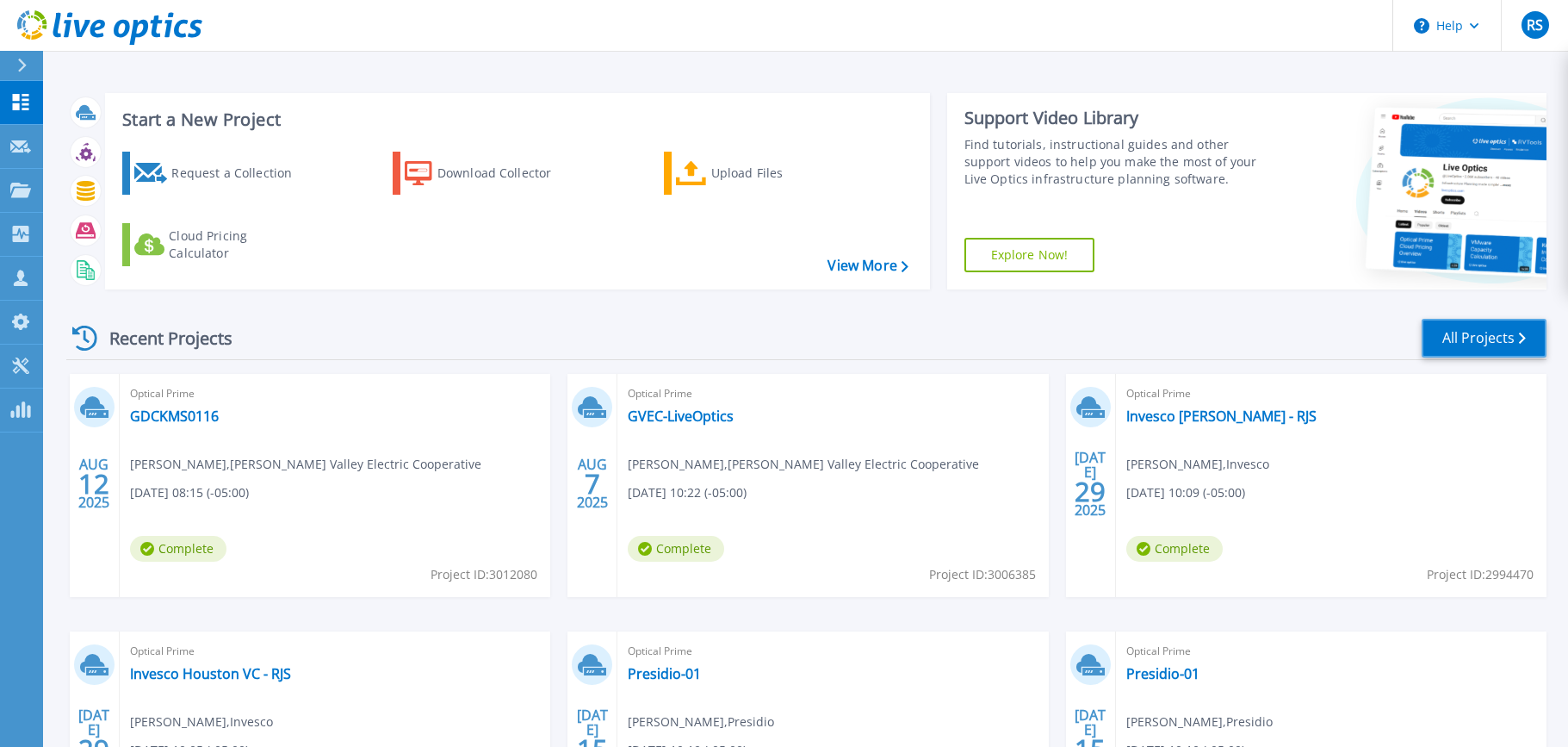
click at [1457, 339] on link "All Projects" at bounding box center [1484, 337] width 125 height 39
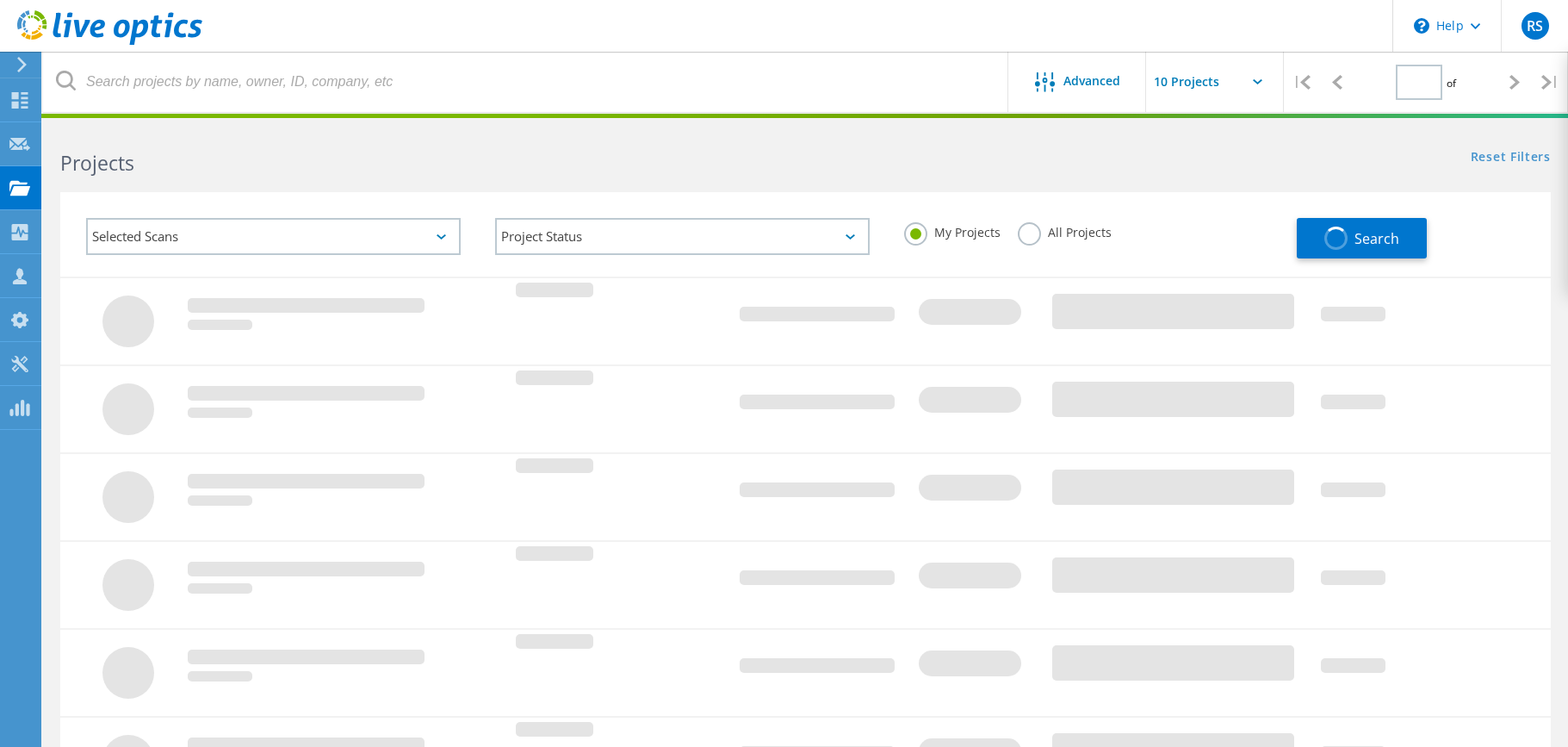
type input "1"
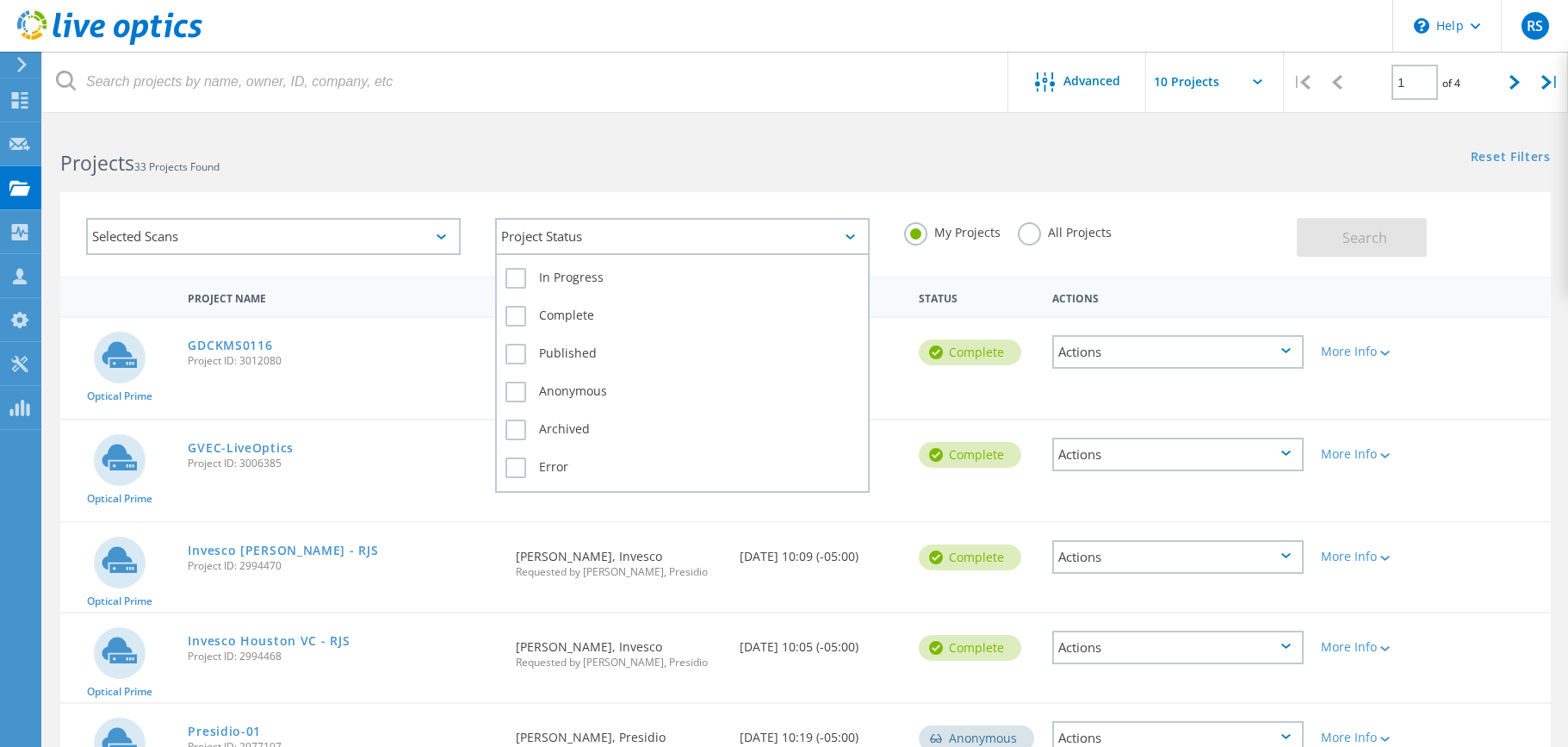
click at [538, 226] on div "Project Status" at bounding box center [683, 236] width 375 height 37
click at [515, 278] on label "In Progress" at bounding box center [683, 278] width 354 height 21
click at [0, 0] on input "In Progress" at bounding box center [0, 0] width 0 height 0
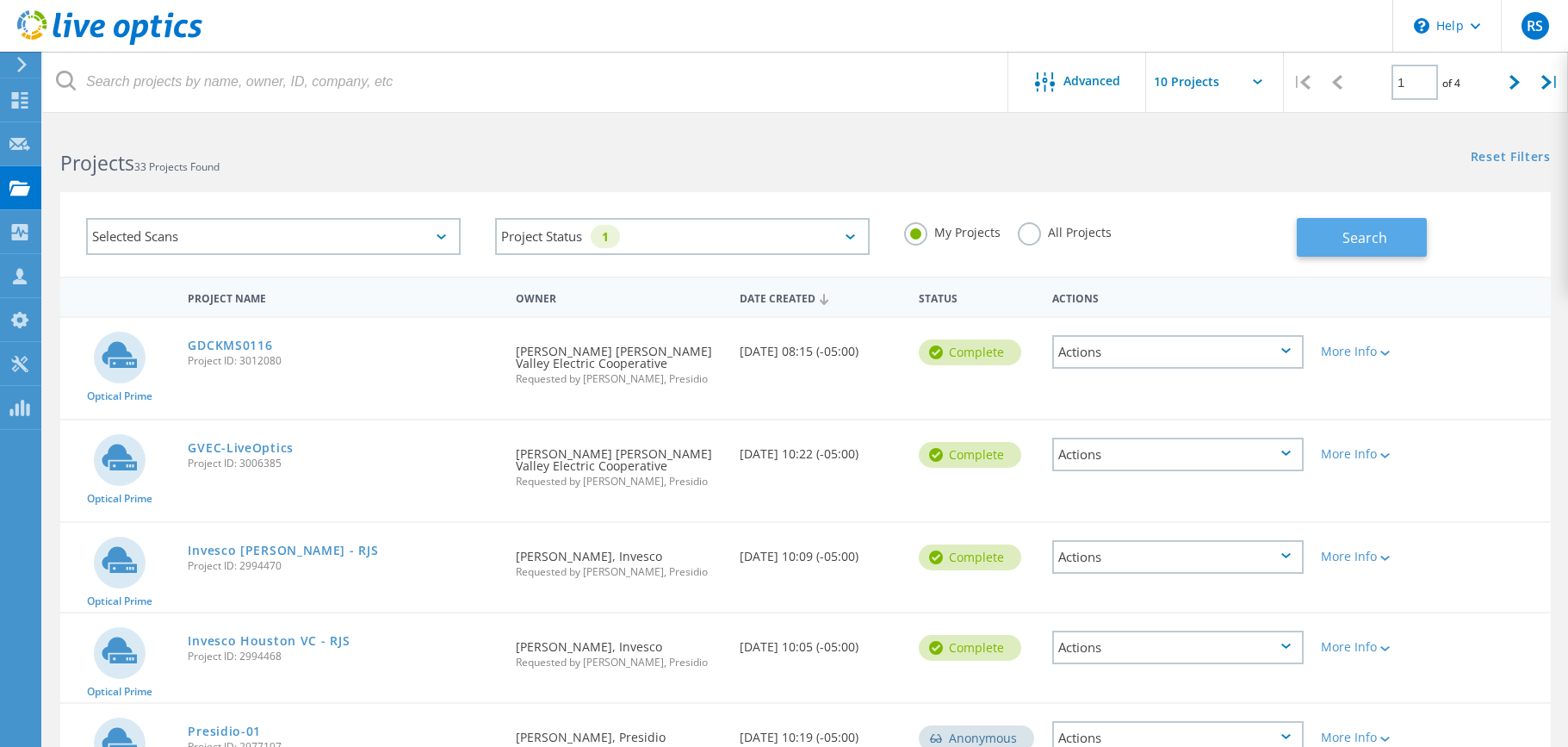
click at [1326, 236] on button "Search" at bounding box center [1362, 237] width 130 height 39
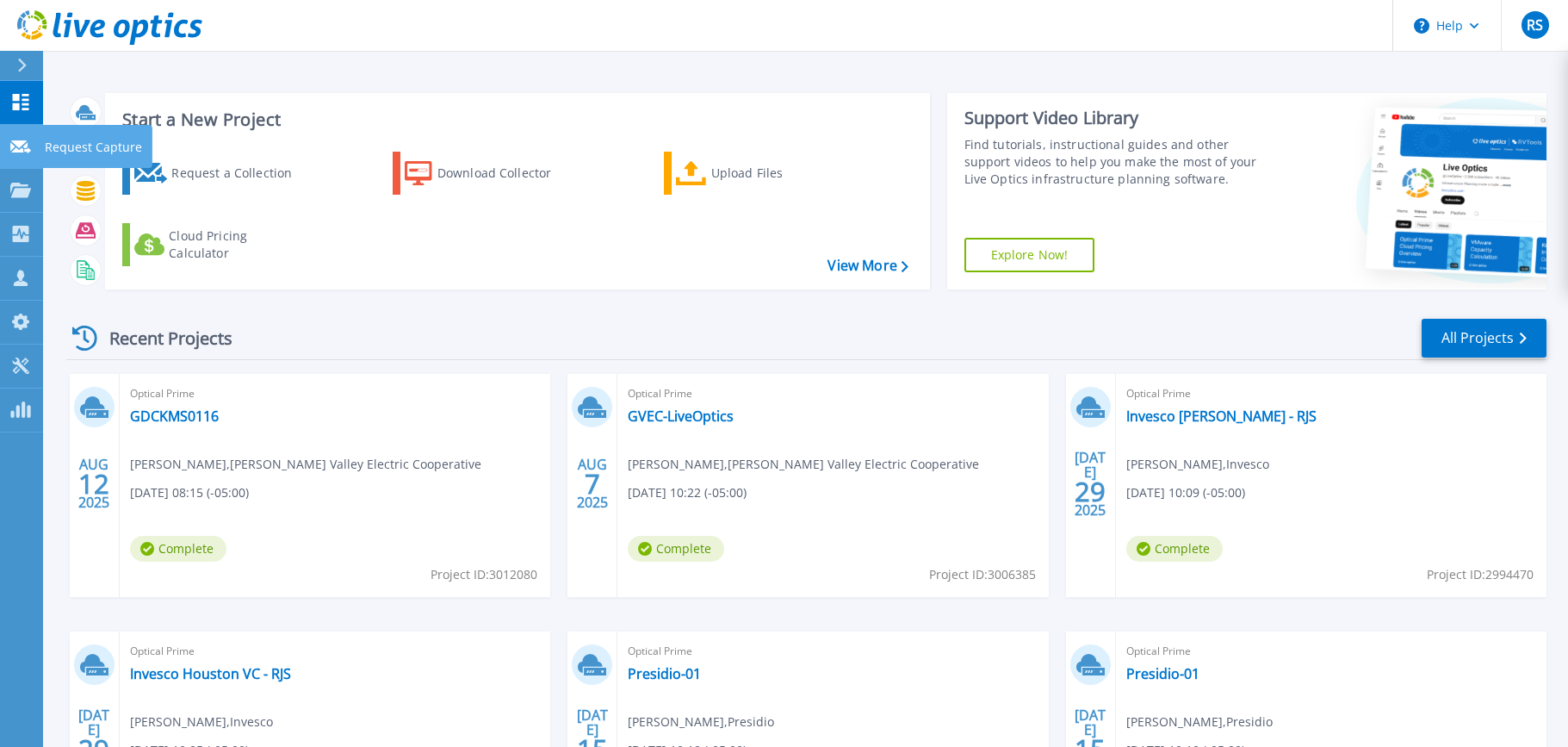
click at [14, 156] on link "Request Capture Request Capture" at bounding box center [22, 147] width 43 height 44
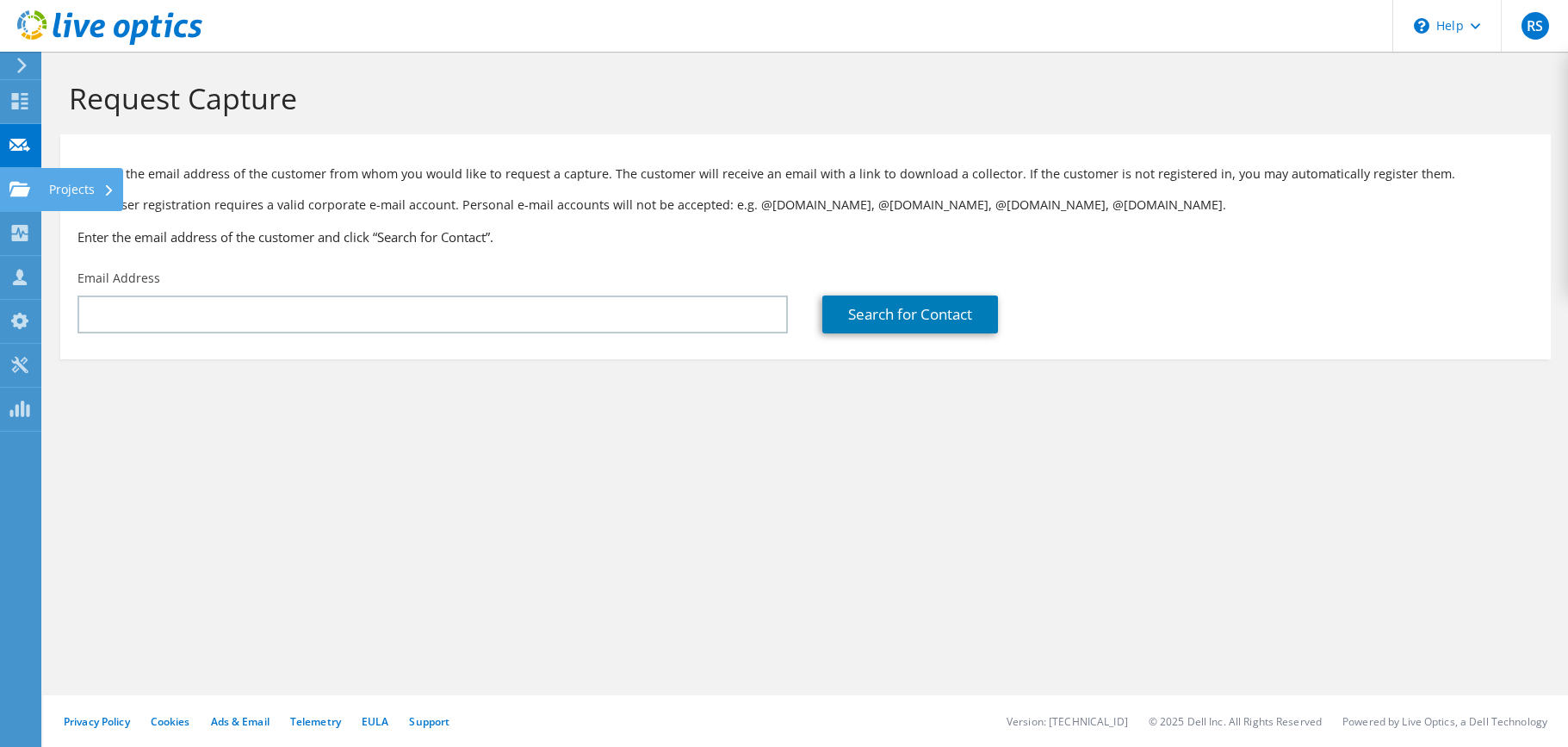
click at [19, 193] on use at bounding box center [20, 188] width 21 height 15
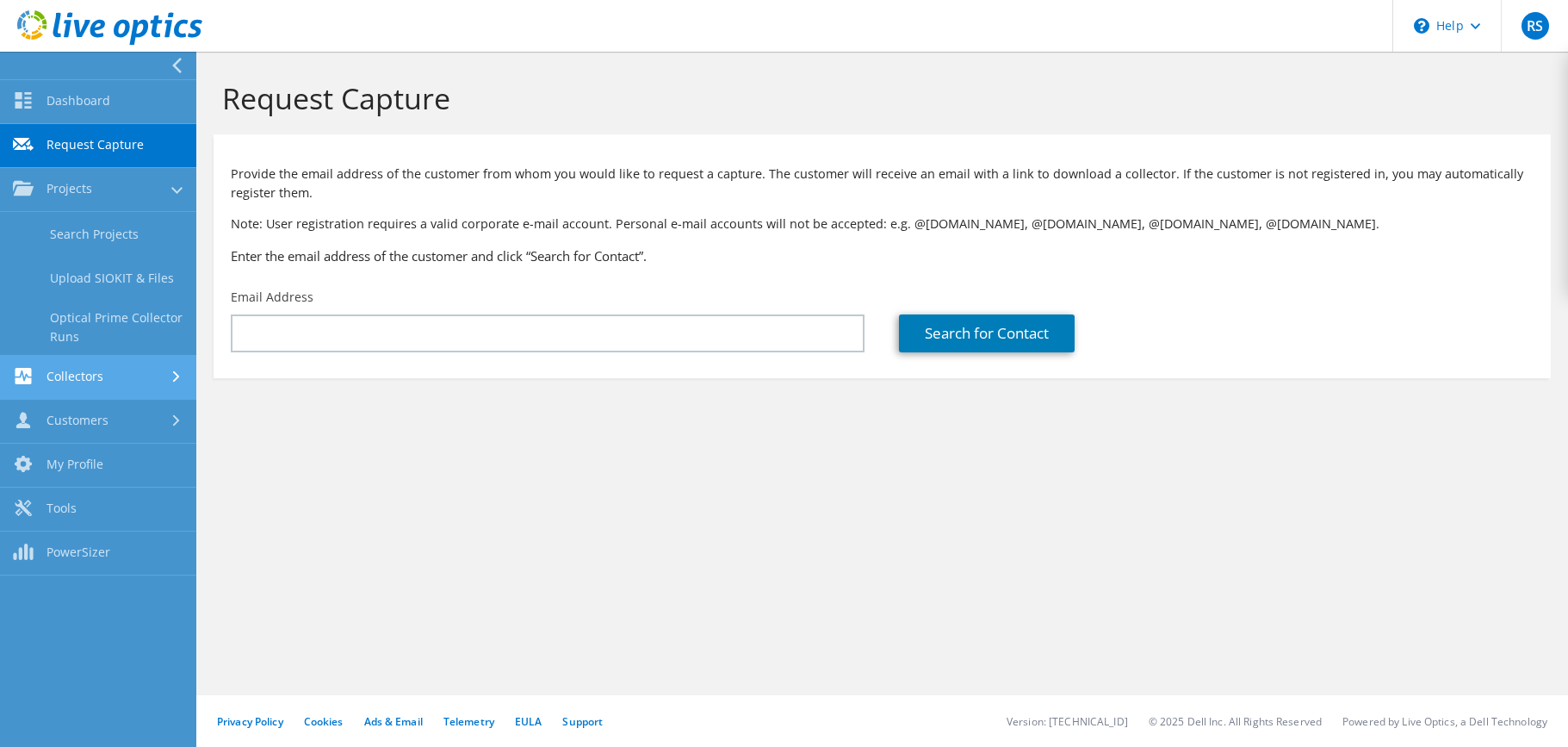
click at [32, 379] on icon at bounding box center [23, 376] width 21 height 16
click at [68, 427] on link "Customers" at bounding box center [98, 422] width 196 height 44
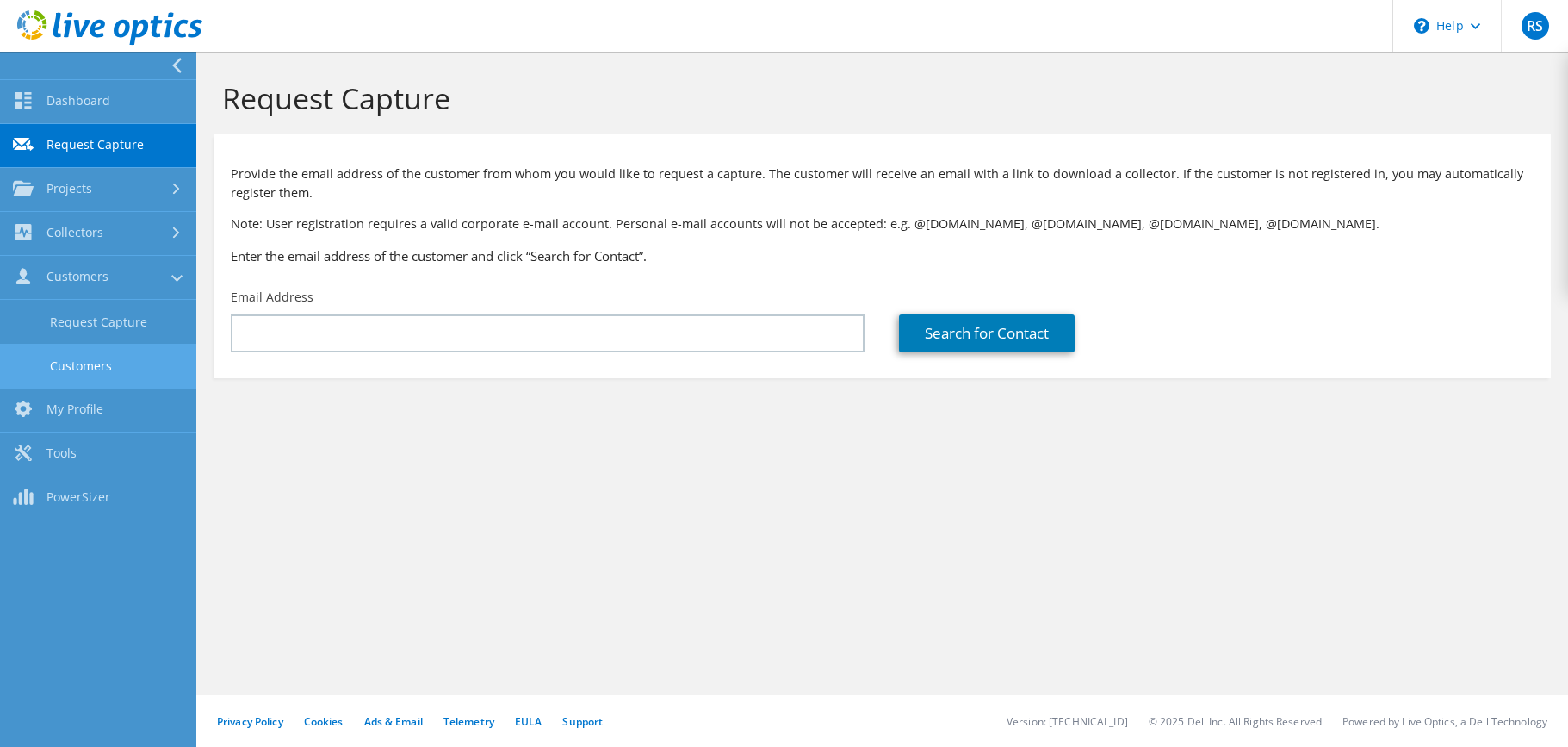
click at [75, 370] on link "Customers" at bounding box center [98, 365] width 196 height 44
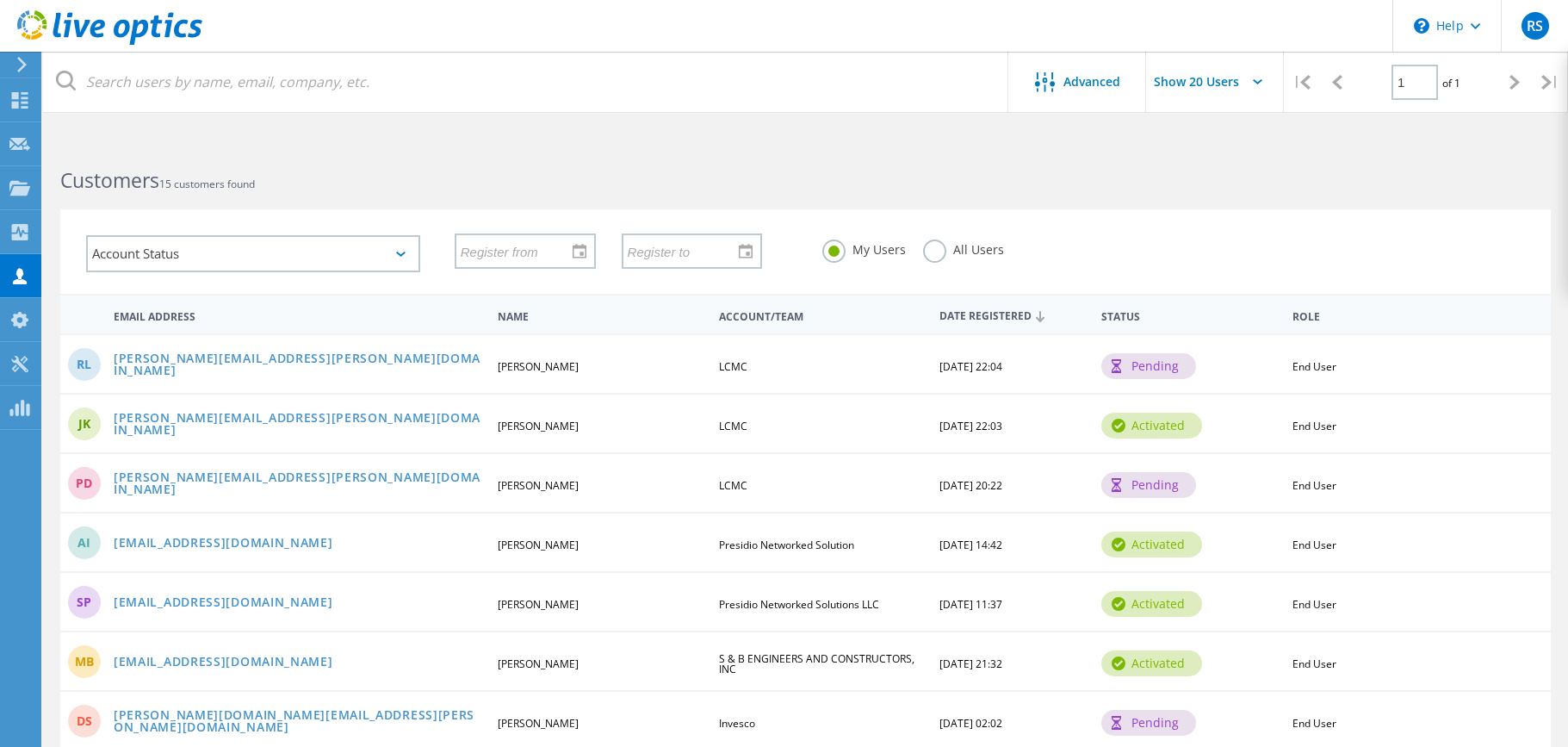
click at [626, 368] on div "[PERSON_NAME]" at bounding box center [601, 367] width 224 height 10
click at [13, 139] on use at bounding box center [20, 143] width 21 height 13
click at [13, 104] on use at bounding box center [20, 100] width 16 height 16
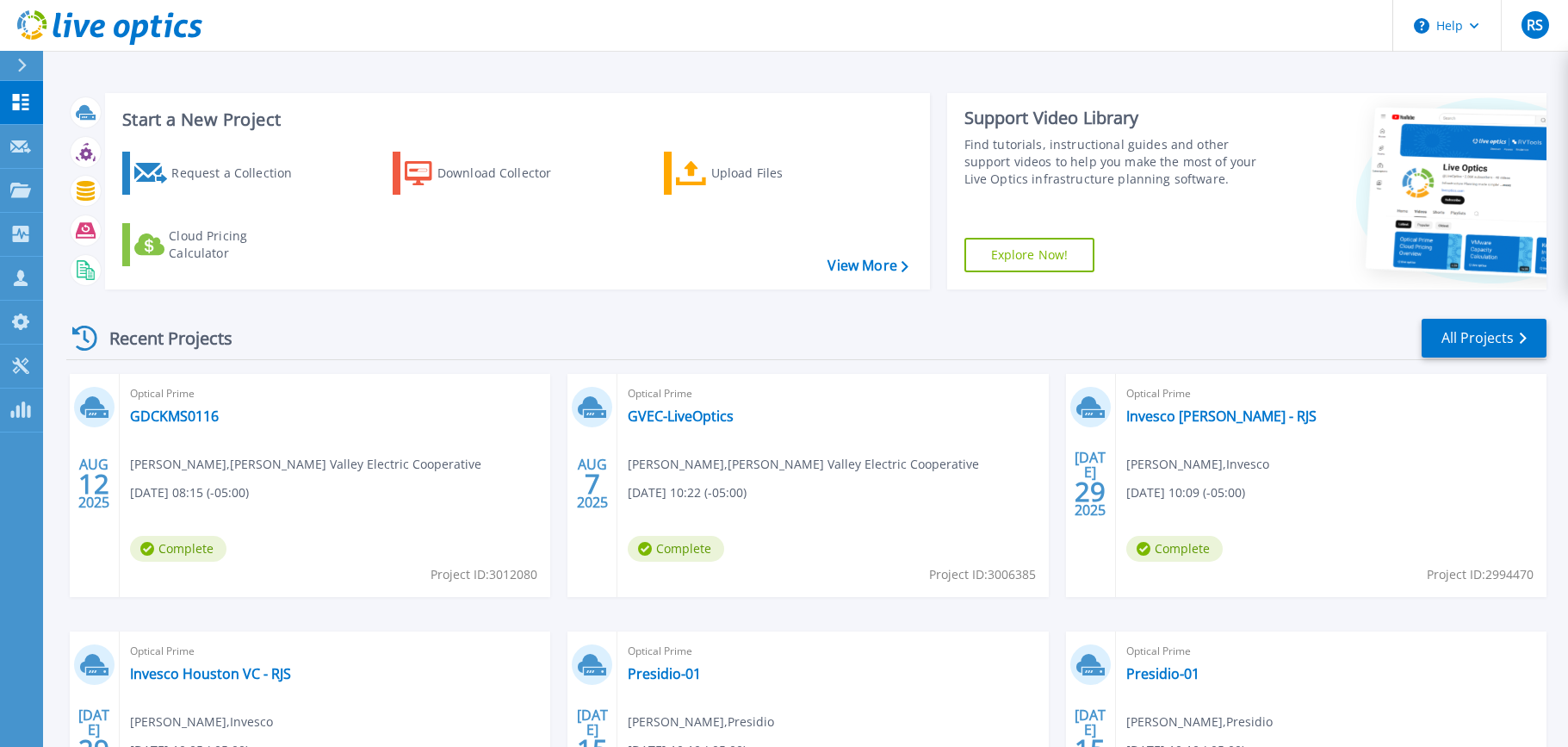
click at [134, 331] on div "Recent Projects" at bounding box center [160, 337] width 189 height 43
drag, startPoint x: 87, startPoint y: 333, endPoint x: 120, endPoint y: 331, distance: 33.1
click at [87, 332] on icon at bounding box center [84, 337] width 25 height 25
click at [1474, 335] on link "All Projects" at bounding box center [1484, 337] width 125 height 39
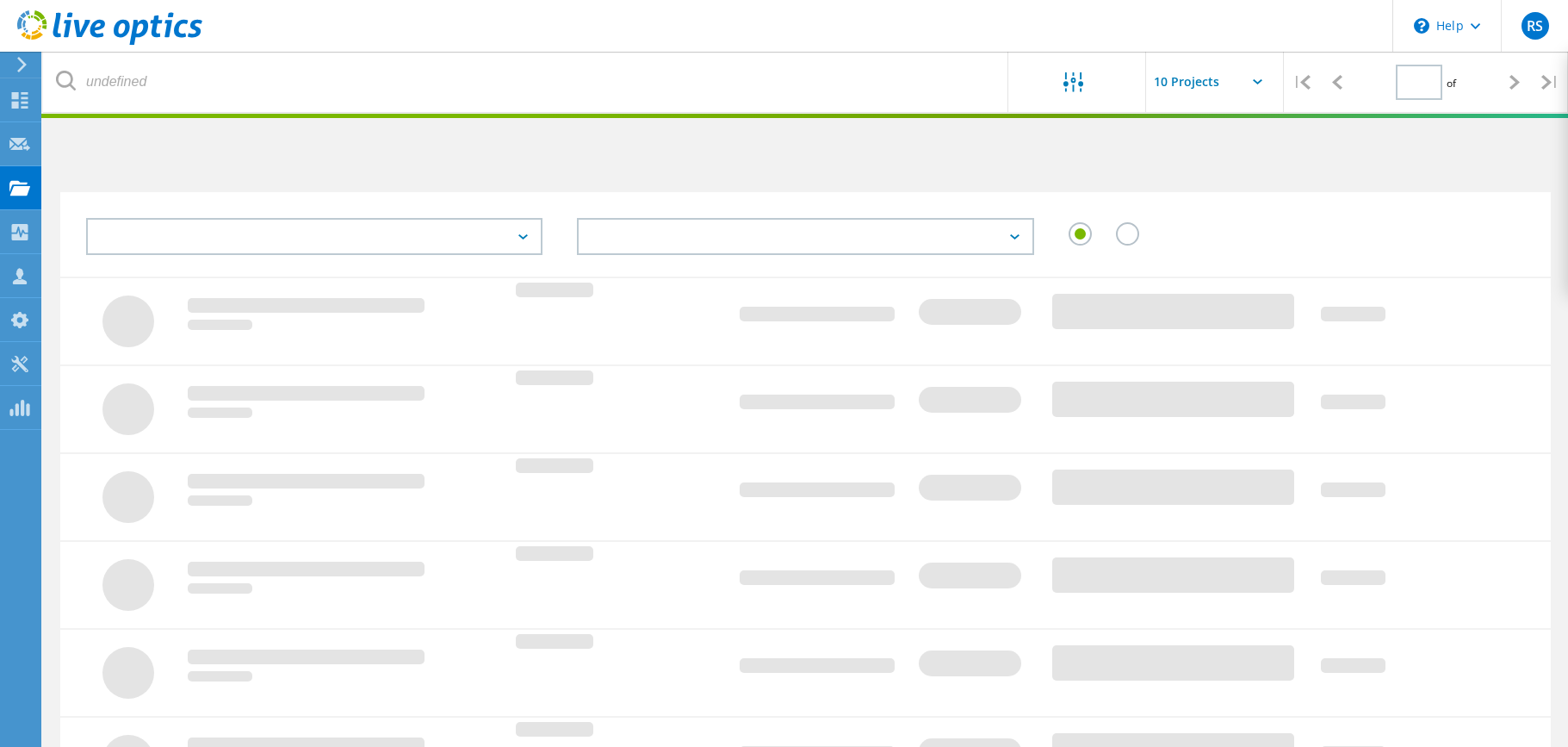
type input "1"
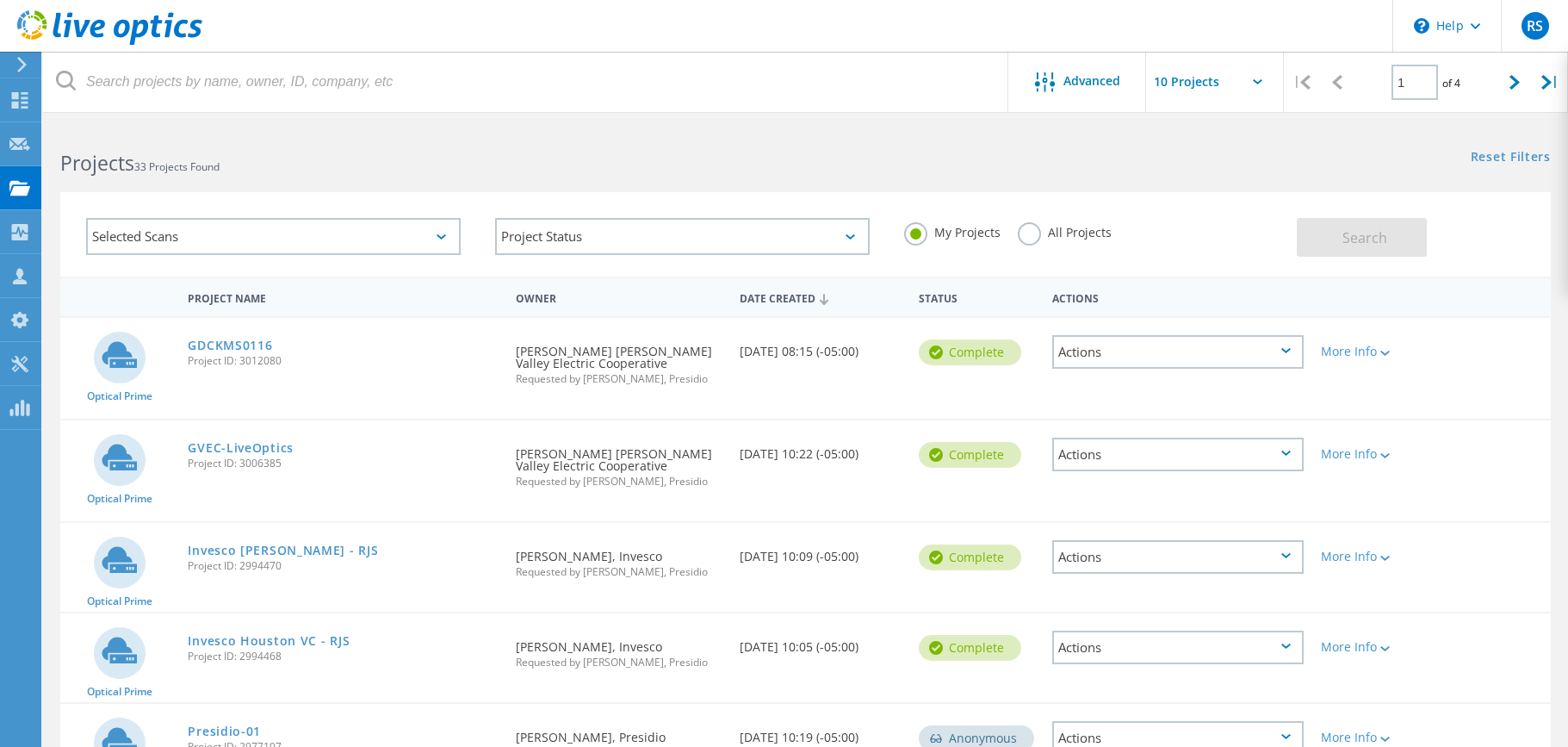
click at [435, 237] on div "Selected Scans" at bounding box center [273, 236] width 375 height 37
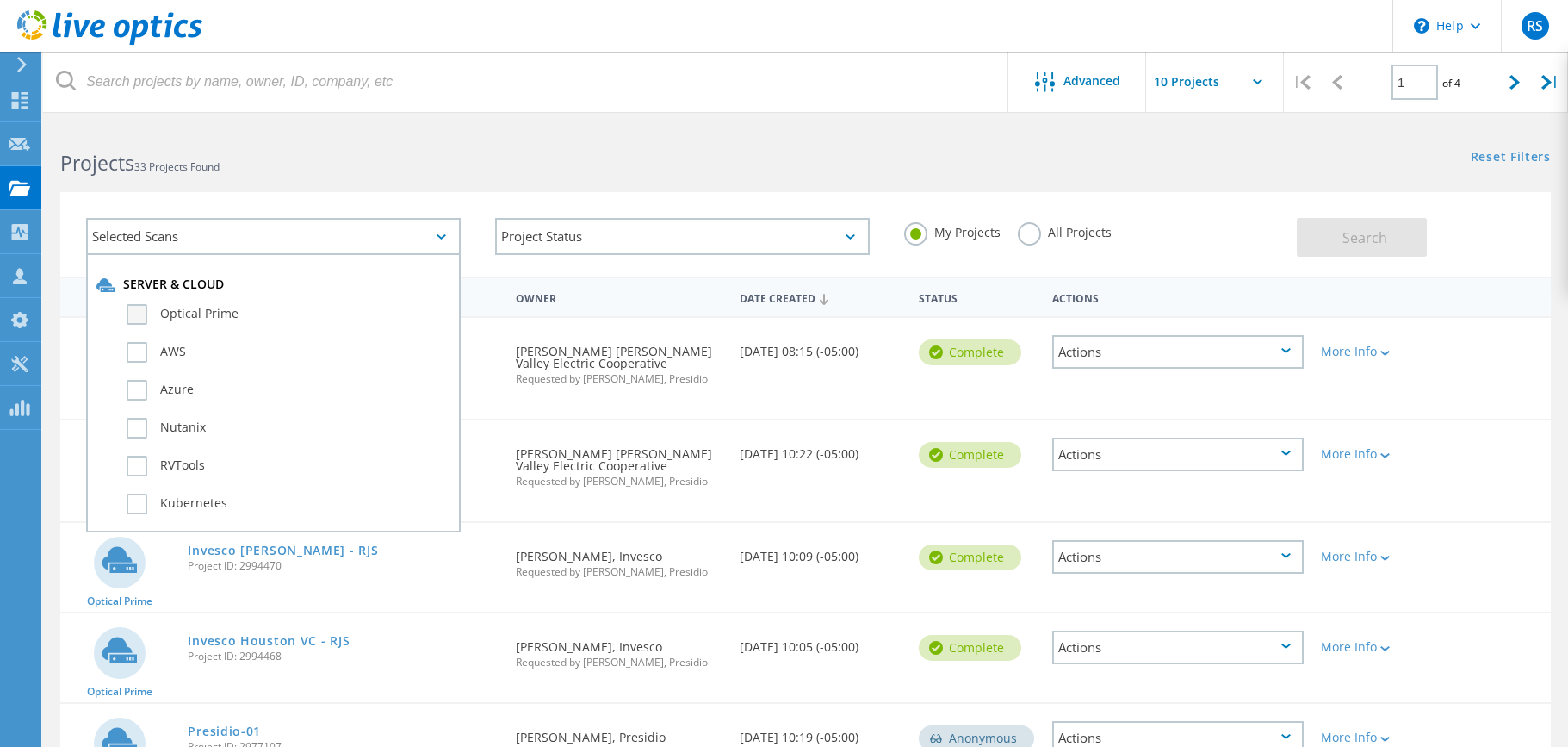
click at [138, 318] on label "Optical Prime" at bounding box center [288, 315] width 323 height 21
click at [0, 0] on input "Optical Prime" at bounding box center [0, 0] width 0 height 0
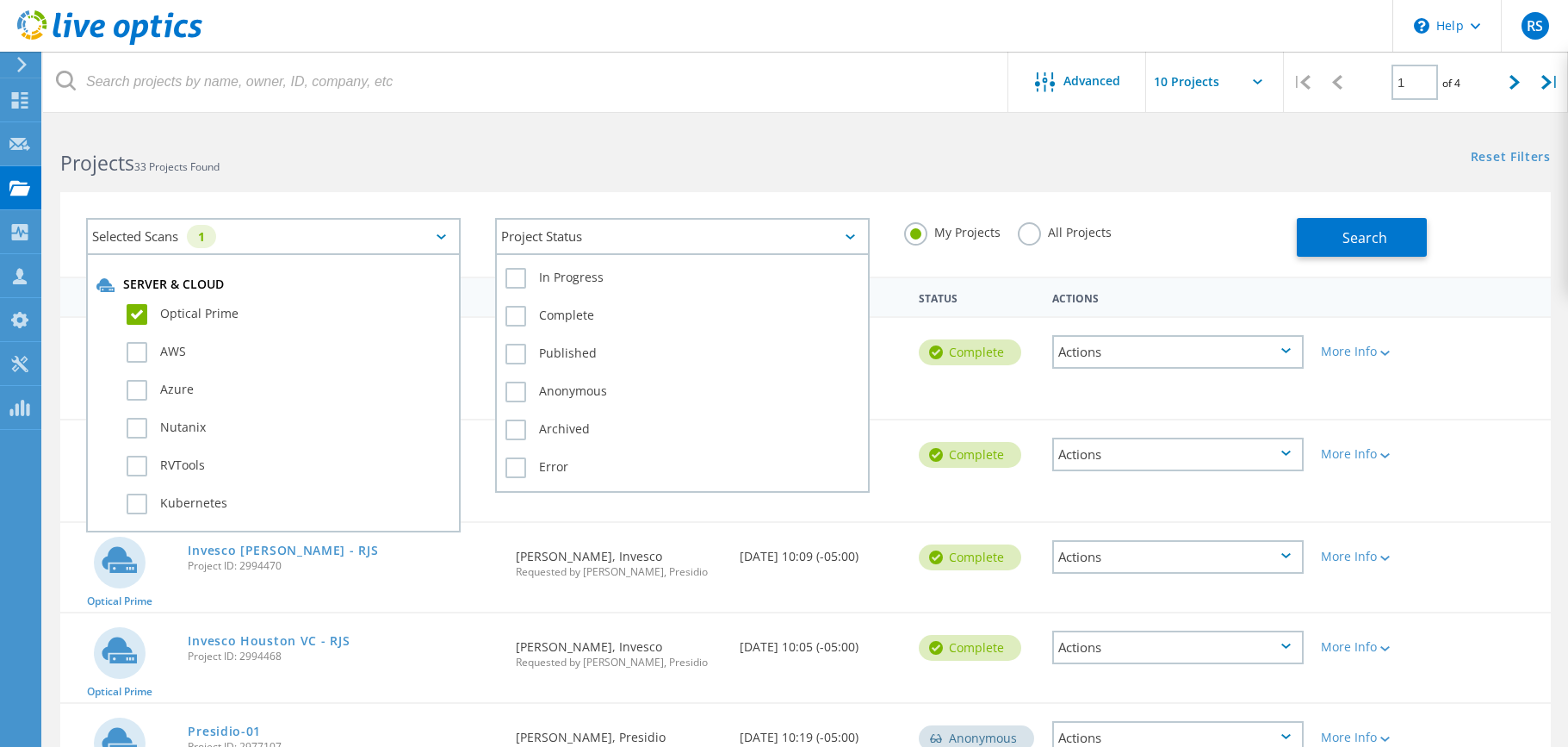
click at [557, 247] on div "Project Status" at bounding box center [683, 236] width 375 height 37
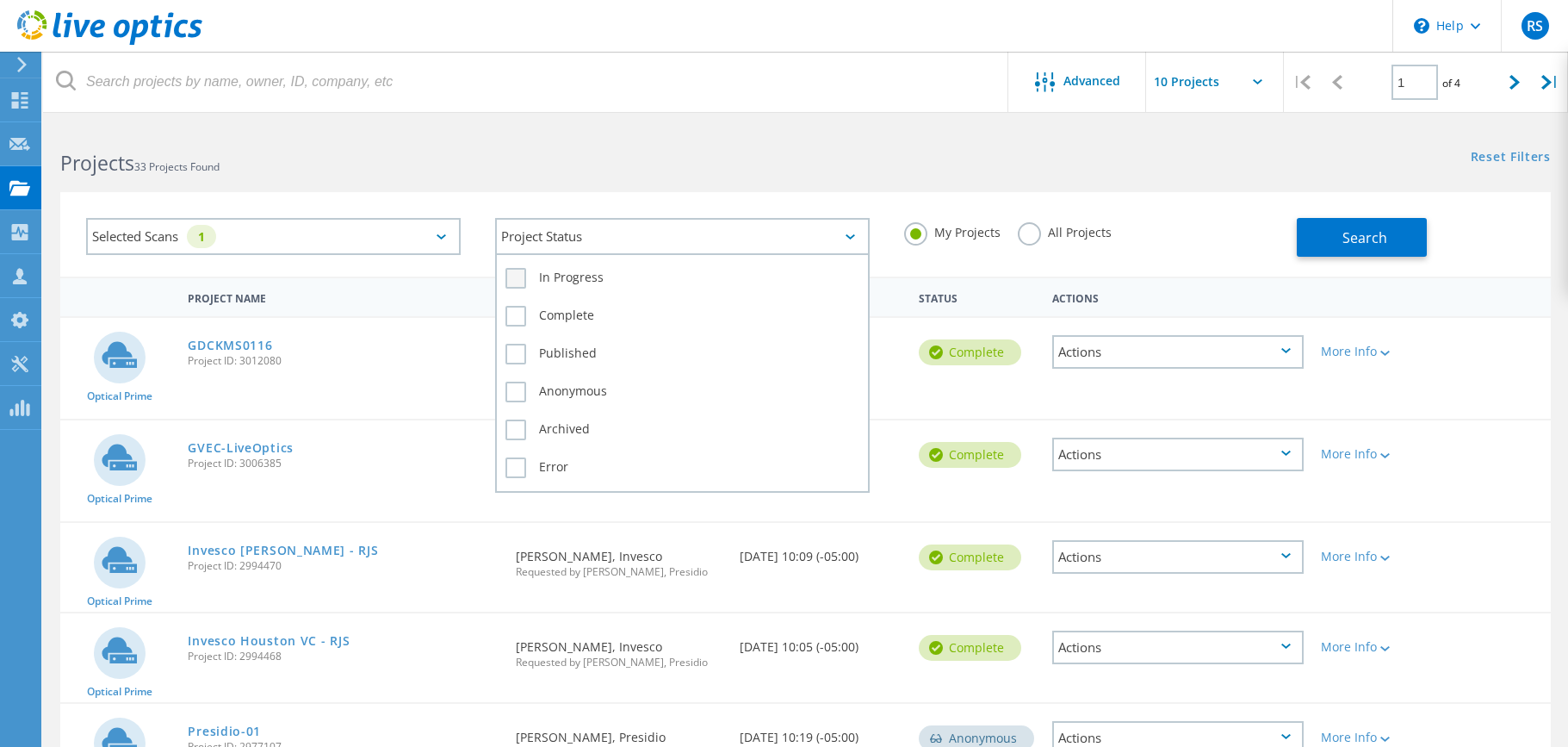
click at [518, 277] on label "In Progress" at bounding box center [683, 278] width 354 height 21
click at [0, 0] on input "In Progress" at bounding box center [0, 0] width 0 height 0
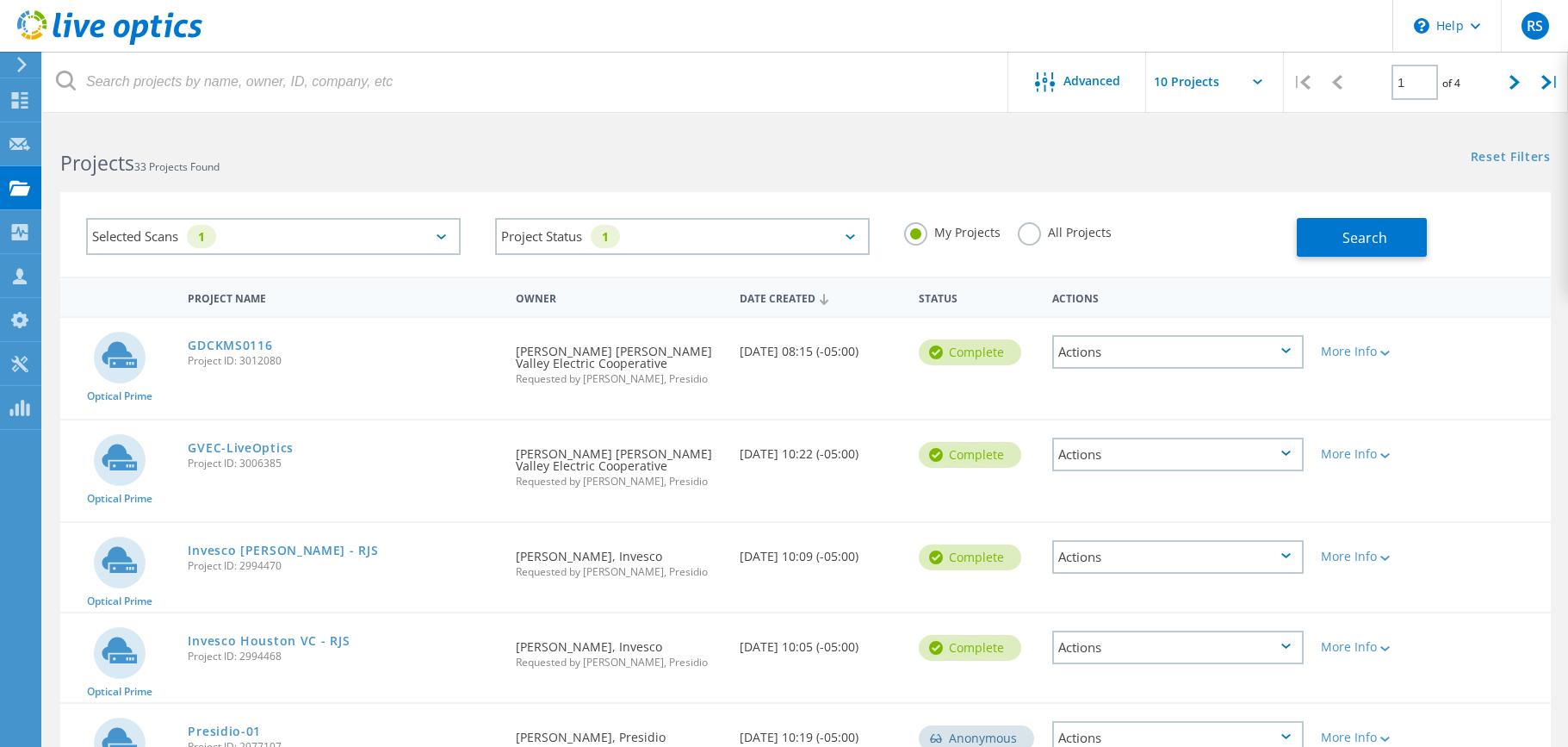
click at [1036, 232] on label "All Projects" at bounding box center [1065, 230] width 94 height 16
click at [0, 0] on input "All Projects" at bounding box center [0, 0] width 0 height 0
click at [1328, 228] on button "Search" at bounding box center [1362, 237] width 130 height 39
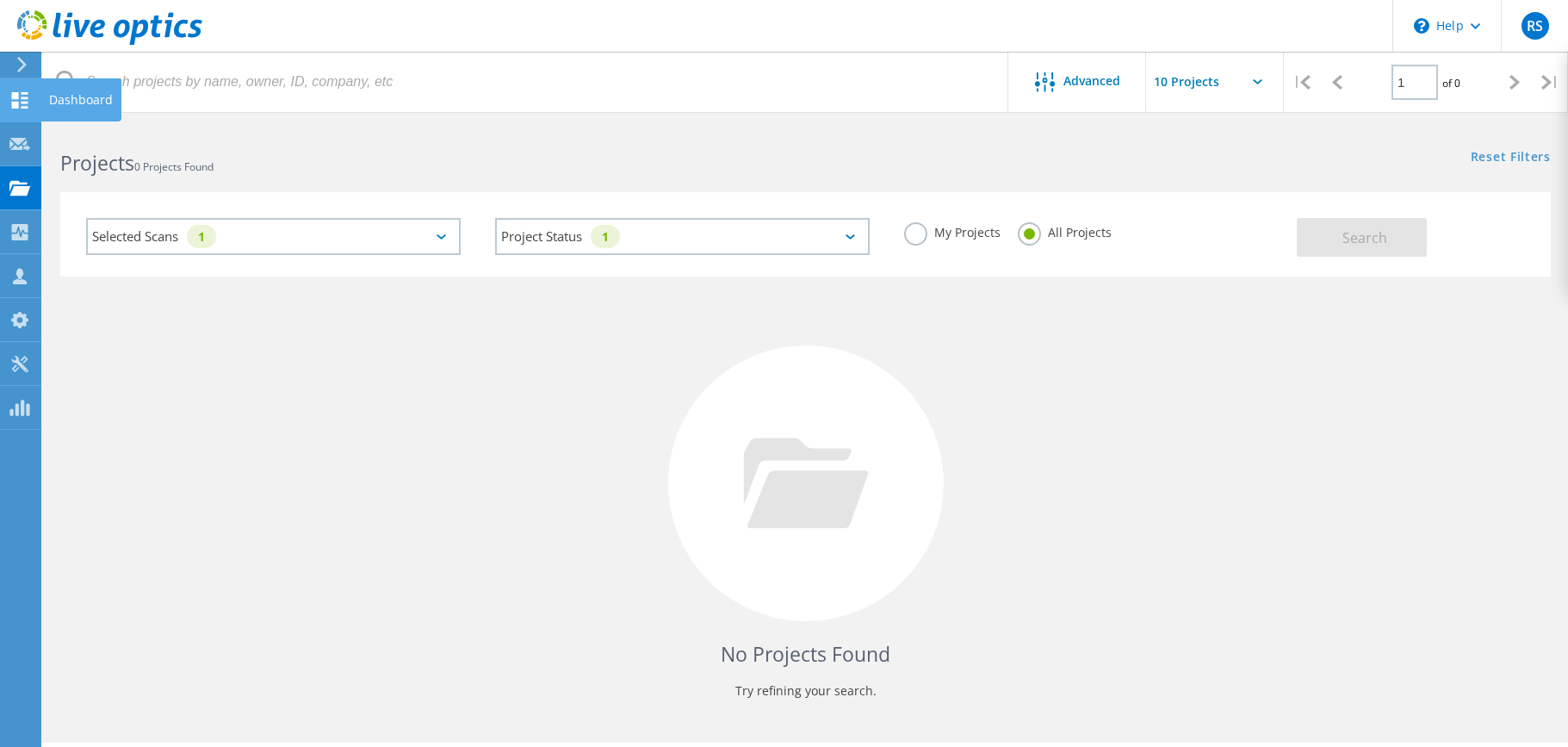
click at [16, 102] on use at bounding box center [20, 100] width 16 height 16
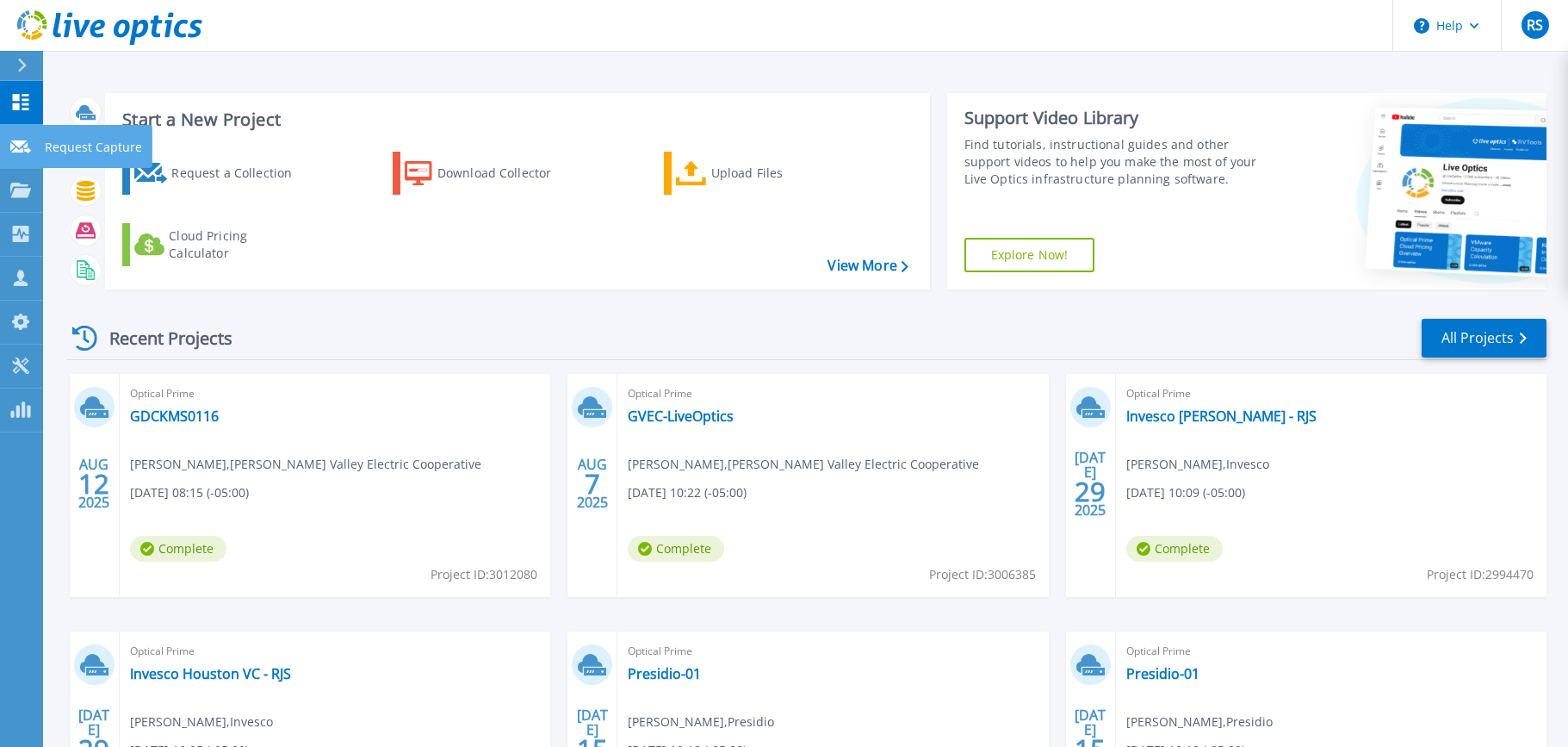
click at [13, 152] on icon at bounding box center [21, 147] width 21 height 13
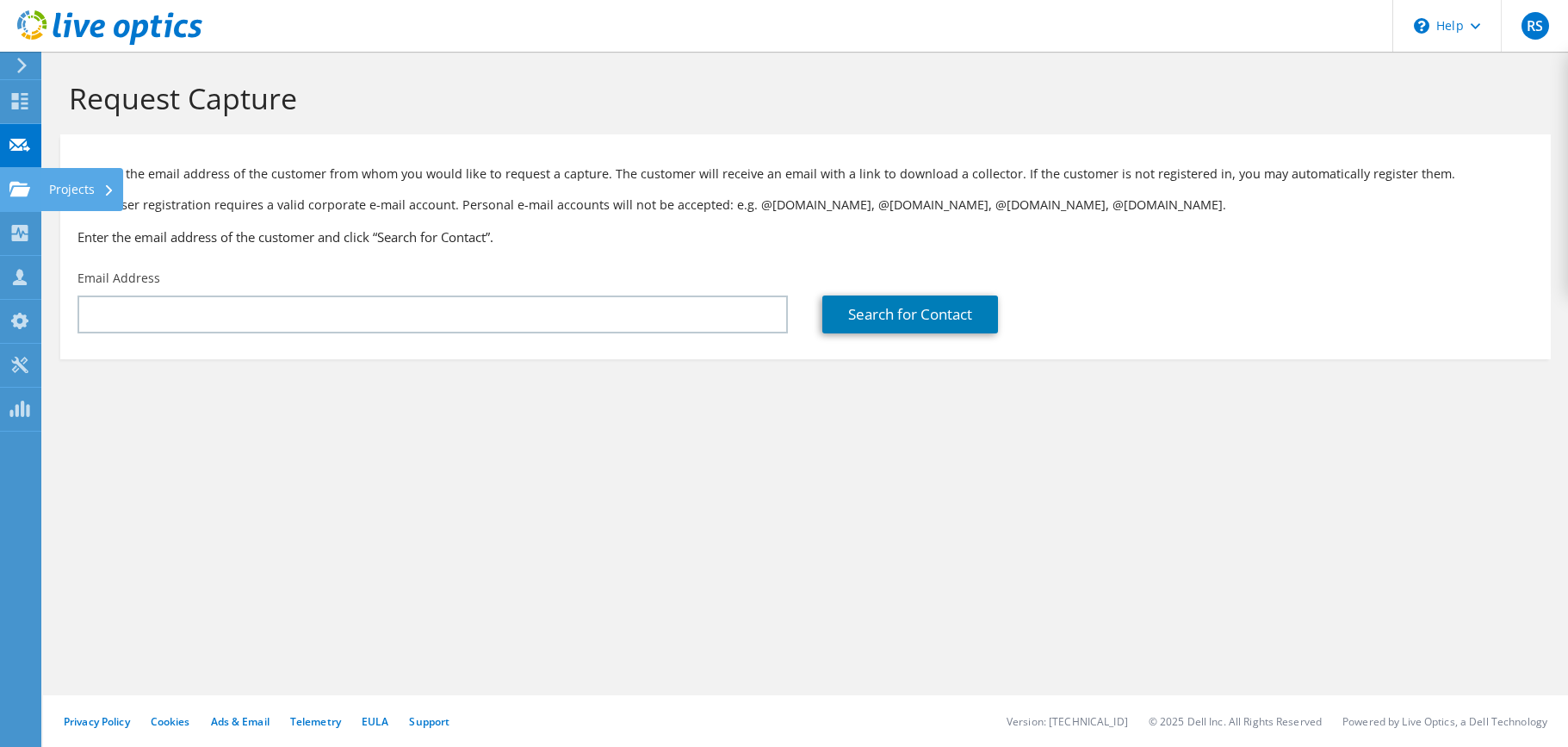
click at [21, 192] on use at bounding box center [20, 188] width 21 height 15
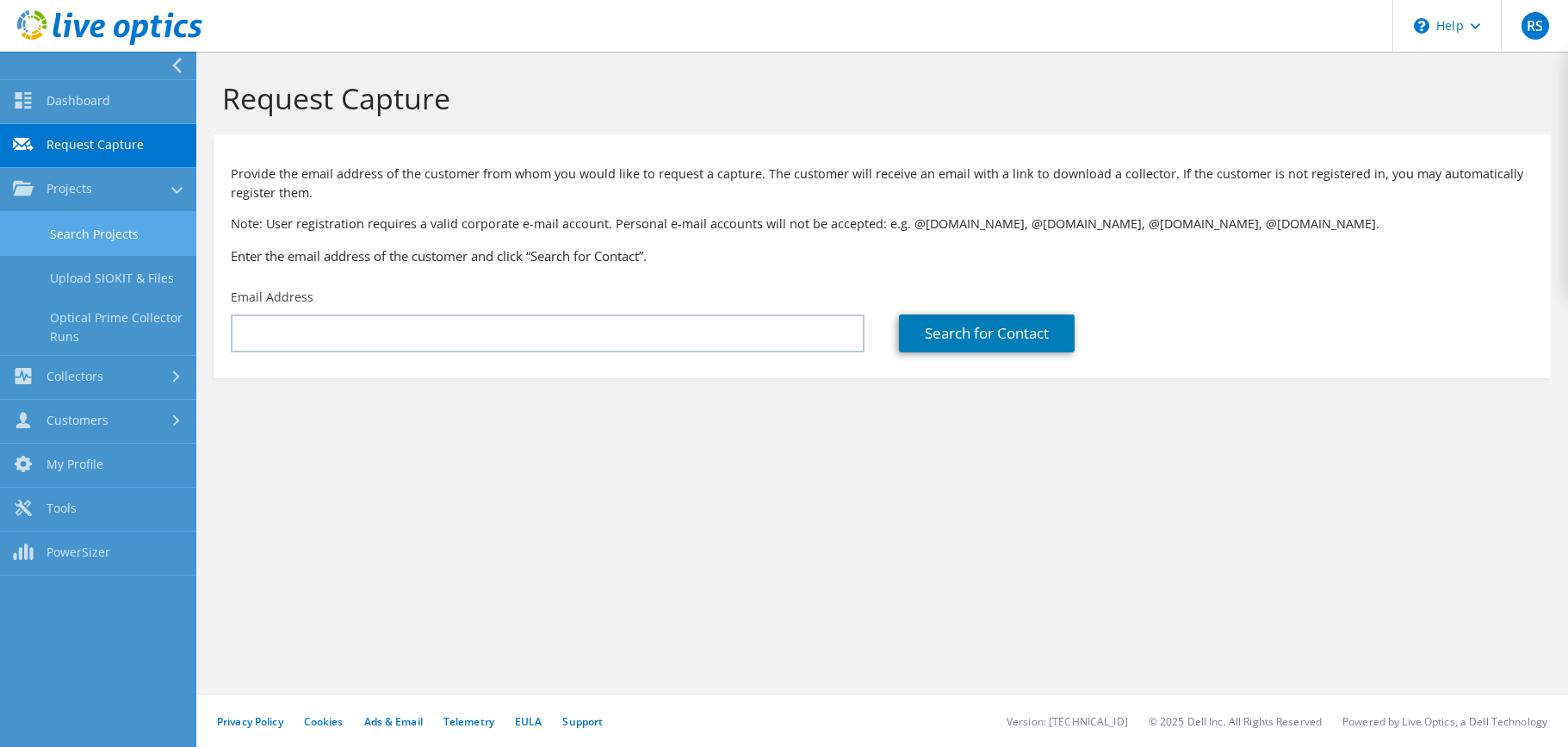
drag, startPoint x: 76, startPoint y: 239, endPoint x: 75, endPoint y: 251, distance: 12.0
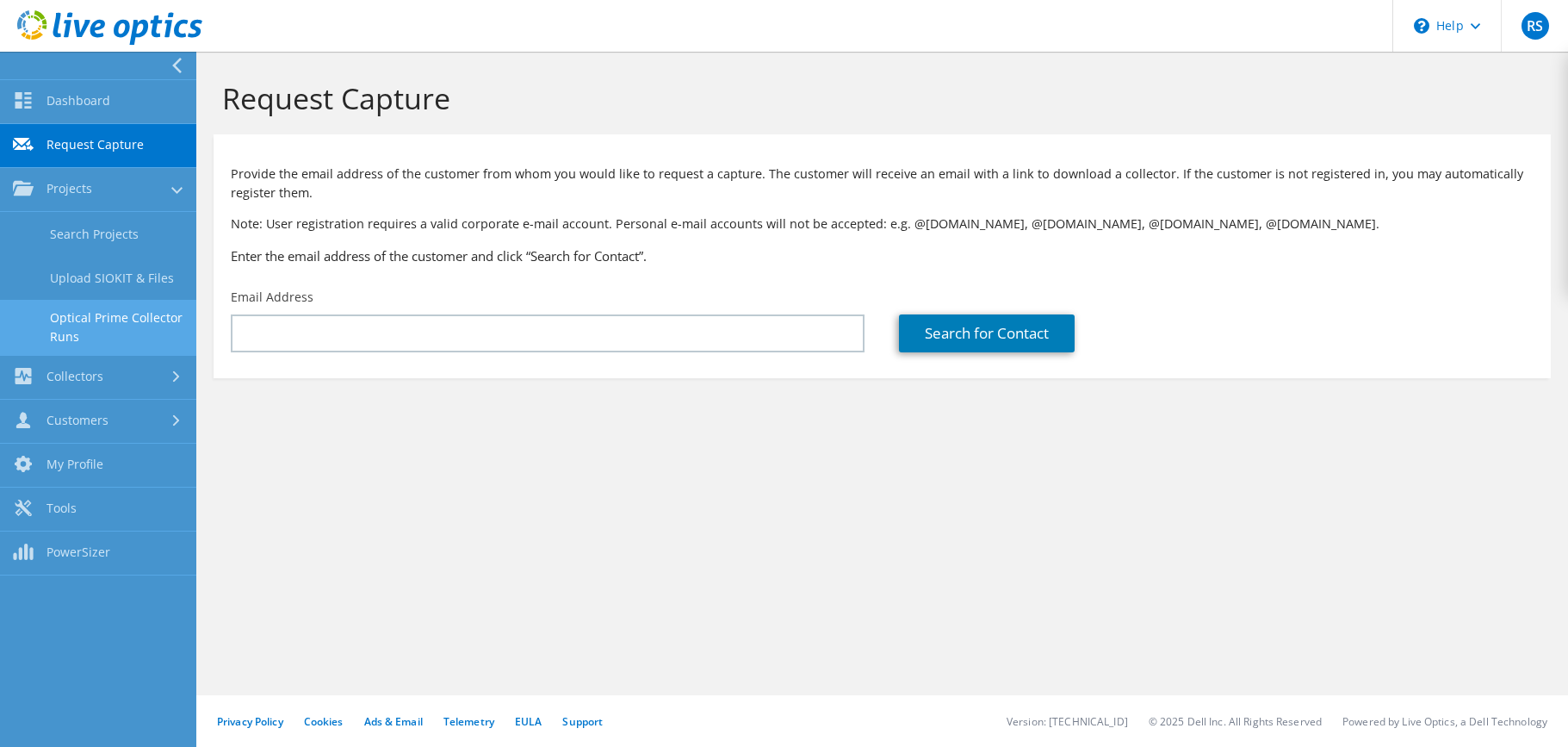
click at [81, 322] on link "Optical Prime Collector Runs" at bounding box center [98, 328] width 196 height 56
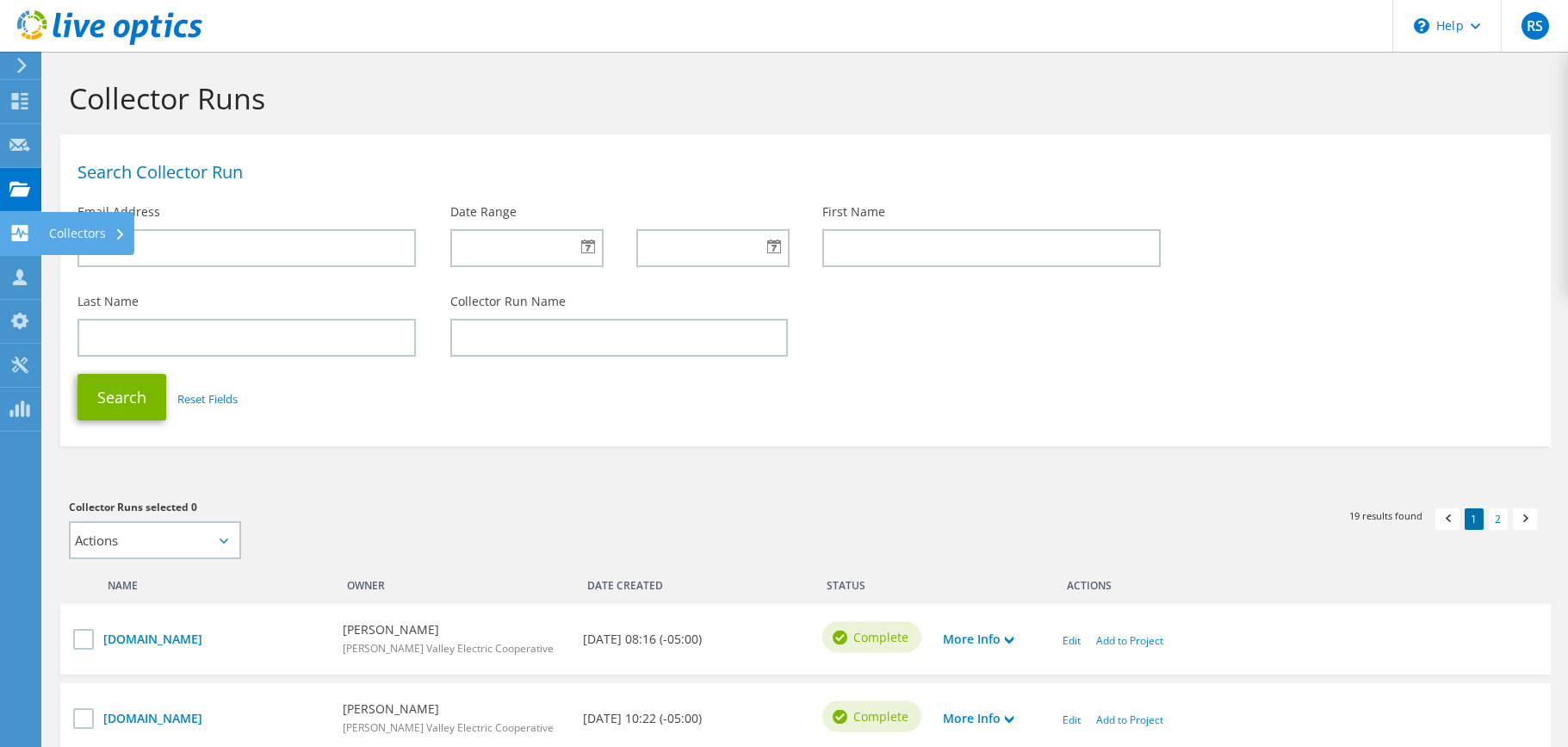
click at [19, 236] on use at bounding box center [20, 233] width 16 height 16
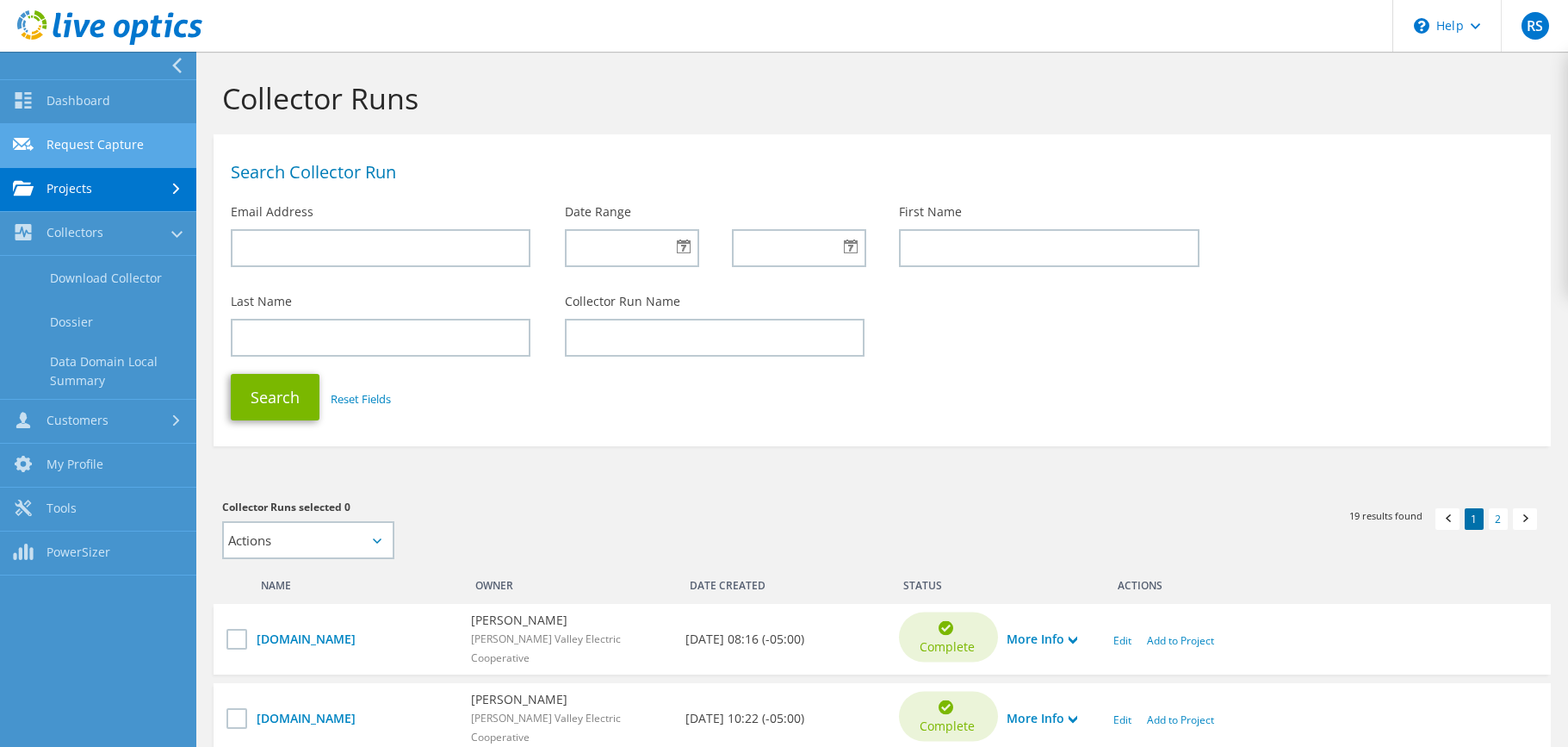
click at [58, 147] on link "Request Capture" at bounding box center [98, 146] width 196 height 44
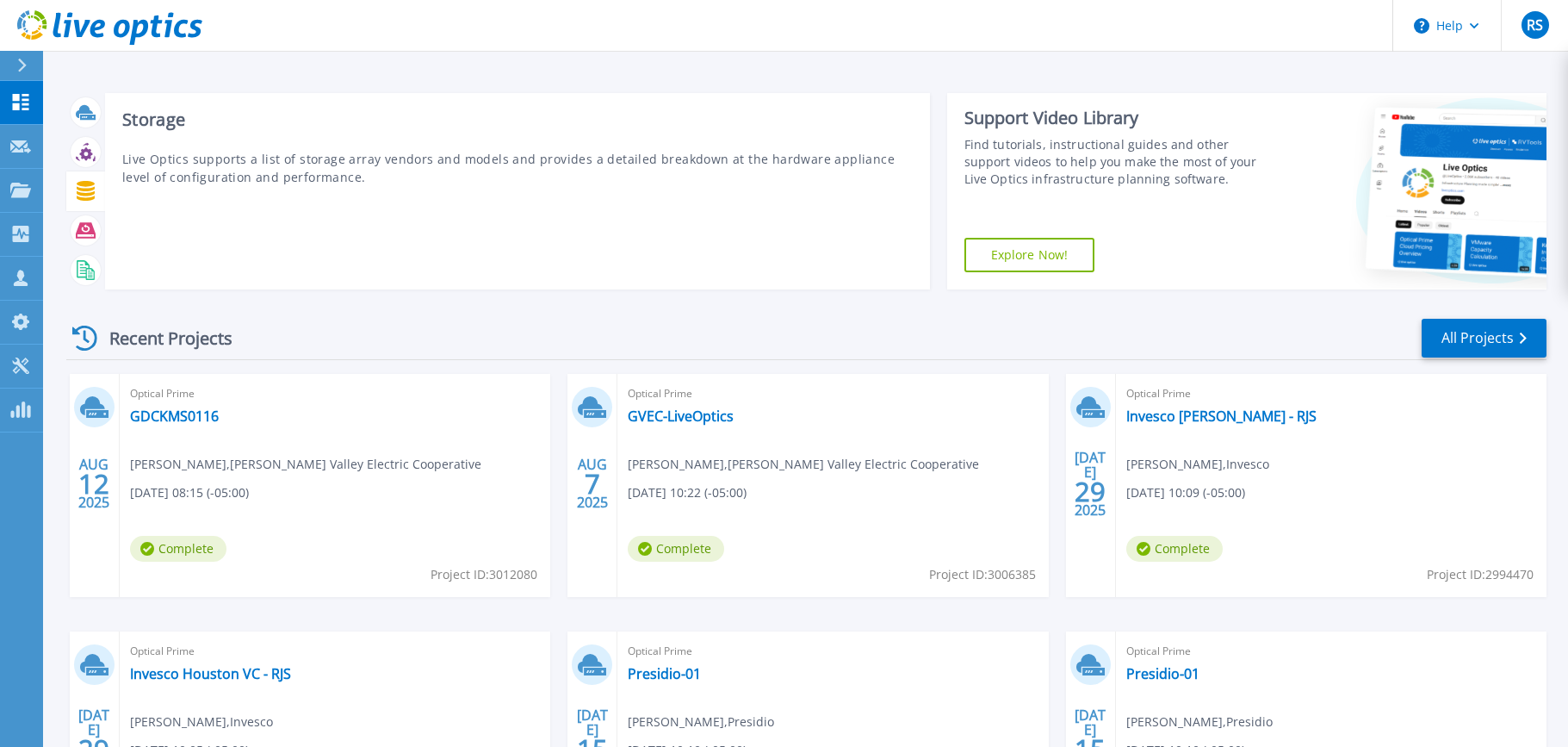
click at [84, 194] on icon at bounding box center [85, 191] width 18 height 20
click at [87, 233] on icon at bounding box center [85, 230] width 20 height 16
click at [255, 174] on p "Live Optics supports a list of DPS applications and appliances to produce insig…" at bounding box center [518, 168] width 791 height 36
click at [88, 234] on icon at bounding box center [85, 230] width 20 height 20
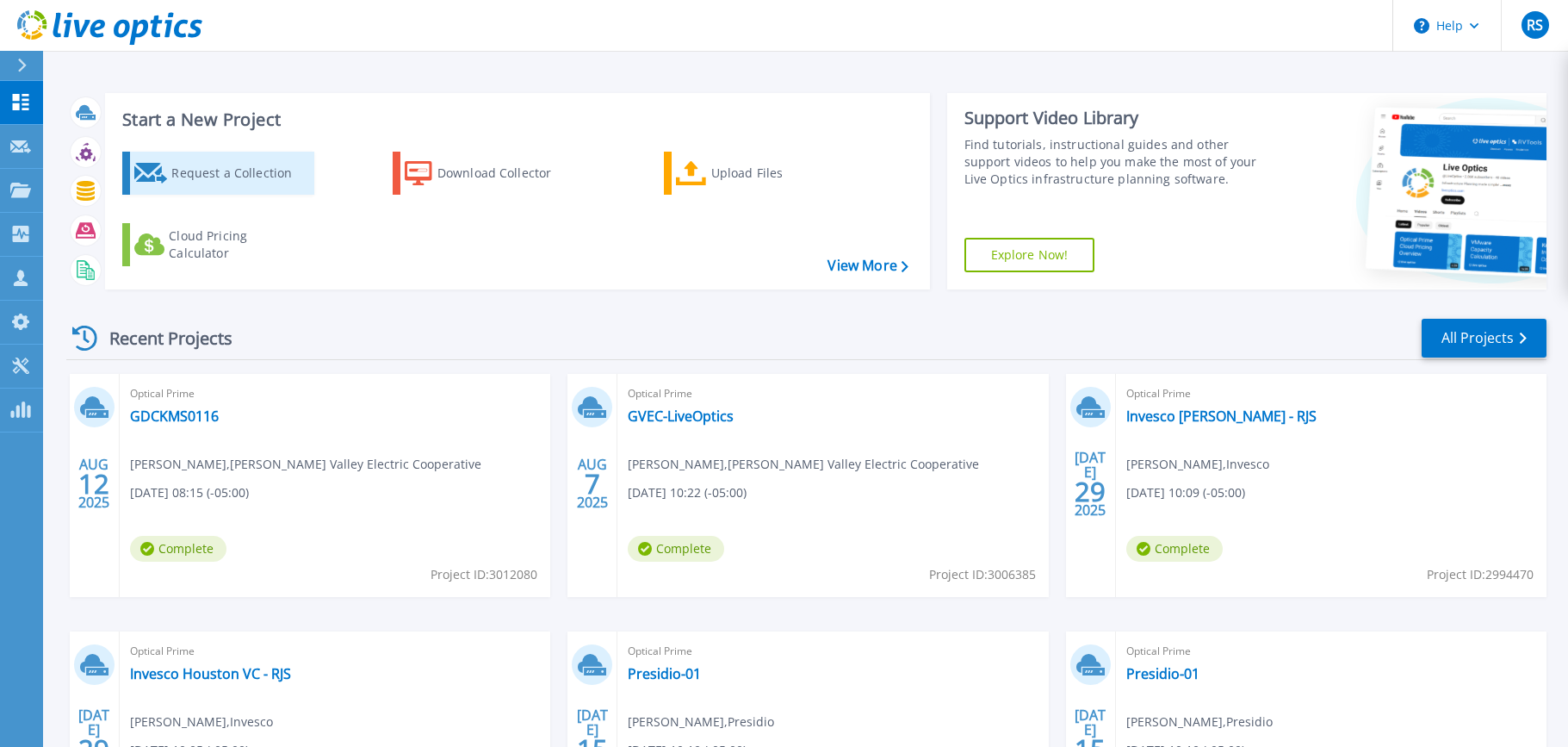
click at [221, 174] on div "Request a Collection" at bounding box center [240, 174] width 138 height 35
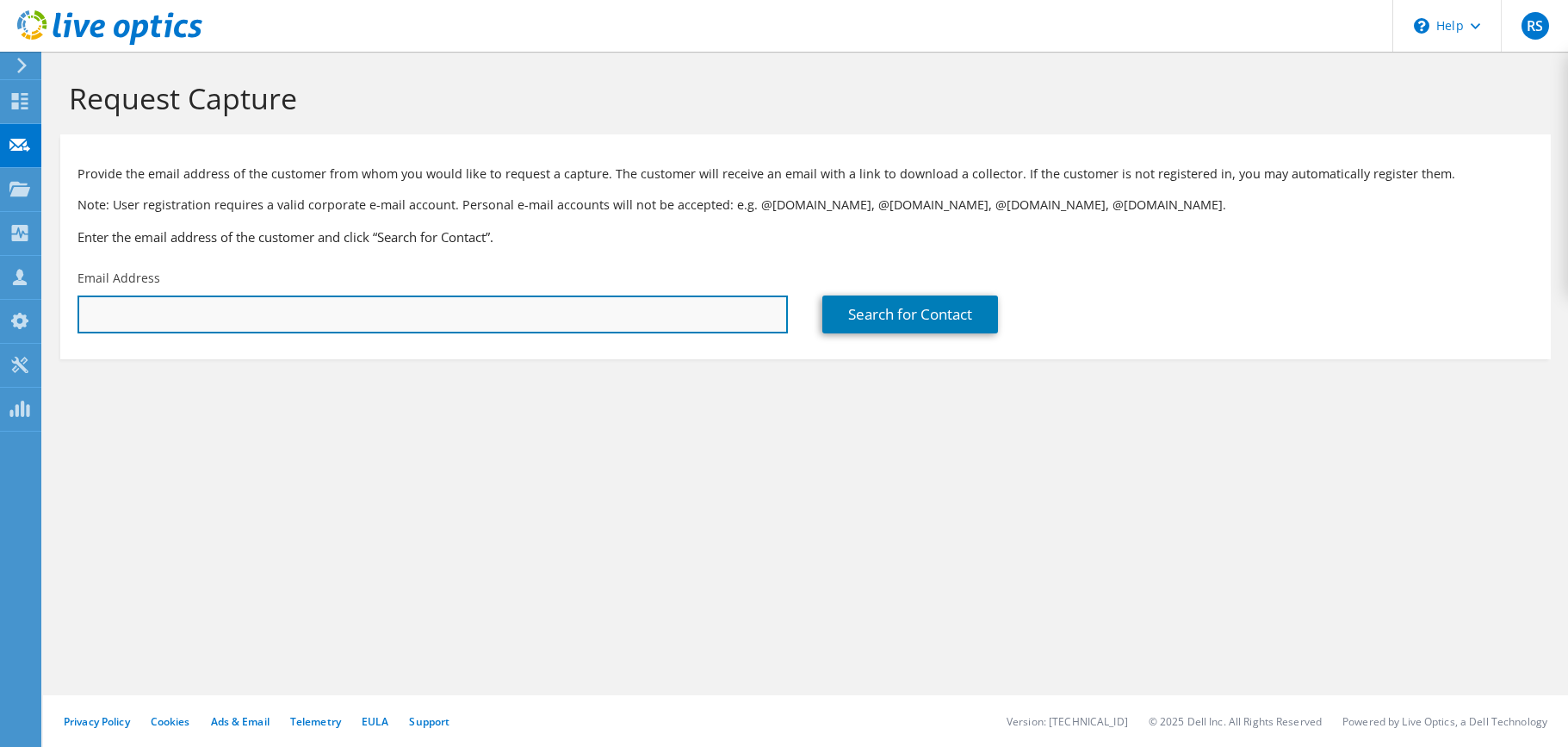
click at [176, 312] on input "text" at bounding box center [432, 315] width 710 height 38
drag, startPoint x: 523, startPoint y: 311, endPoint x: 486, endPoint y: 311, distance: 37.0
click at [512, 310] on input "[EMAIL_ADDRESS][DOMAIN_NAME]" at bounding box center [432, 315] width 710 height 38
drag, startPoint x: 255, startPoint y: 312, endPoint x: 29, endPoint y: 308, distance: 226.0
click at [27, 305] on div "RS Partner Team Member [PERSON_NAME] [EMAIL_ADDRESS][DOMAIN_NAME] Presidio My P…" at bounding box center [784, 373] width 1568 height 747
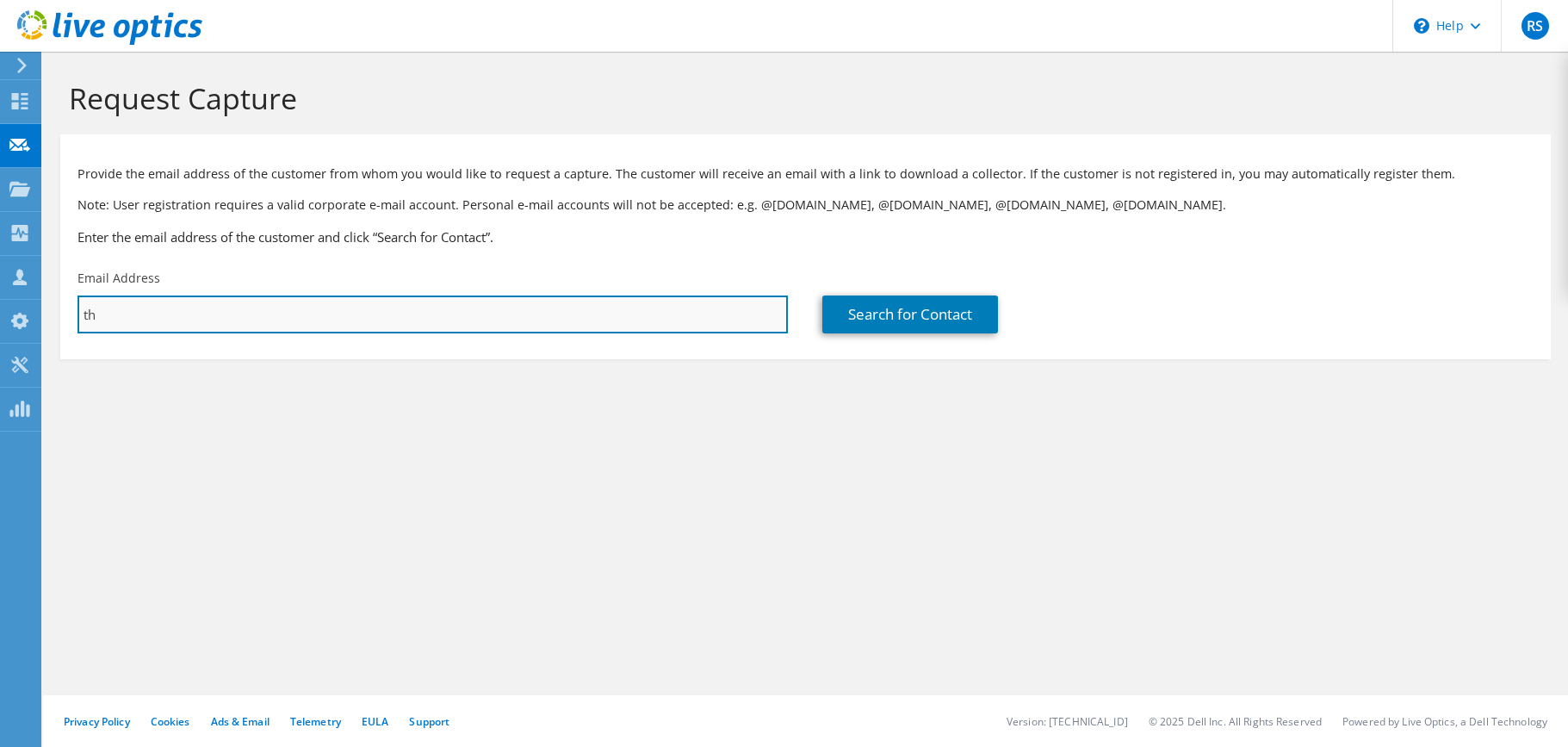
type input "t"
type input "Rudy.Lewis@sapphirehealth.org"
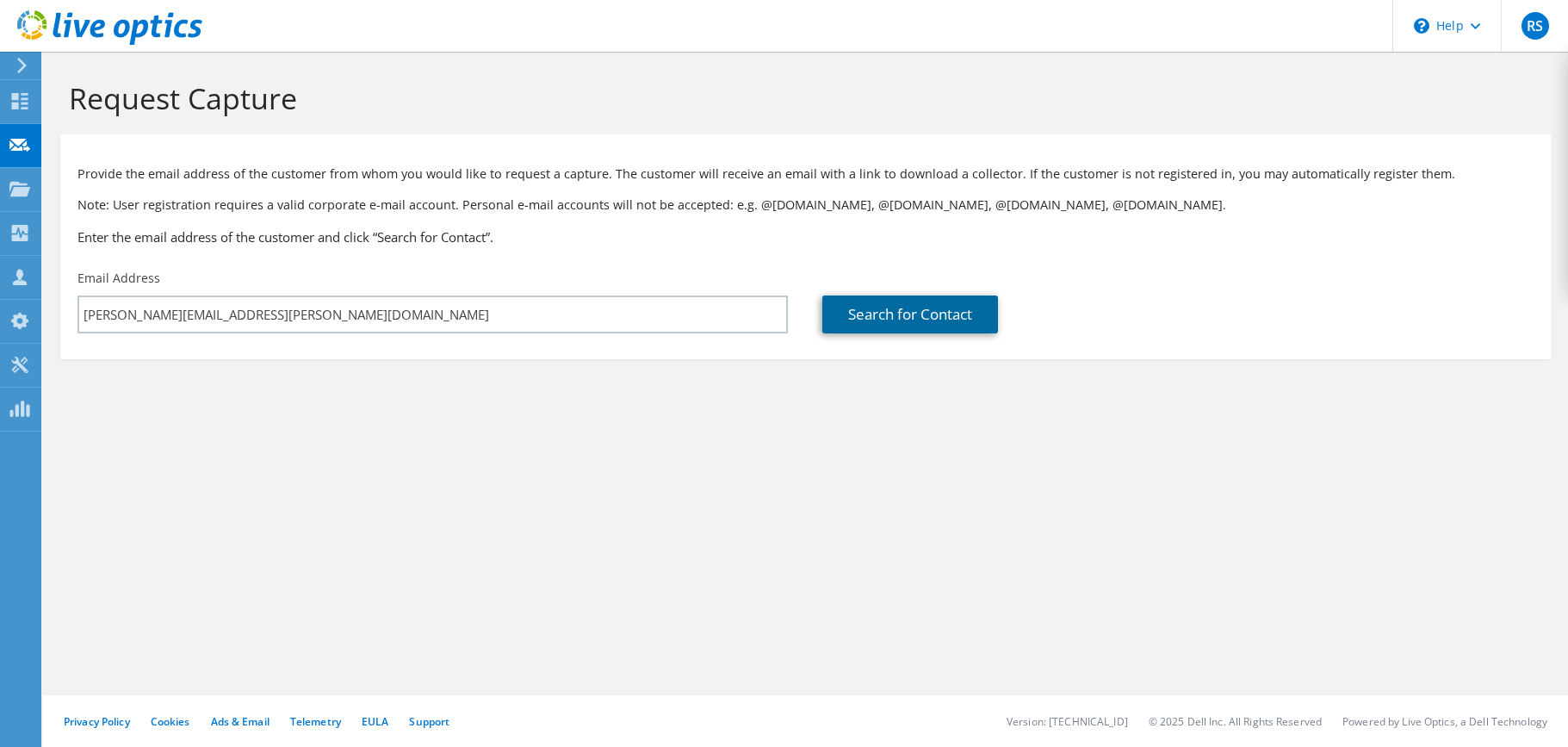
click at [918, 325] on link "Search for Contact" at bounding box center [910, 315] width 176 height 38
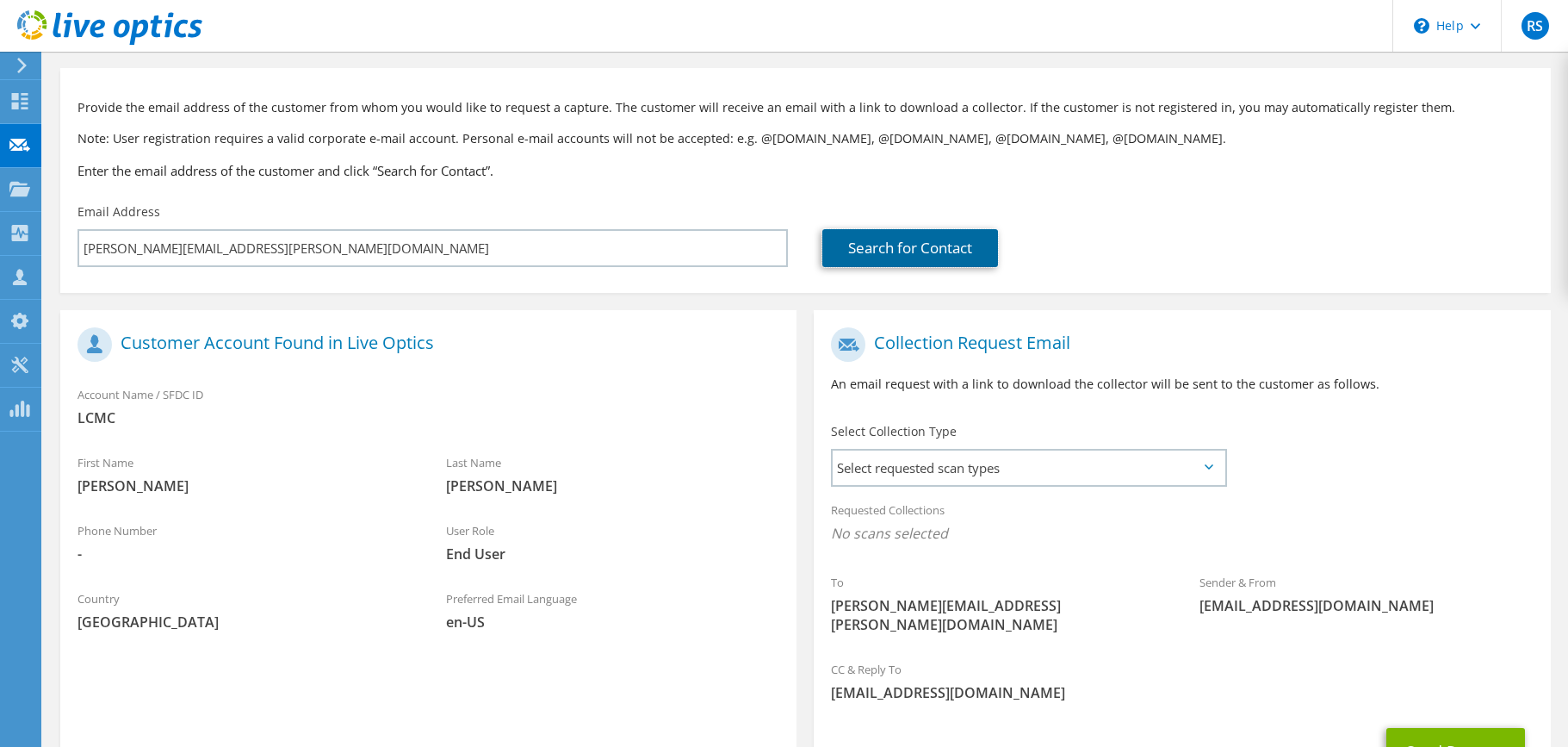
scroll to position [116, 0]
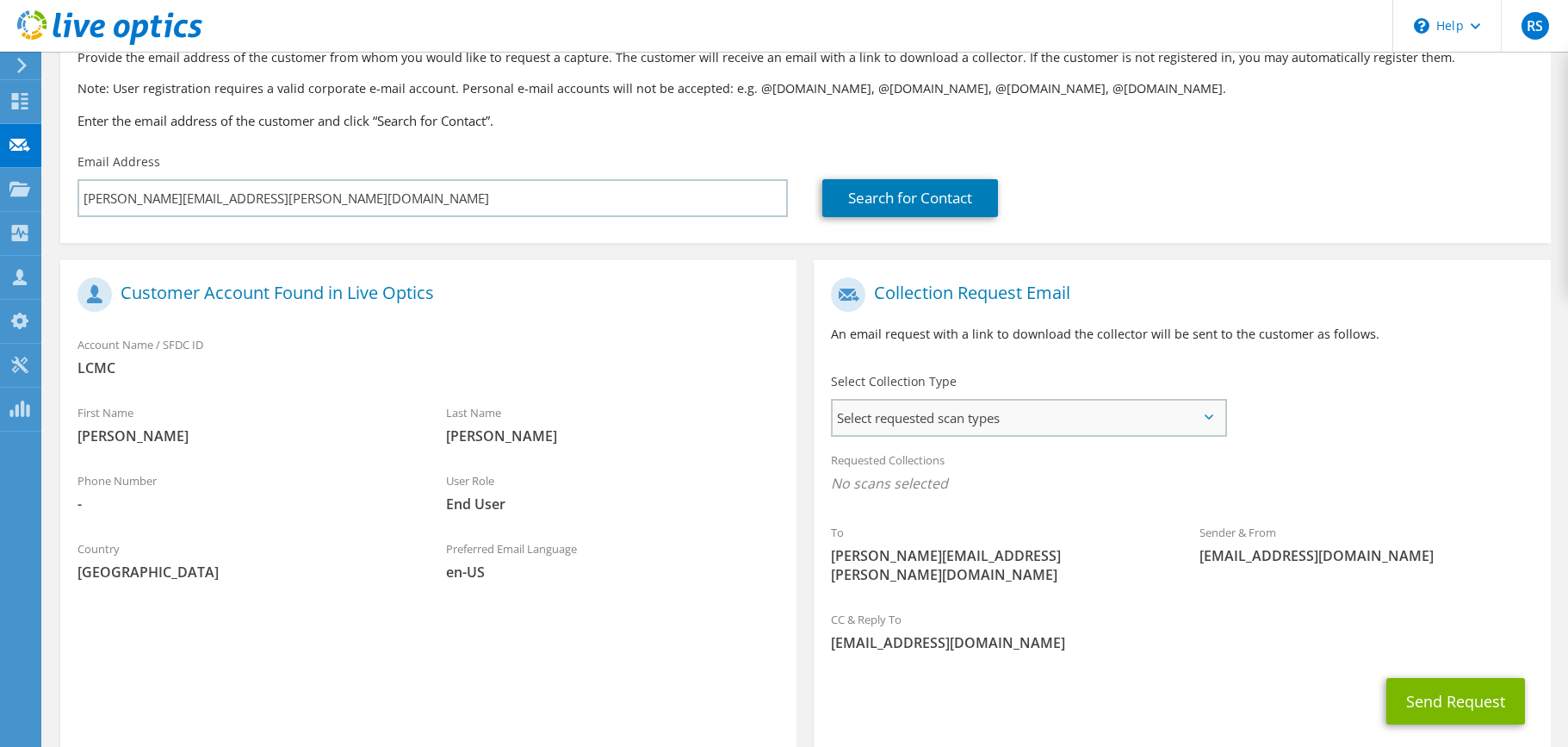
click at [910, 413] on span "Select requested scan types" at bounding box center [1028, 418] width 391 height 35
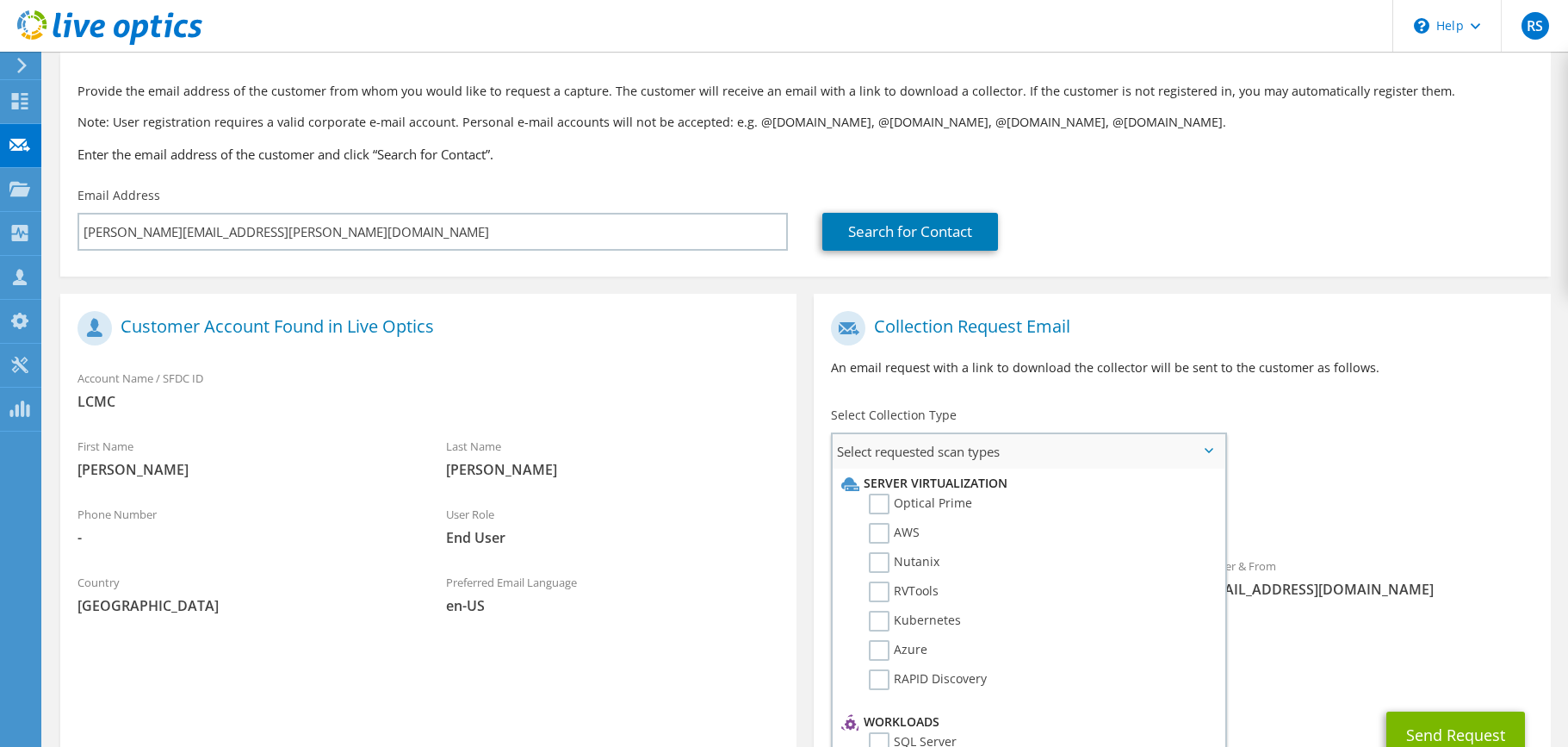
scroll to position [82, 0]
click at [1338, 416] on div "To Rudy.Lewis@sapphirehealth.org Sender & From liveoptics@liveoptics.com" at bounding box center [1181, 469] width 736 height 332
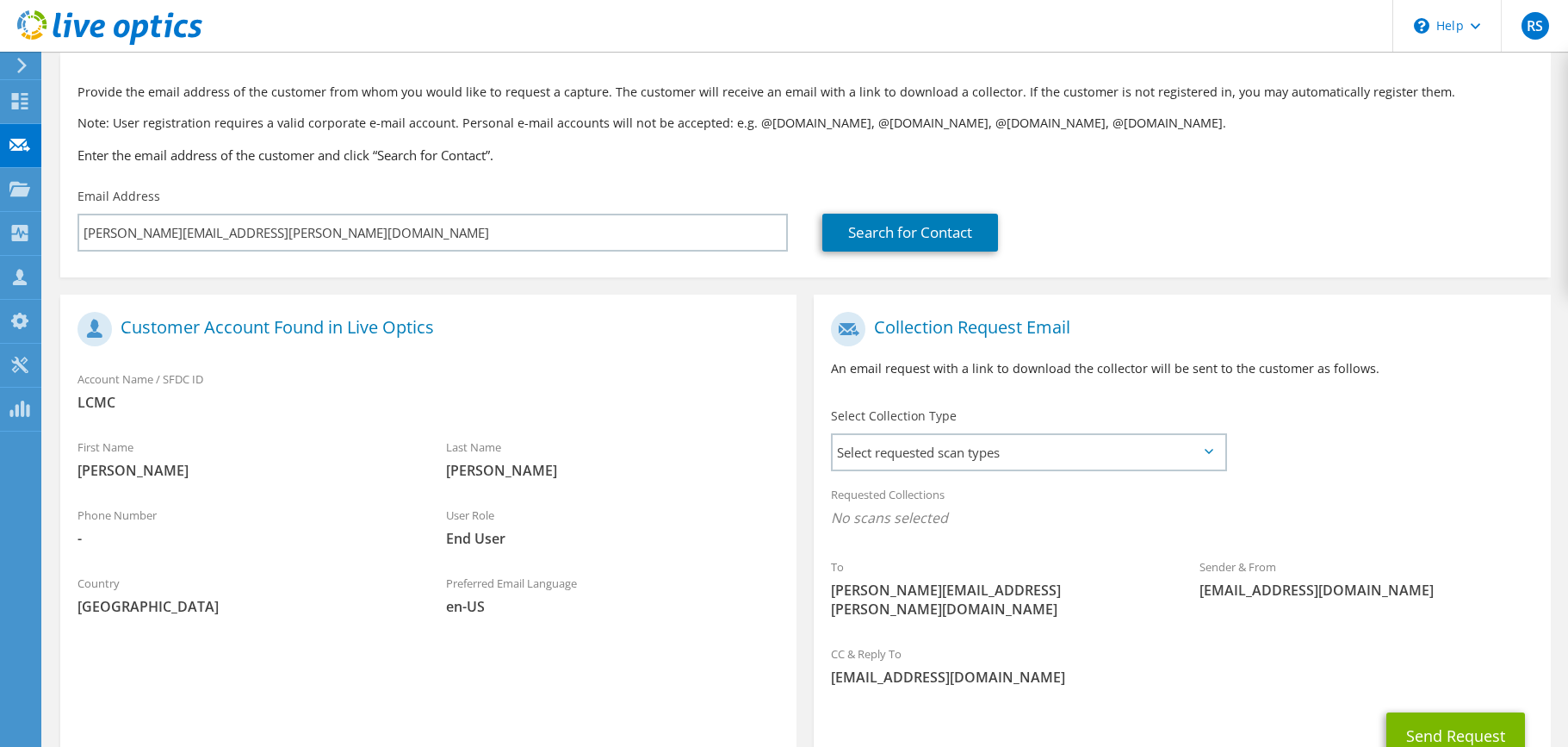
scroll to position [195, 0]
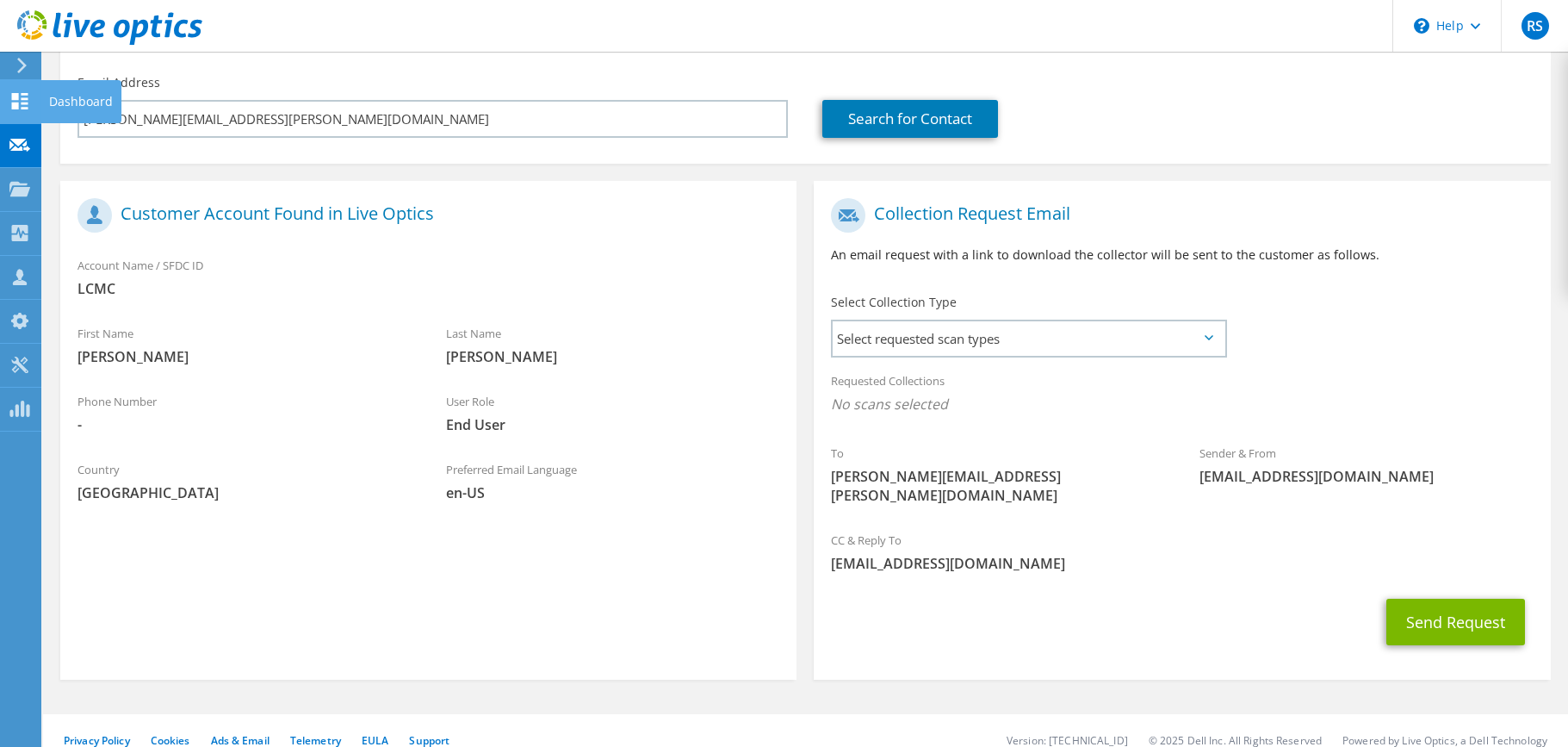
click at [10, 96] on icon at bounding box center [20, 101] width 21 height 16
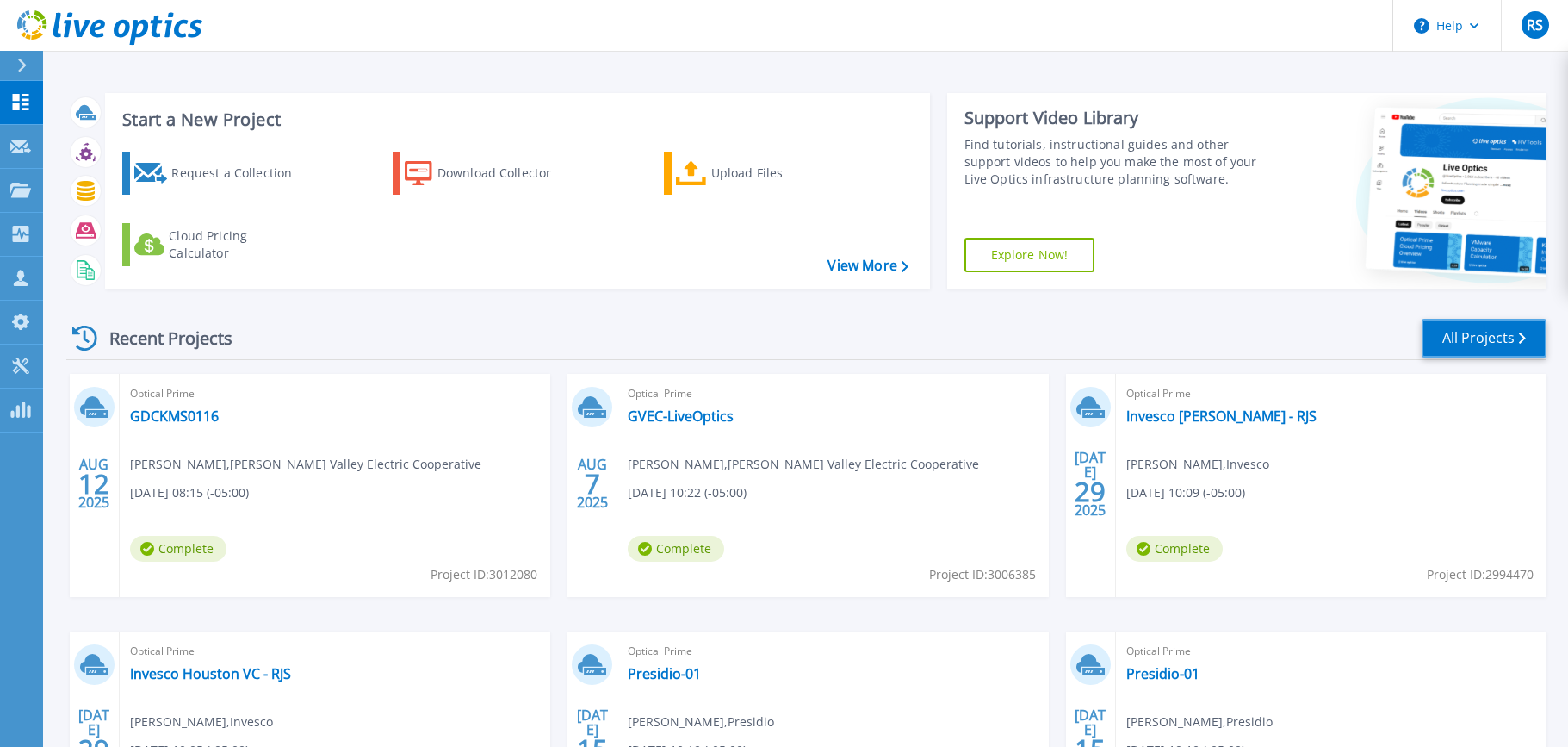
click at [1458, 345] on link "All Projects" at bounding box center [1484, 337] width 125 height 39
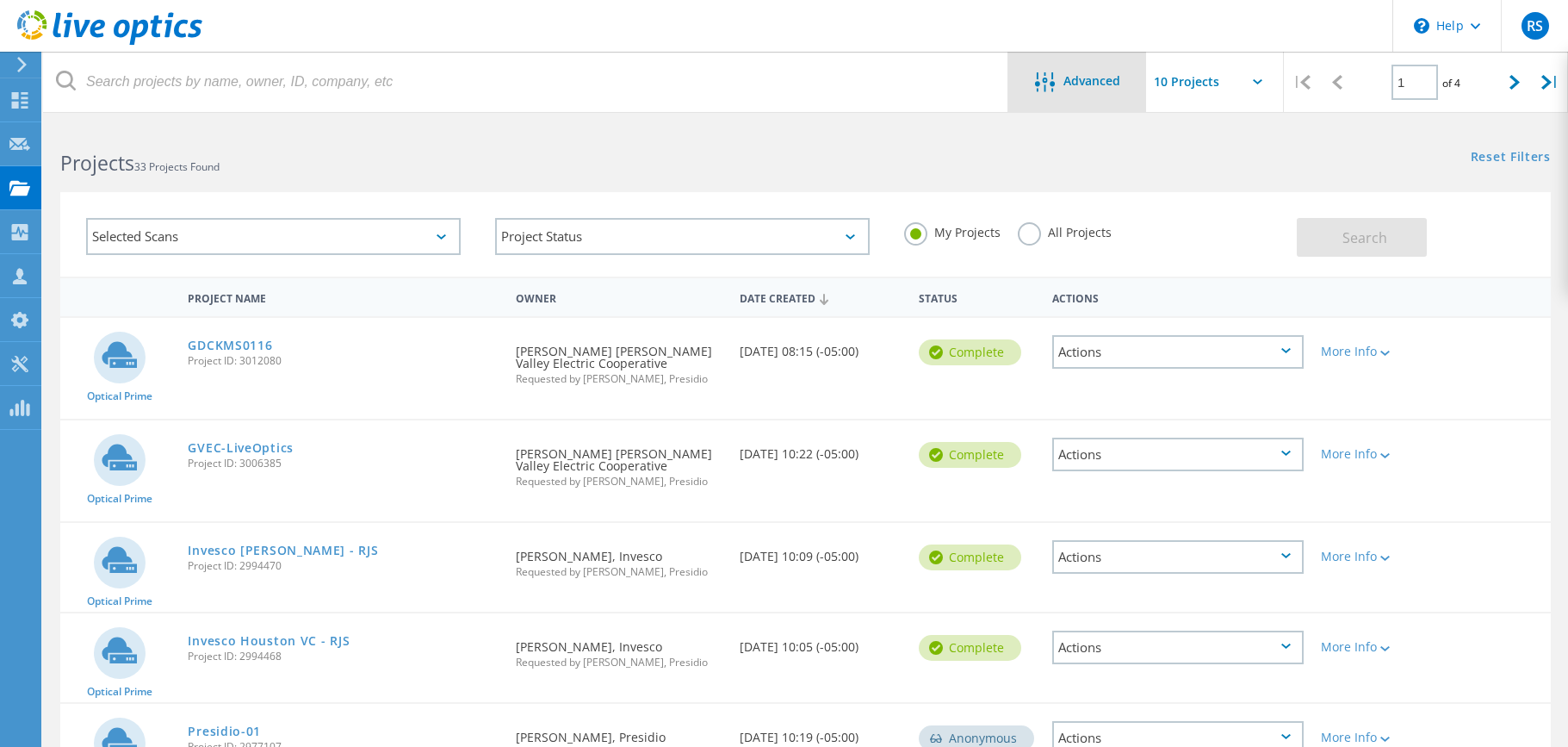
click at [1081, 86] on span "Advanced" at bounding box center [1092, 81] width 57 height 12
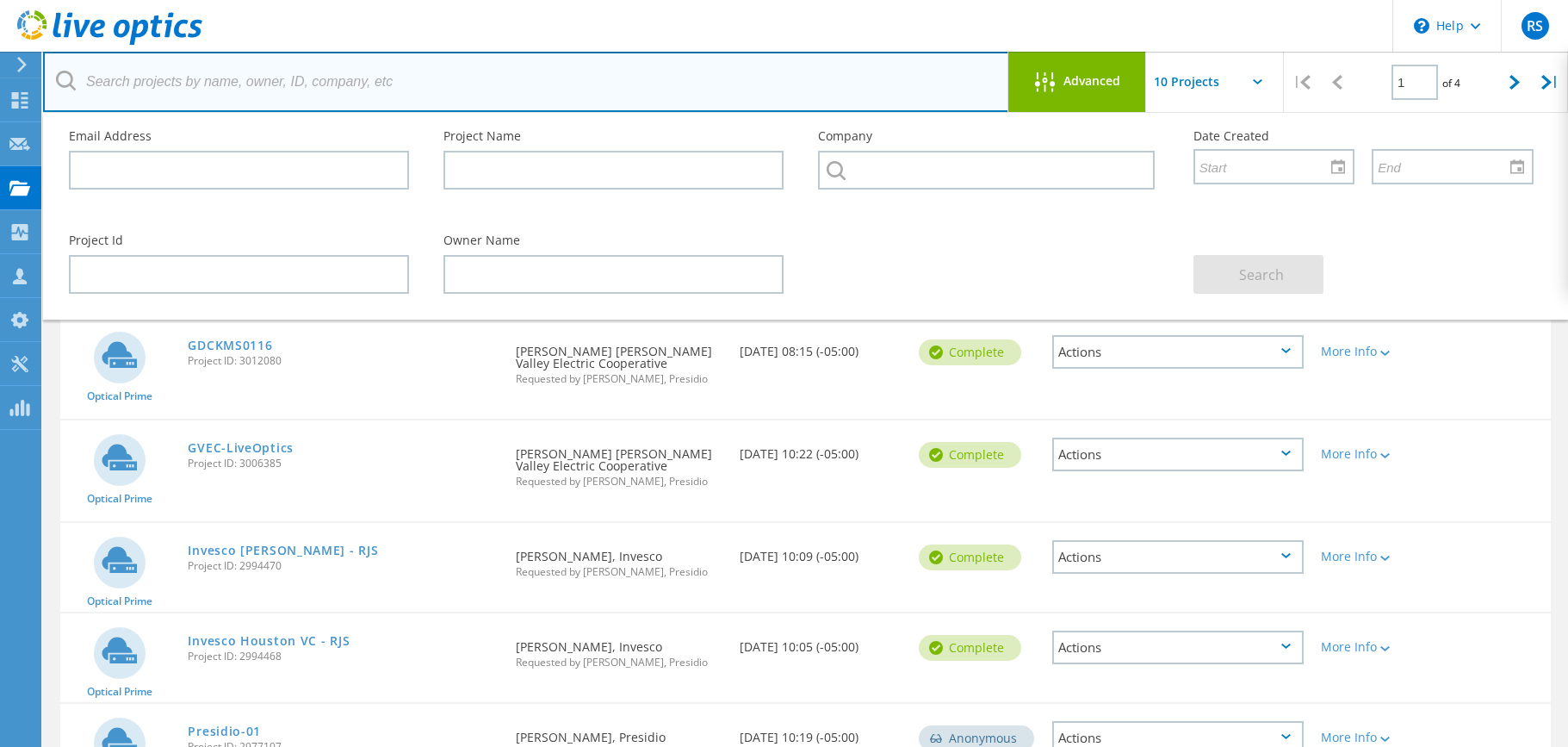
click at [205, 84] on input "text" at bounding box center [526, 82] width 966 height 61
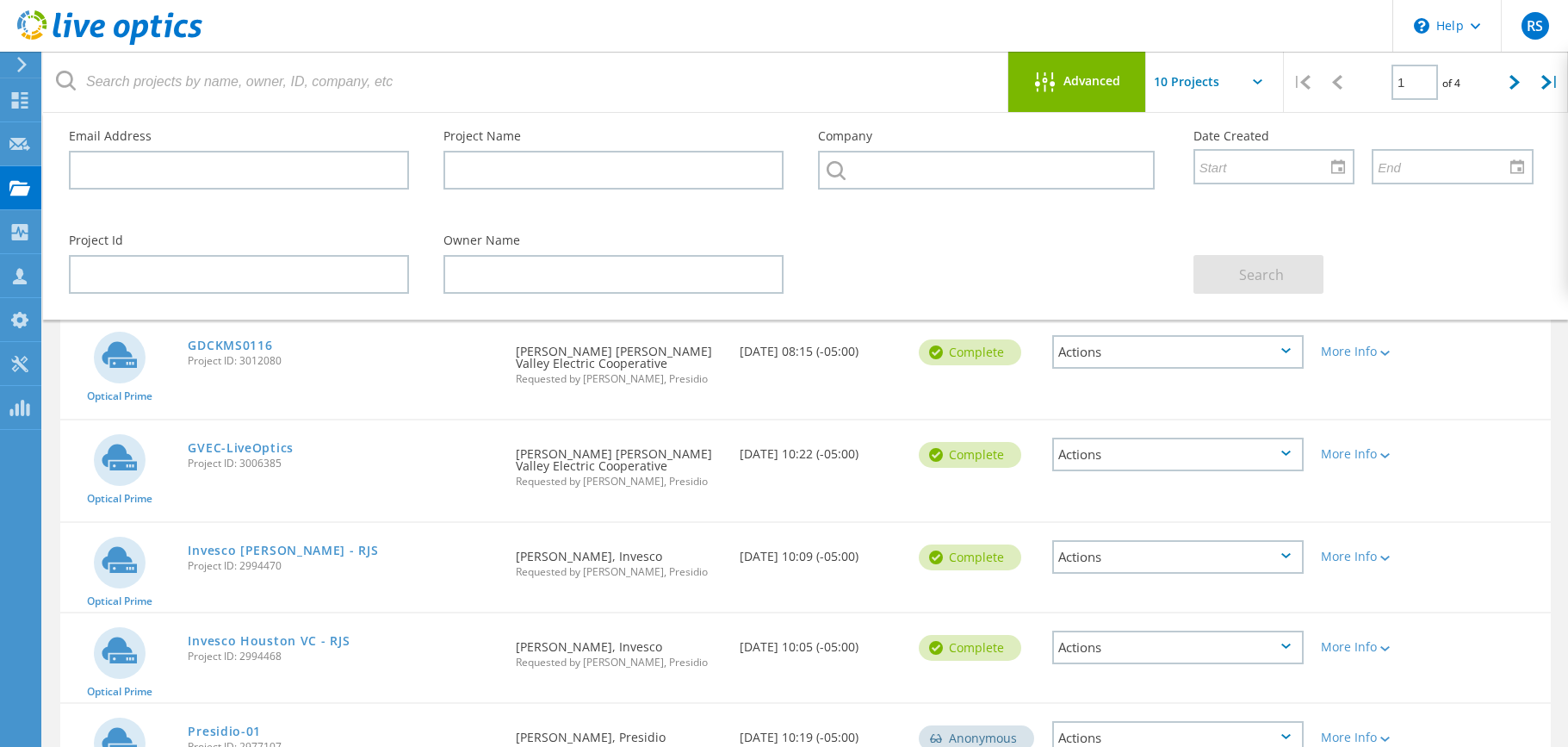
click at [333, 234] on label "Project Id" at bounding box center [238, 240] width 340 height 12
click at [144, 167] on input "text" at bounding box center [238, 170] width 340 height 39
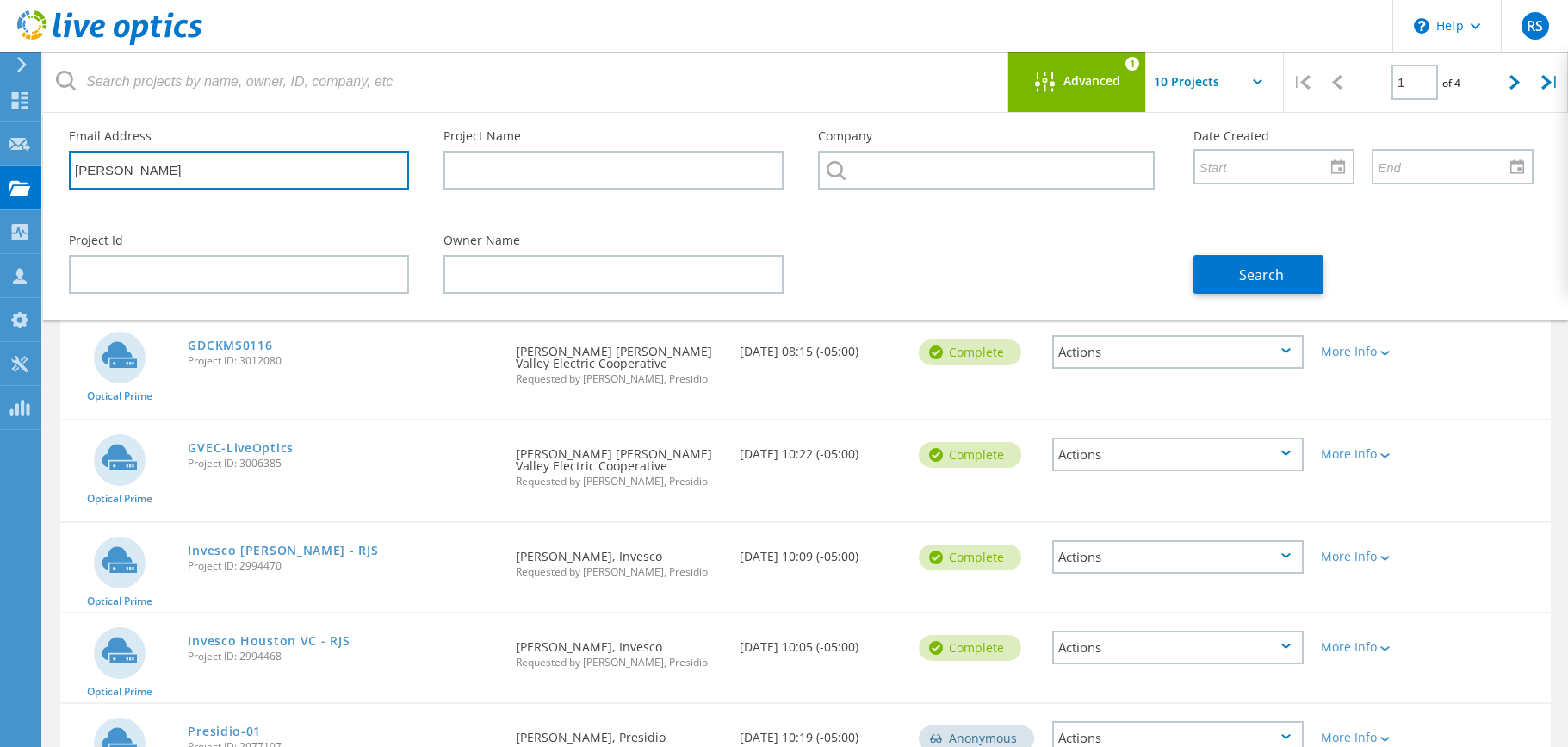
type input "rudy"
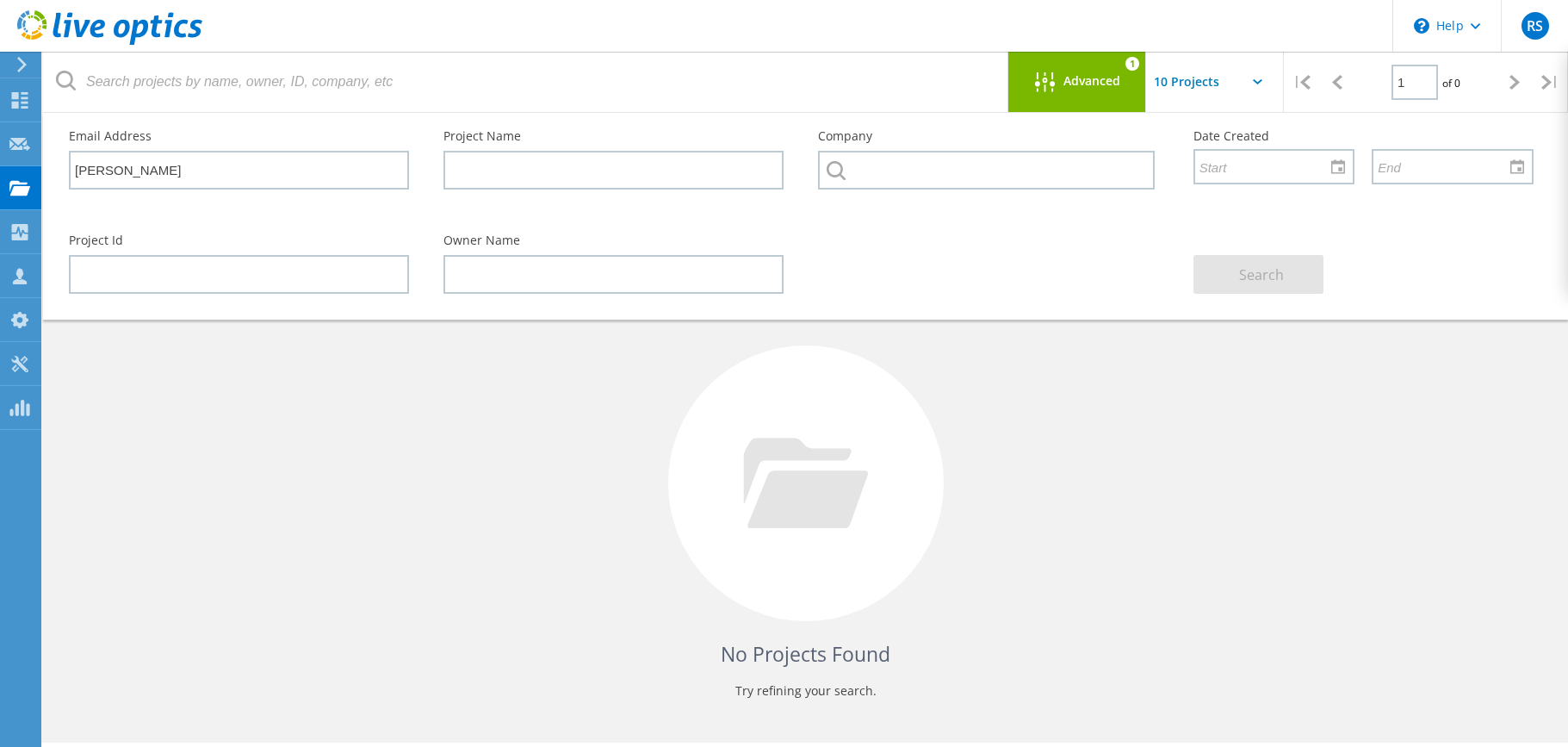
drag, startPoint x: 1111, startPoint y: 221, endPoint x: 1147, endPoint y: 239, distance: 40.2
click at [1110, 221] on div at bounding box center [988, 222] width 375 height 10
click at [1218, 77] on input "text" at bounding box center [1232, 82] width 173 height 61
click at [1221, 206] on div "Show 40 Projects" at bounding box center [1232, 212] width 171 height 29
type input "Show 40 Projects"
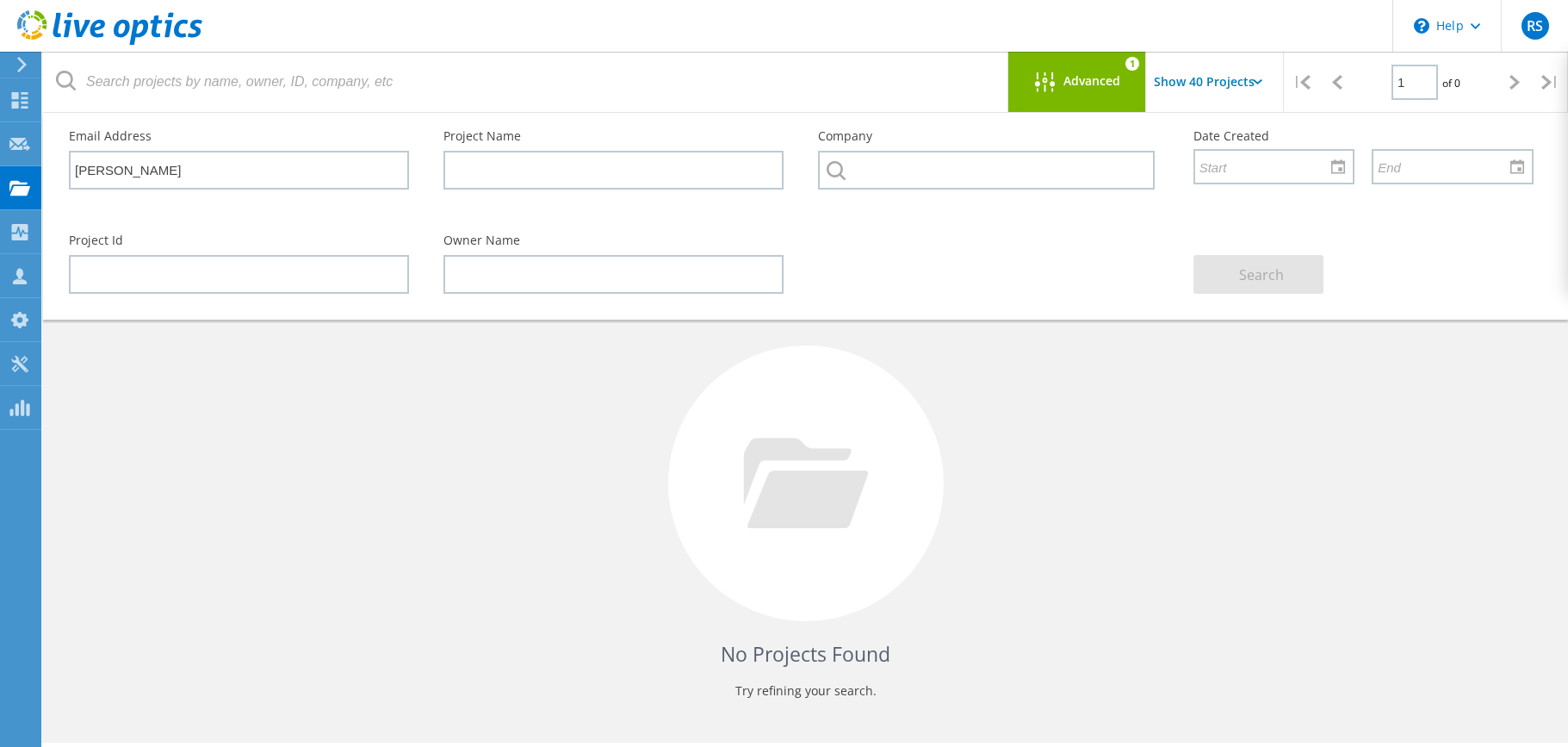
click at [1049, 70] on div "Advanced 1" at bounding box center [1077, 82] width 138 height 61
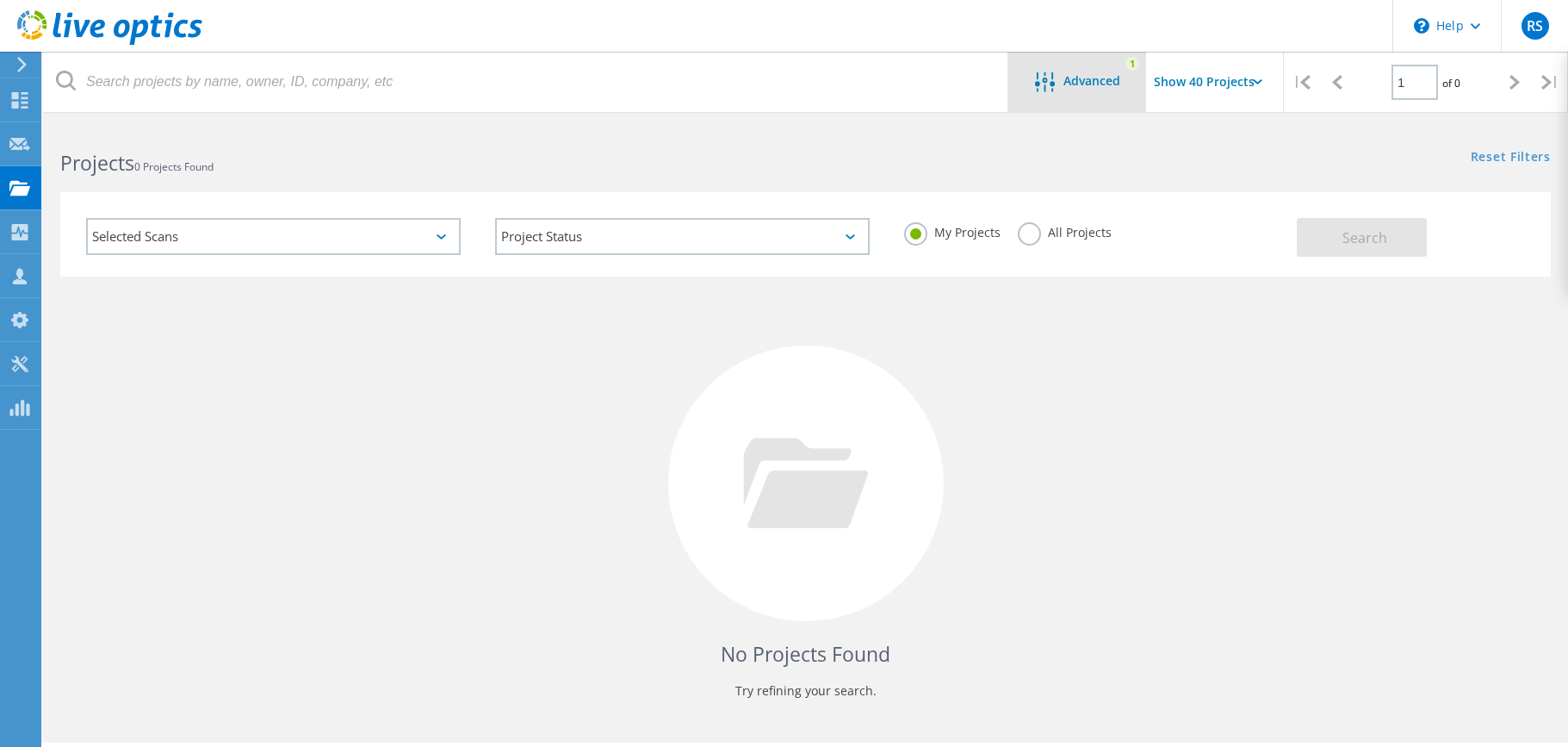
drag, startPoint x: 1071, startPoint y: 72, endPoint x: 1058, endPoint y: 74, distance: 13.2
click at [1068, 75] on span "Advanced" at bounding box center [1092, 81] width 57 height 12
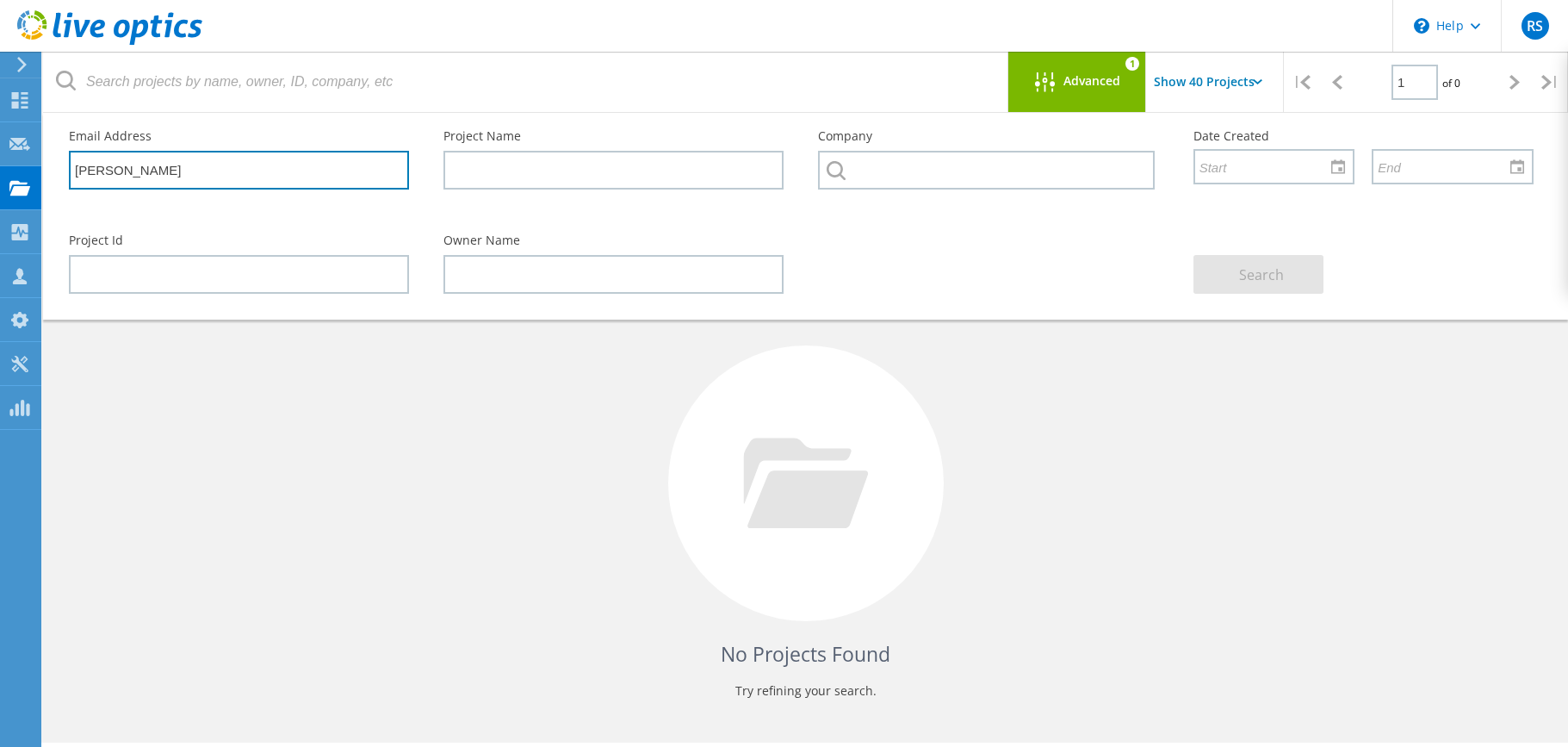
drag, startPoint x: 78, startPoint y: 169, endPoint x: 61, endPoint y: 182, distance: 21.4
click at [56, 167] on div "Email Address rudy" at bounding box center [239, 160] width 375 height 94
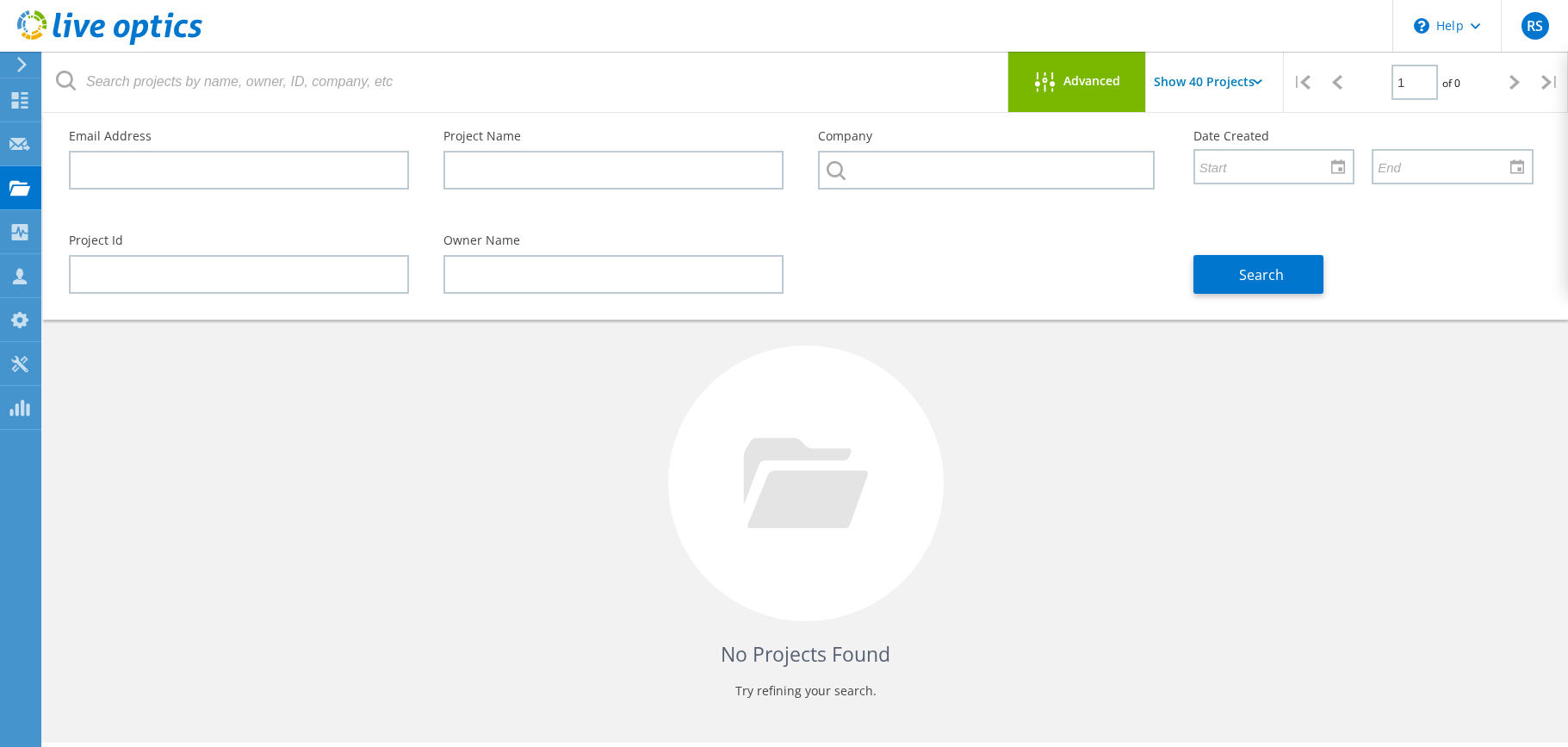
click at [44, 185] on div "Email Address Project Name Company Date Created Project Id Owner Name Search" at bounding box center [806, 216] width 1526 height 206
click at [1045, 84] on icon at bounding box center [1045, 82] width 20 height 20
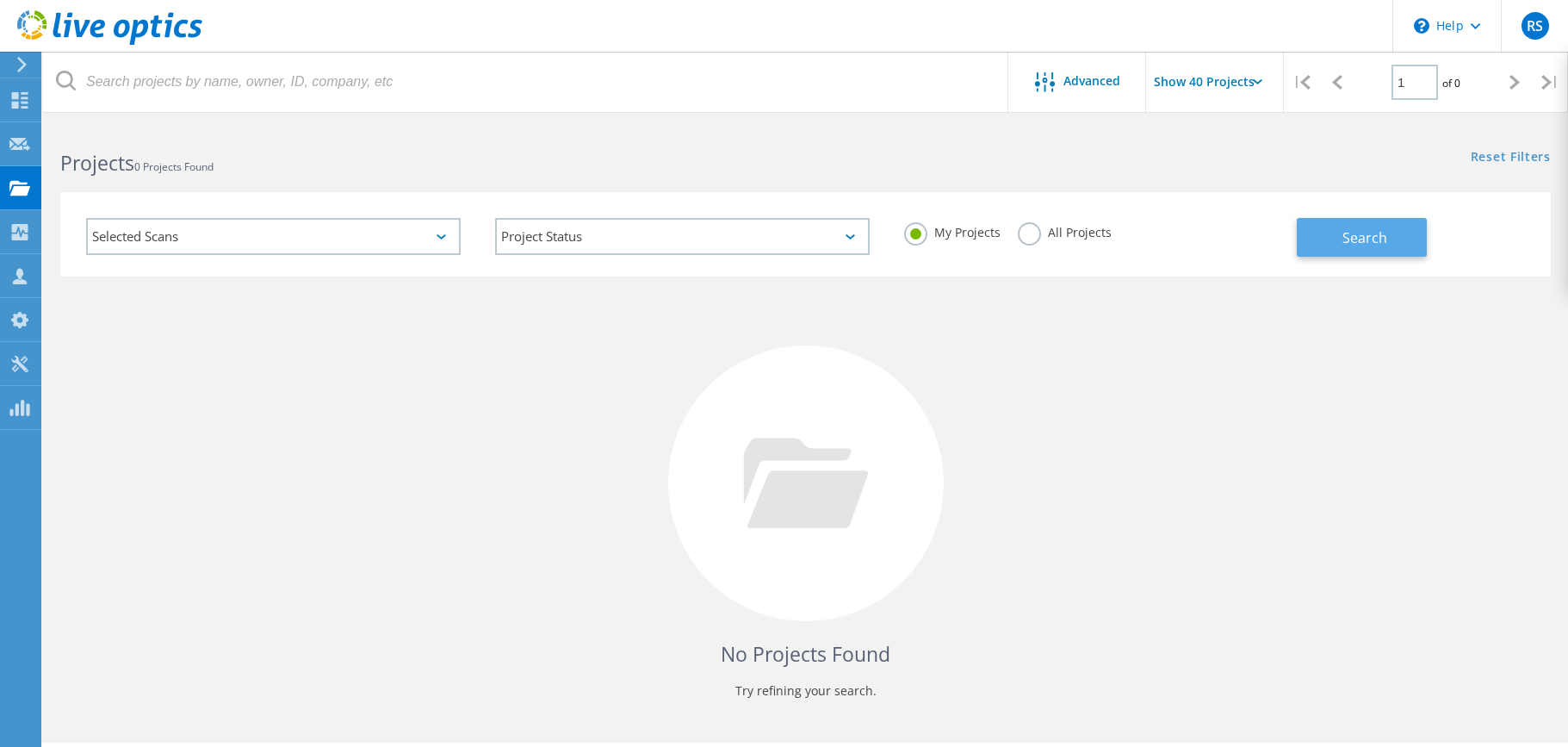
click at [1371, 246] on button "Search" at bounding box center [1362, 237] width 130 height 39
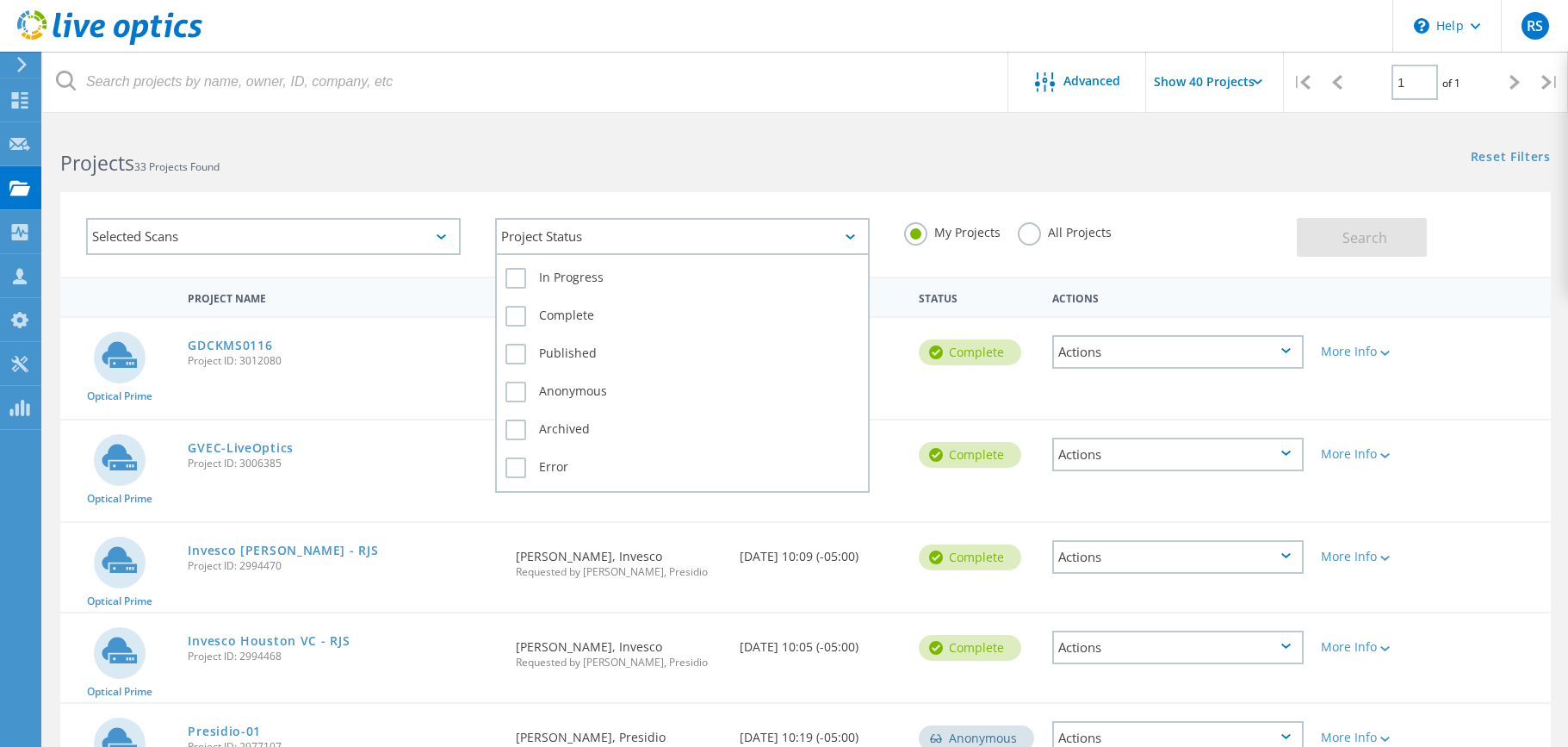
click at [567, 237] on div "Project Status" at bounding box center [683, 236] width 375 height 37
click at [518, 283] on label "In Progress" at bounding box center [683, 278] width 354 height 21
click at [0, 0] on input "In Progress" at bounding box center [0, 0] width 0 height 0
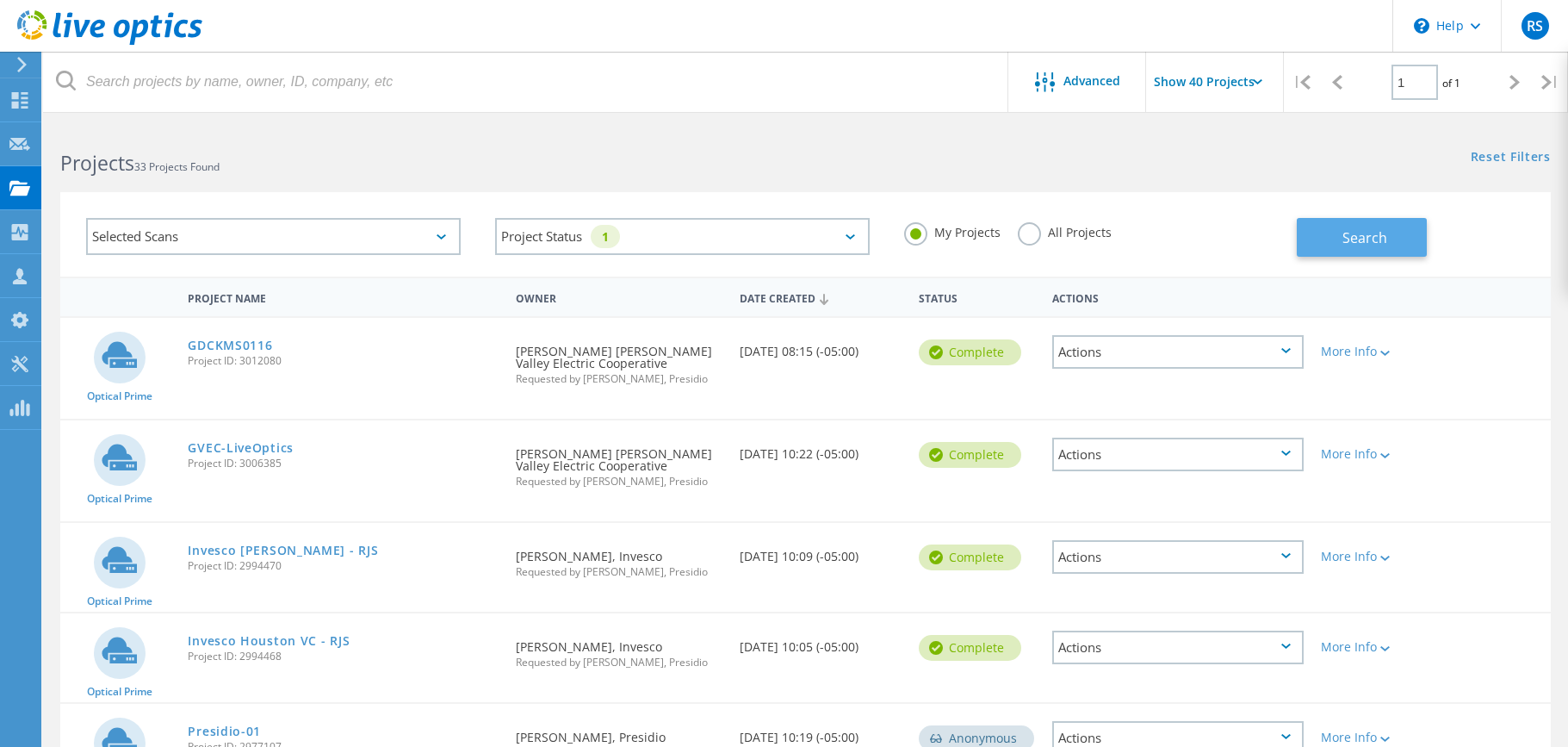
click at [1361, 244] on span "Search" at bounding box center [1365, 238] width 45 height 19
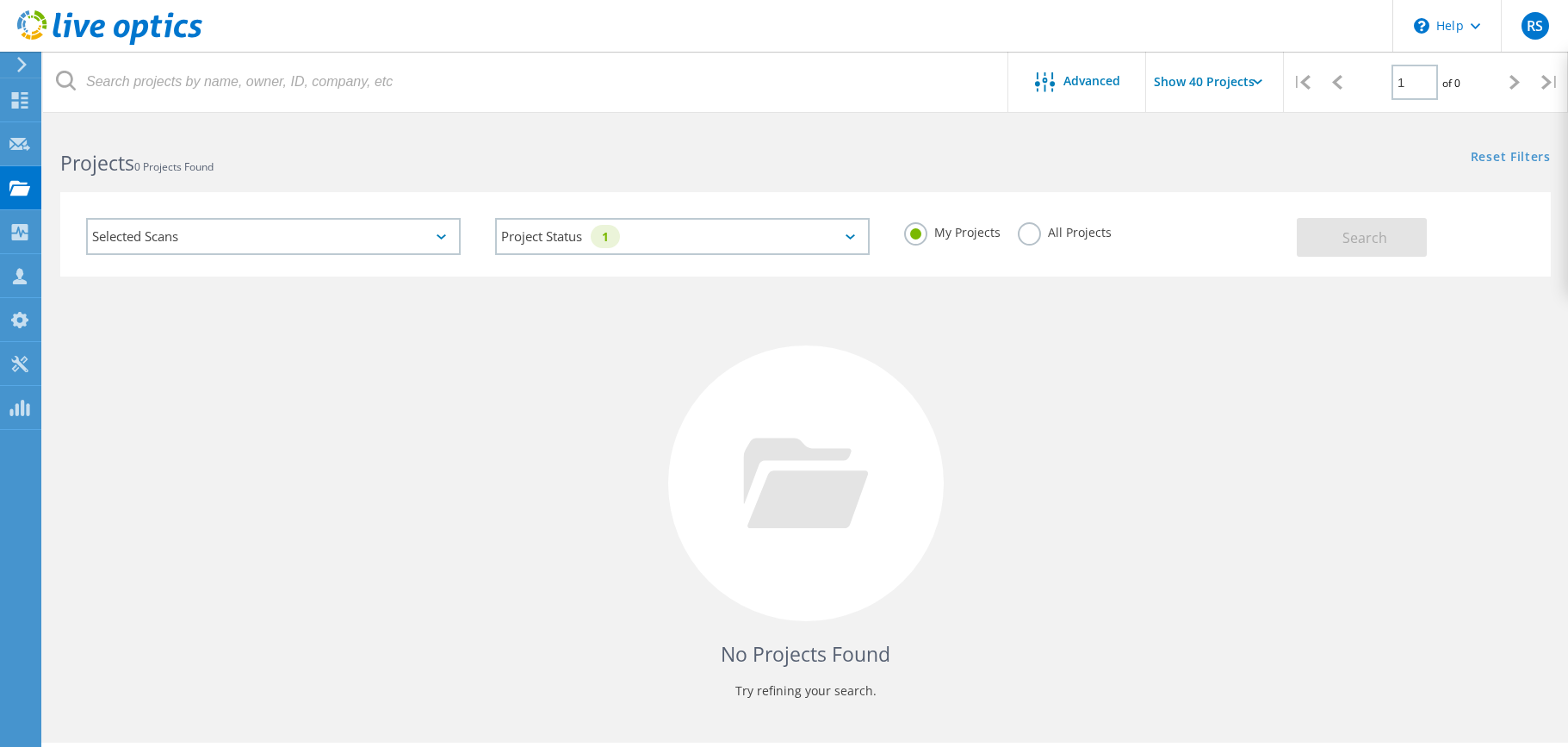
click at [1240, 231] on div "My Projects All Projects" at bounding box center [1092, 232] width 409 height 63
click at [1299, 157] on div "Projects 0 Projects Found Reset Filters Show Filters" at bounding box center [806, 147] width 1526 height 46
click at [1527, 33] on span "RS" at bounding box center [1535, 26] width 16 height 14
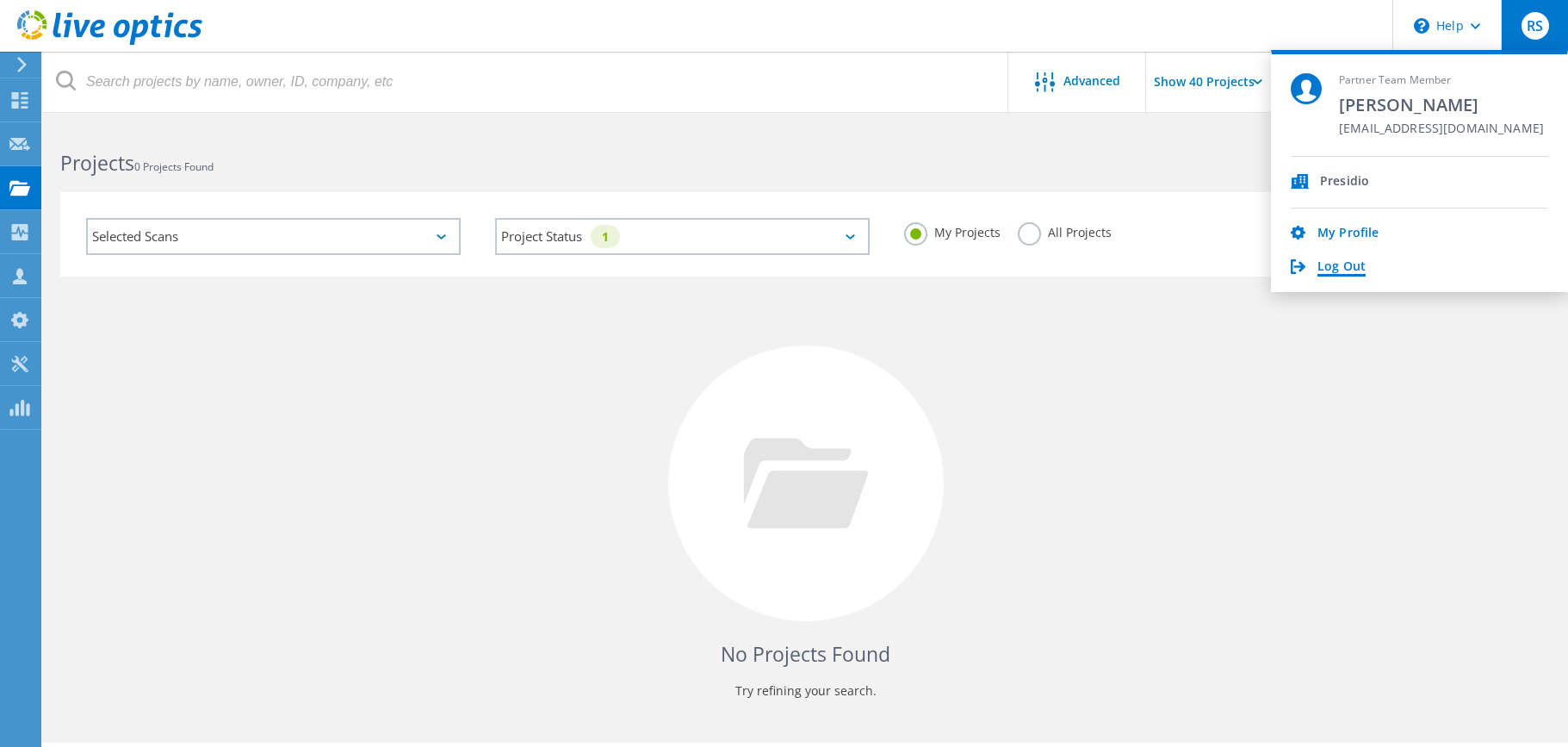
click at [1333, 265] on link "Log Out" at bounding box center [1342, 267] width 49 height 16
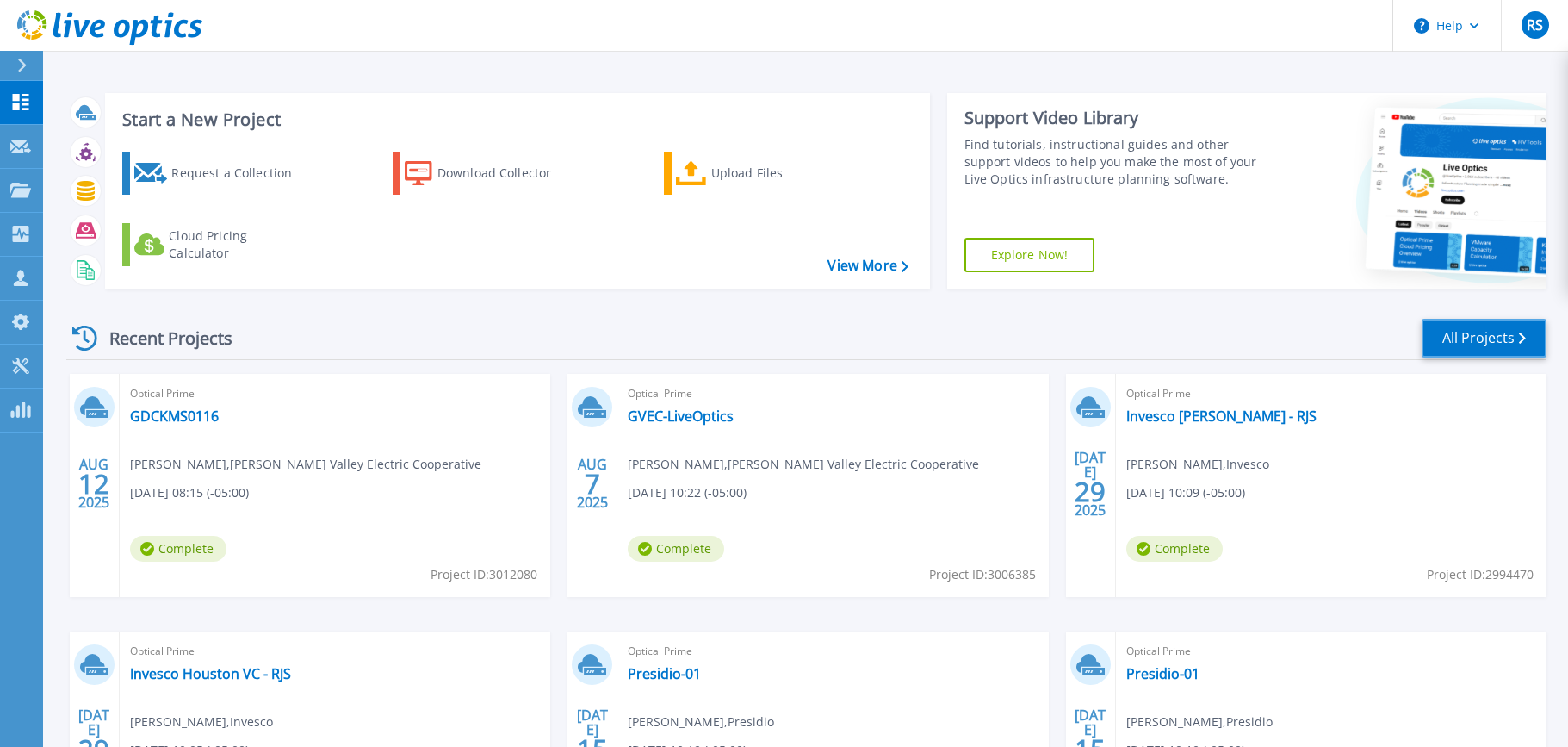
click at [1503, 336] on link "All Projects" at bounding box center [1484, 337] width 125 height 39
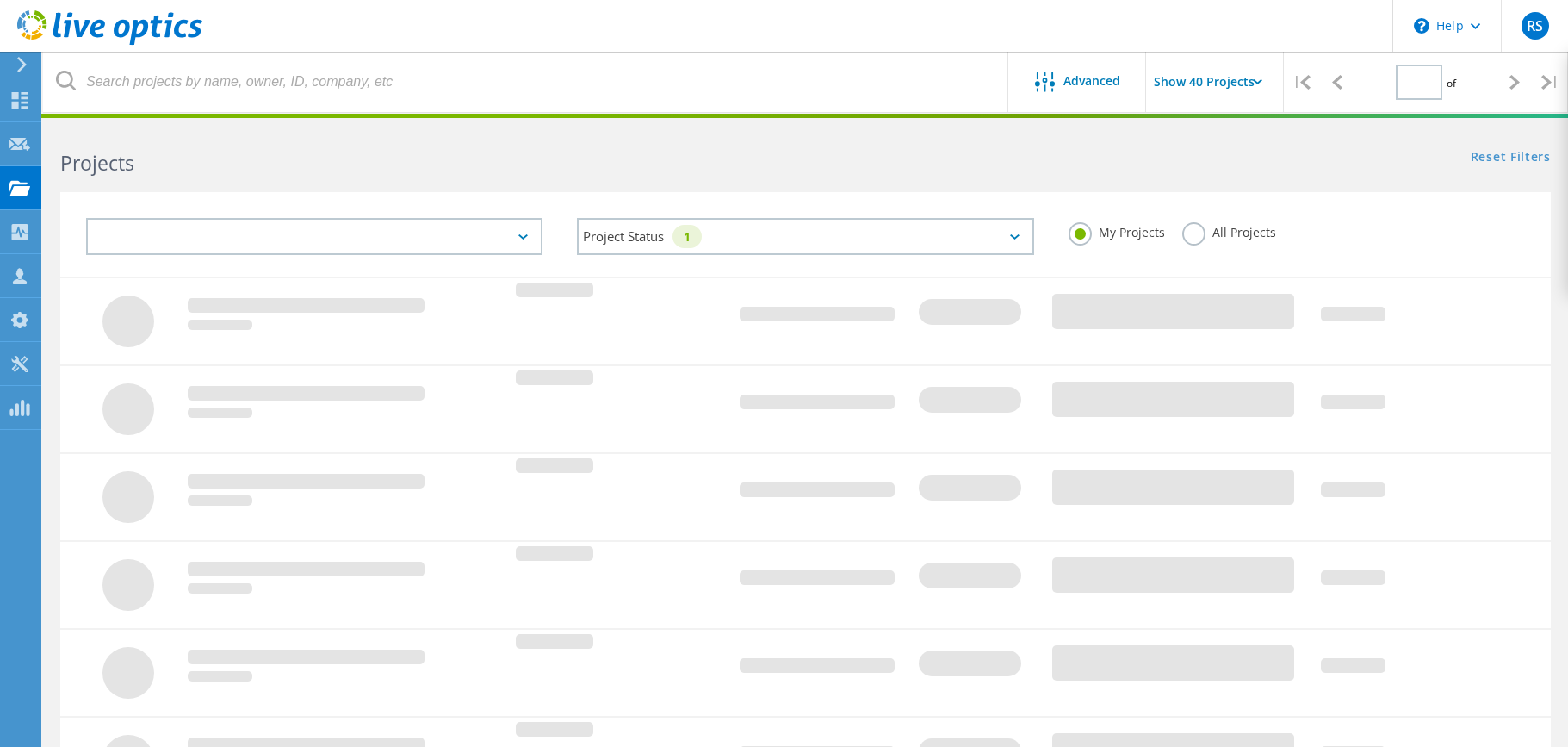
type input "1"
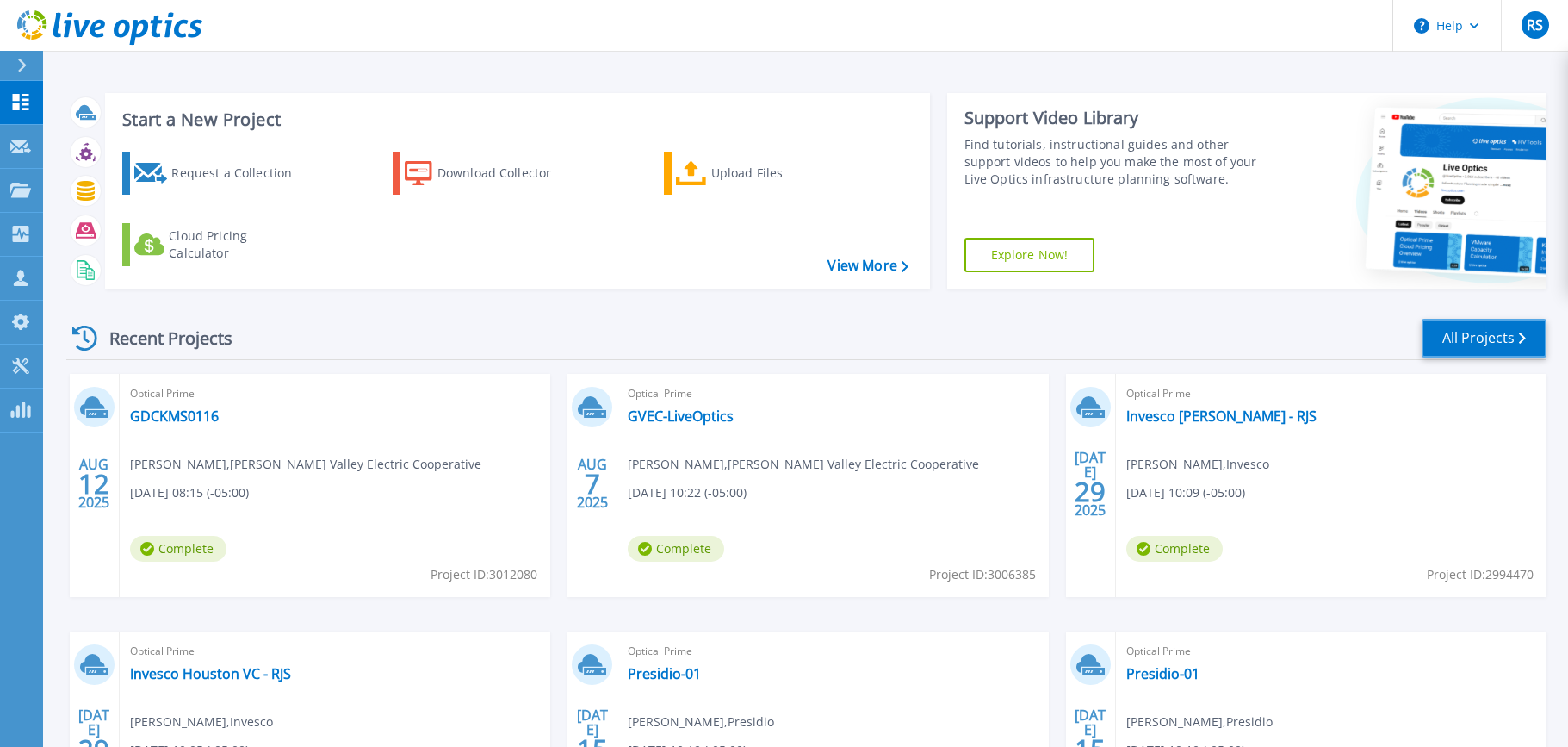
click at [1454, 341] on link "All Projects" at bounding box center [1484, 337] width 125 height 39
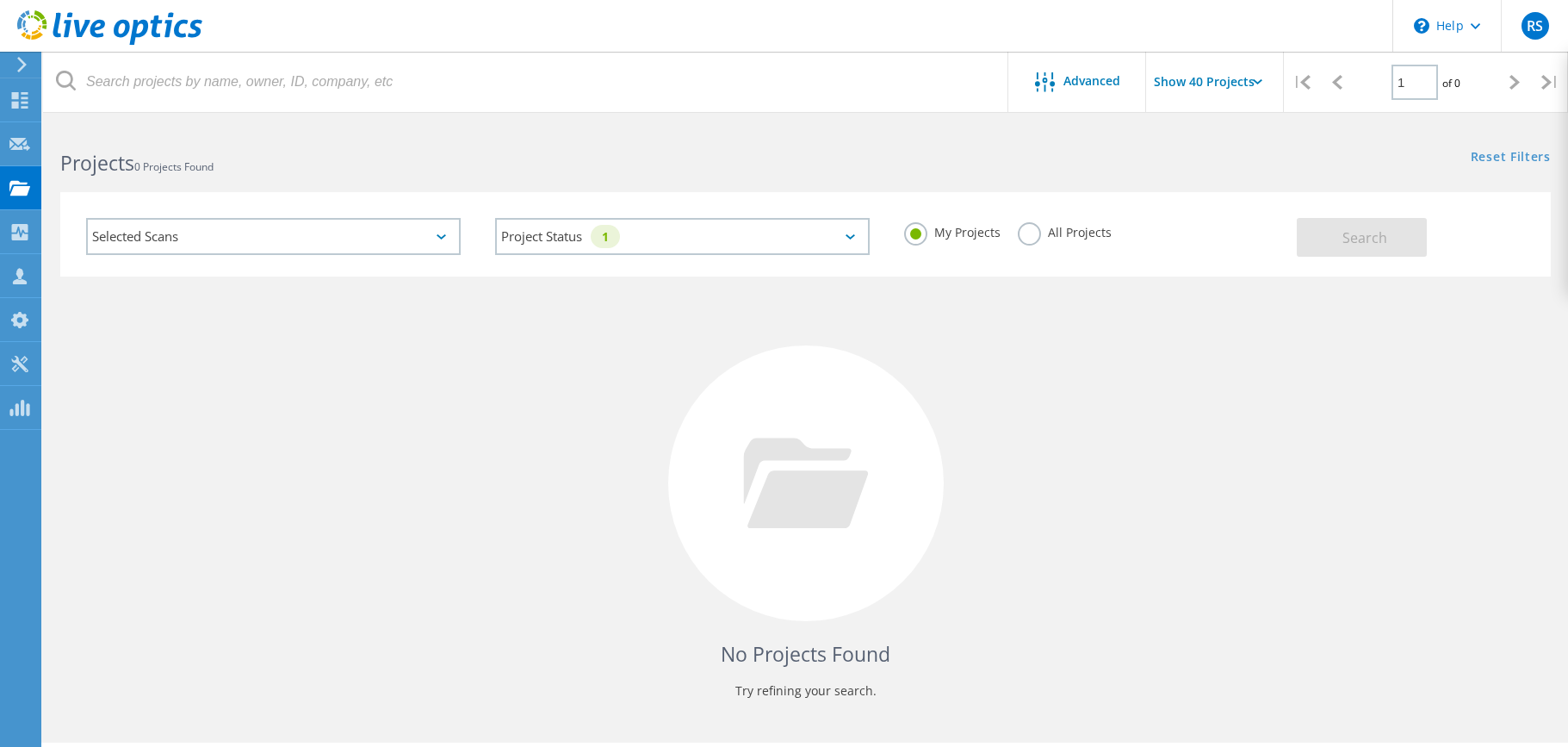
click at [1024, 233] on label "All Projects" at bounding box center [1065, 230] width 94 height 16
click at [0, 0] on input "All Projects" at bounding box center [0, 0] width 0 height 0
click at [1323, 254] on button "Search" at bounding box center [1362, 237] width 130 height 39
click at [918, 233] on label "My Projects" at bounding box center [952, 230] width 96 height 16
click at [0, 0] on input "My Projects" at bounding box center [0, 0] width 0 height 0
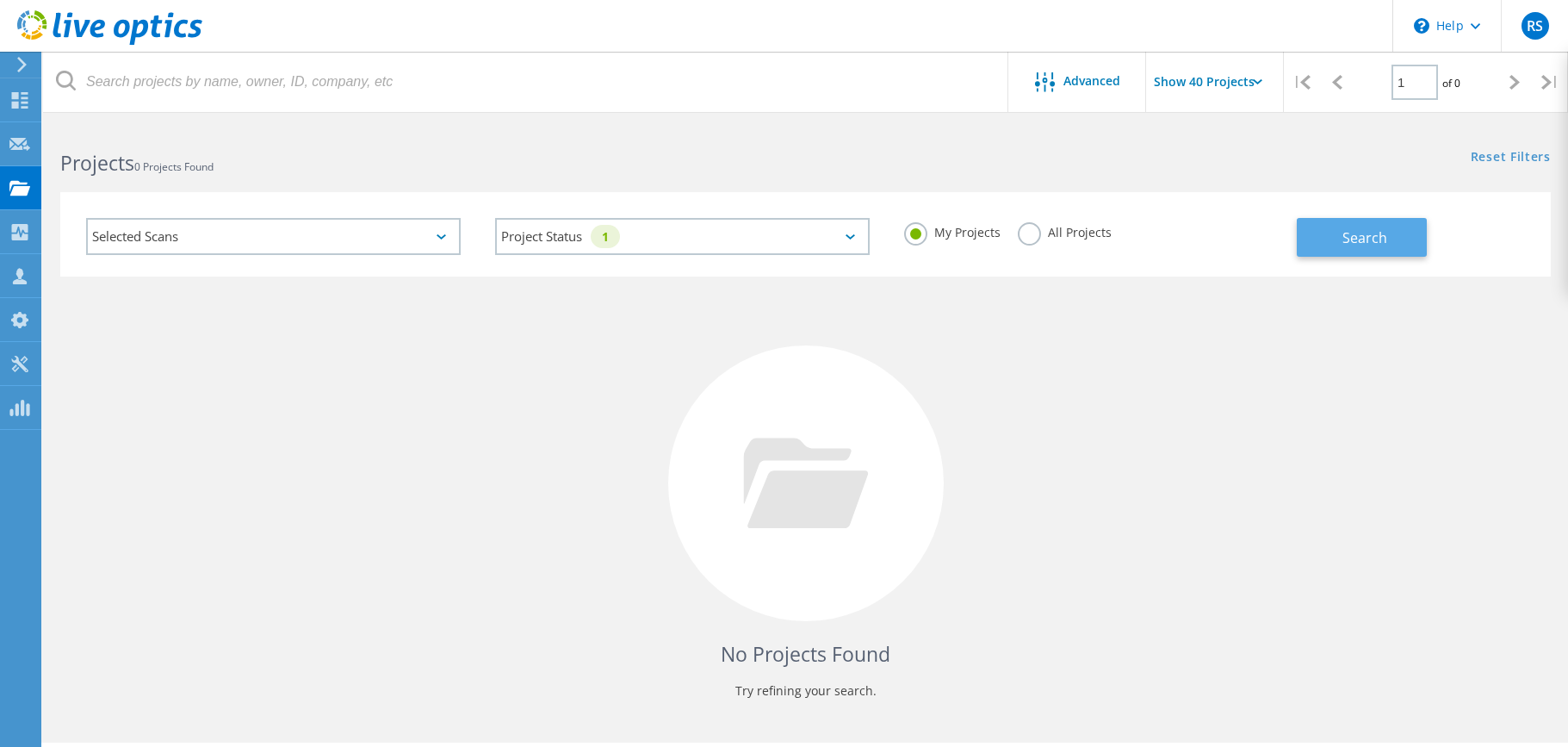
click at [1347, 235] on span "Search" at bounding box center [1365, 238] width 45 height 19
